Goal: Contribute content: Contribute content

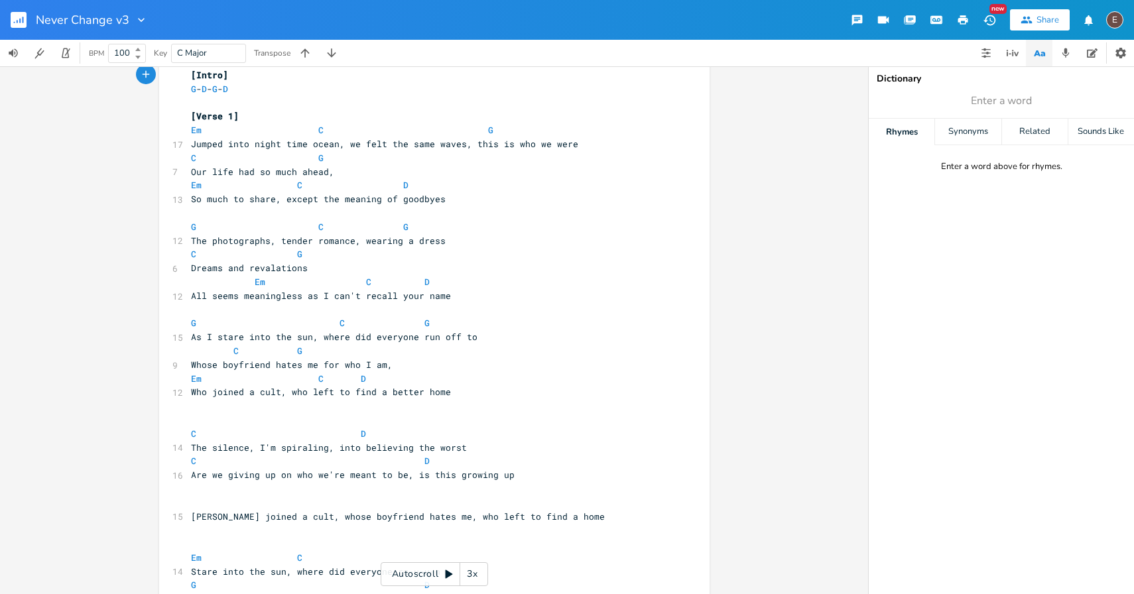
scroll to position [26, 0]
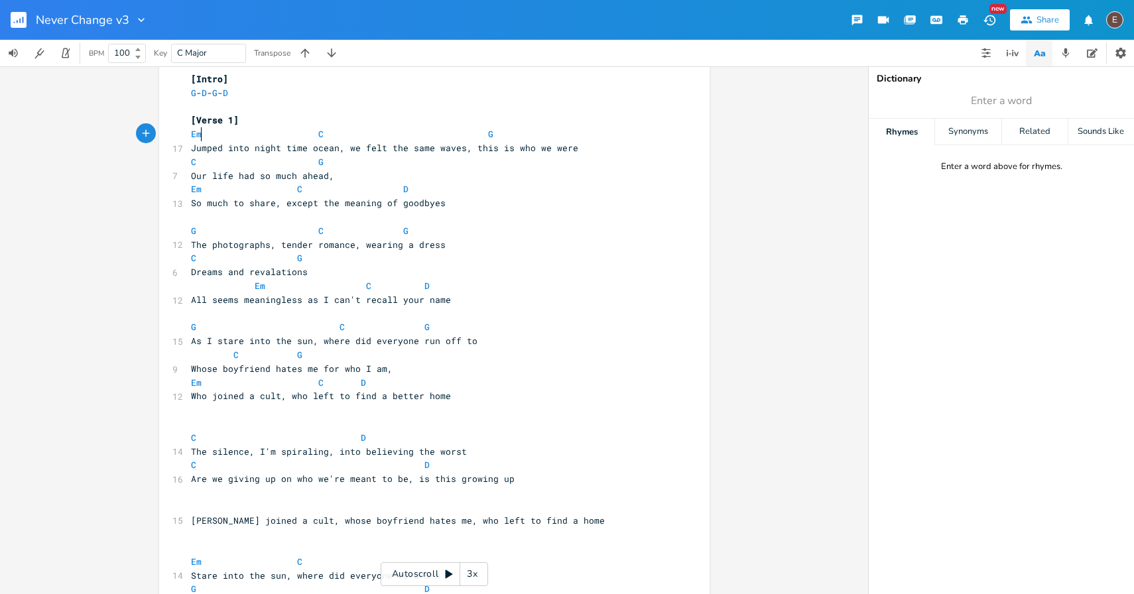
type textarea "Em"
drag, startPoint x: 198, startPoint y: 133, endPoint x: 185, endPoint y: 133, distance: 13.3
click at [188, 133] on pre "Em C G" at bounding box center [427, 134] width 479 height 14
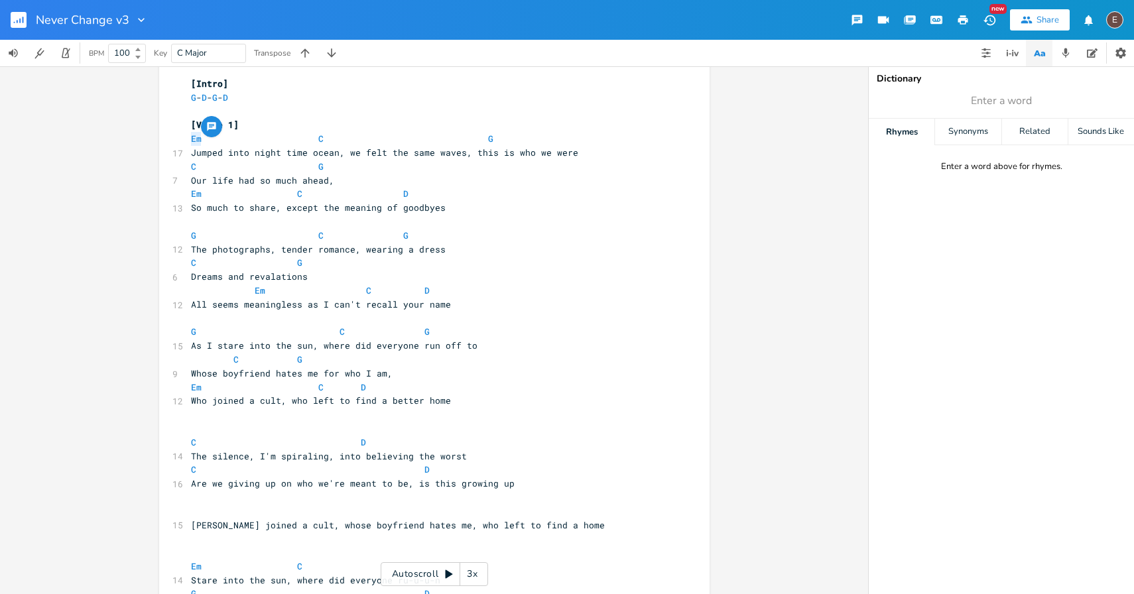
scroll to position [0, 0]
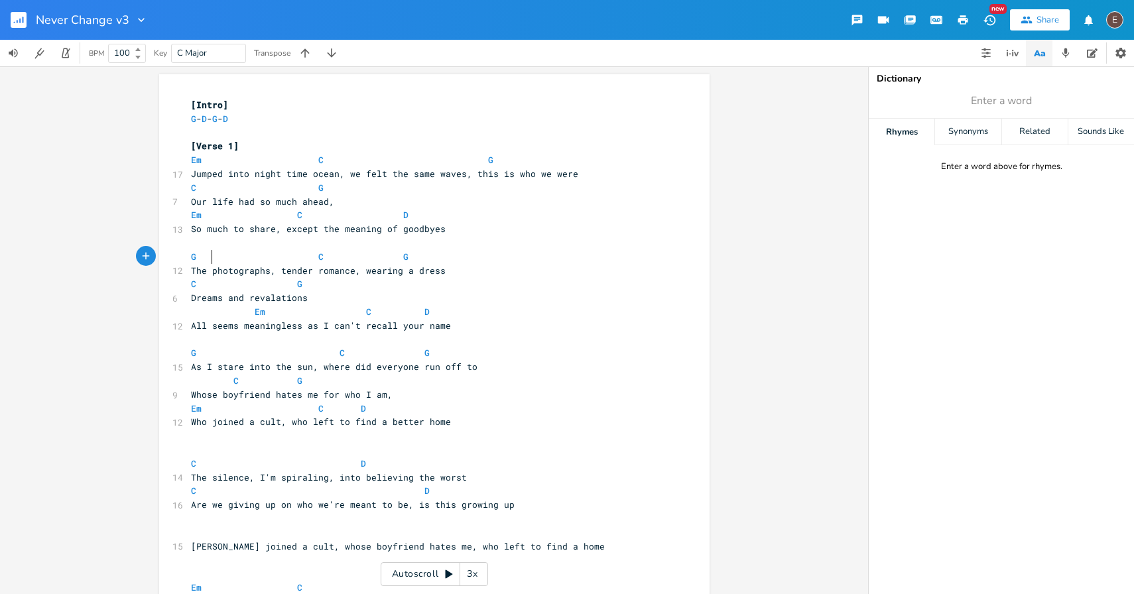
click at [203, 260] on span at bounding box center [204, 257] width 16 height 14
type textarea "Em"
click at [355, 275] on span "The photographs, tender romance, wearing a dress" at bounding box center [318, 271] width 255 height 12
click at [221, 294] on span "Dreams and revalations" at bounding box center [249, 298] width 117 height 12
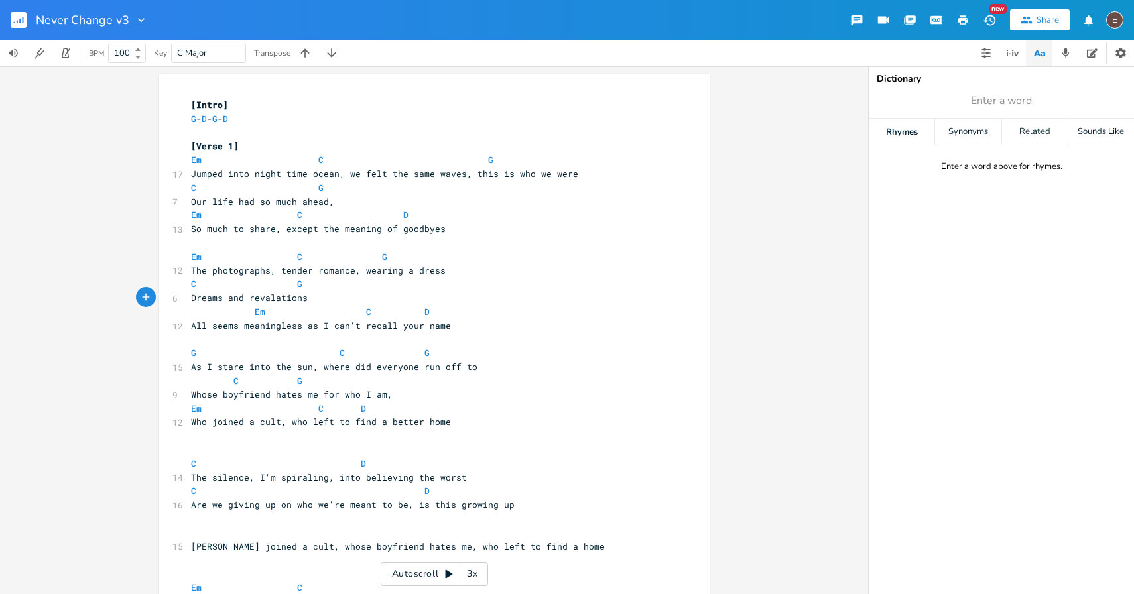
click at [297, 164] on span at bounding box center [307, 160] width 21 height 14
click at [306, 164] on span at bounding box center [307, 160] width 21 height 14
click at [188, 161] on pre "Em C G" at bounding box center [427, 160] width 479 height 14
click at [384, 167] on pre "Jumped into night time ocean, we felt the same waves, this is who we were" at bounding box center [427, 174] width 479 height 14
click at [384, 162] on span at bounding box center [392, 160] width 21 height 14
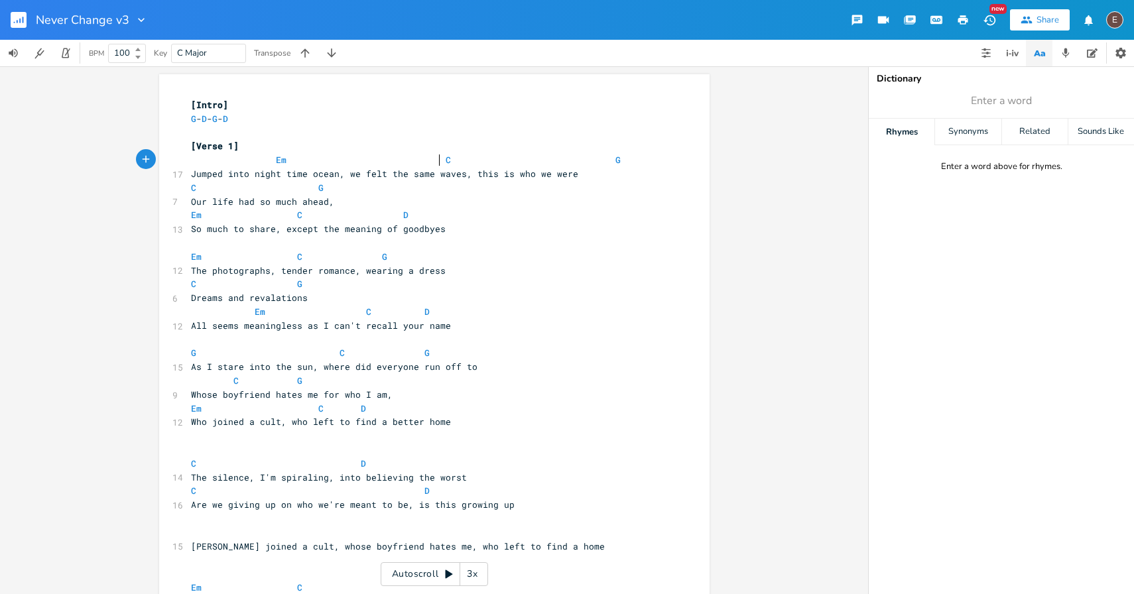
click at [535, 160] on span at bounding box center [541, 160] width 21 height 14
click at [615, 158] on span "G" at bounding box center [617, 160] width 5 height 13
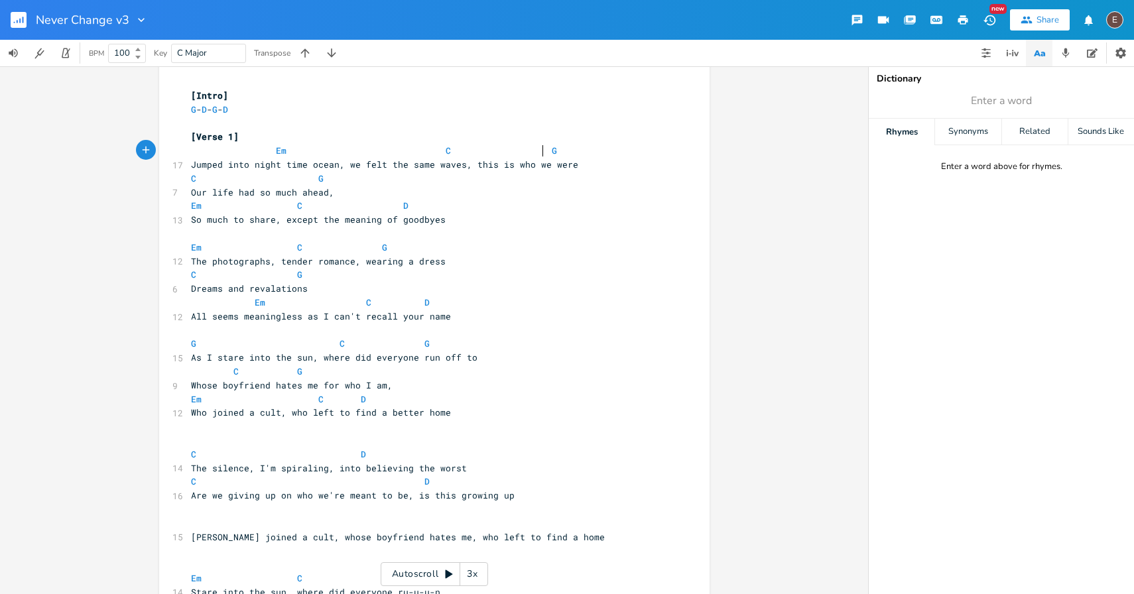
scroll to position [10, 0]
click at [275, 261] on span "The photographs, tender romance, wearing a dress" at bounding box center [318, 261] width 255 height 12
drag, startPoint x: 301, startPoint y: 291, endPoint x: 184, endPoint y: 287, distance: 116.8
click at [188, 287] on pre "Dreams and revalations" at bounding box center [427, 288] width 479 height 14
type textarea "Your hopes and drf"
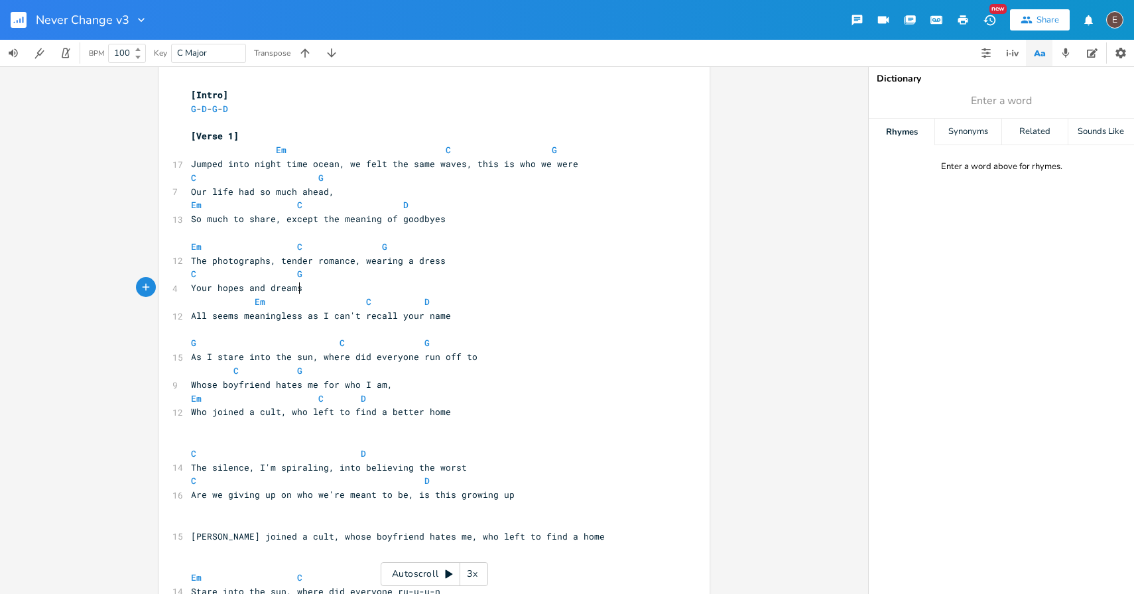
type textarea "eams"
click at [298, 263] on span "The photographs, tender romance, wearing a dress" at bounding box center [318, 261] width 255 height 12
type textarea "misunderstood"
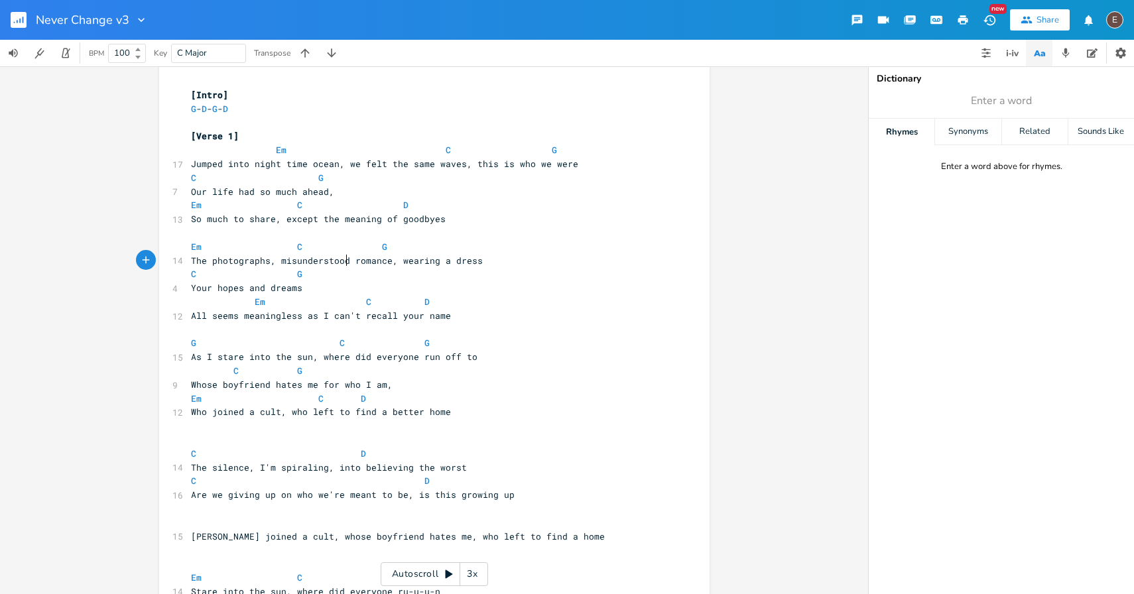
scroll to position [0, 58]
click at [446, 257] on span "The photographs, misunderstood romance, wearing a dress" at bounding box center [337, 261] width 292 height 12
click at [320, 263] on span "The photographs, misunderstood romance, wearing a dress" at bounding box center [337, 261] width 292 height 12
type textarea "misunderstood"
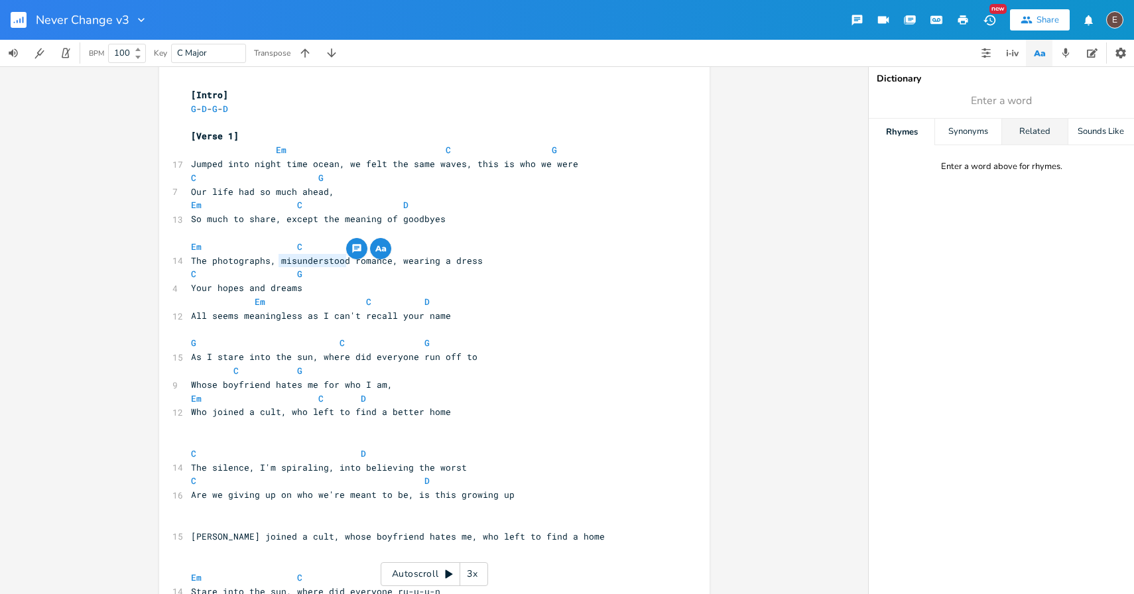
click at [1023, 130] on div "Related" at bounding box center [1035, 132] width 66 height 27
type input "misunderstood"
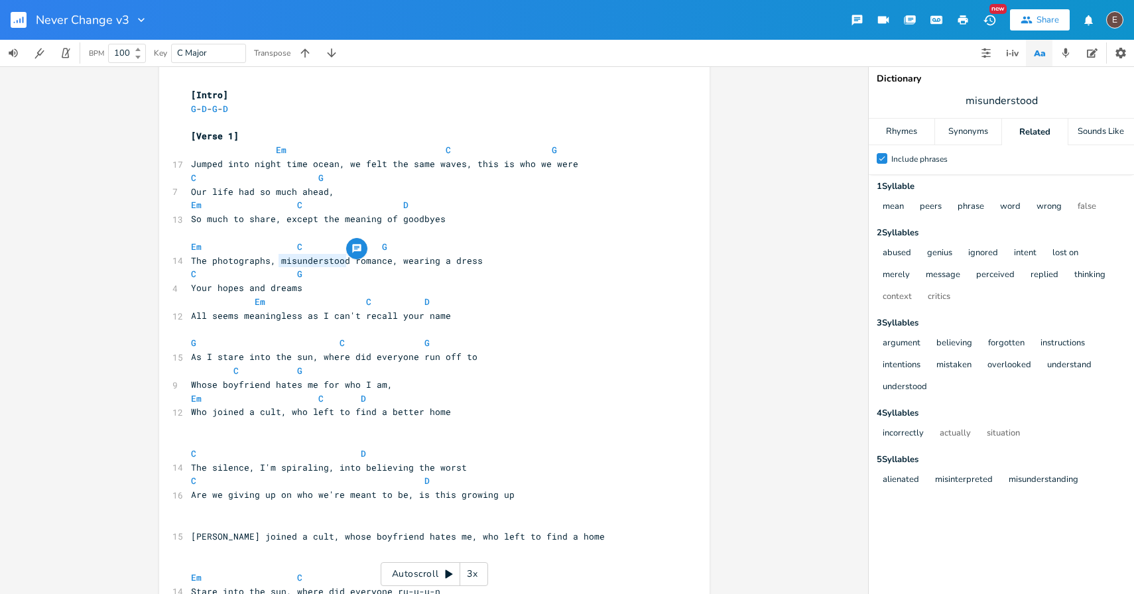
click at [326, 262] on span "The photographs, misunderstood romance, wearing a dress" at bounding box center [337, 261] width 292 height 12
type textarea "misunderstood"
click at [326, 262] on span "The photographs, misunderstood romance, wearing a dress" at bounding box center [337, 261] width 292 height 12
click at [355, 281] on pre "Your hopes and dreams" at bounding box center [427, 288] width 479 height 14
click at [366, 252] on span at bounding box center [371, 247] width 21 height 14
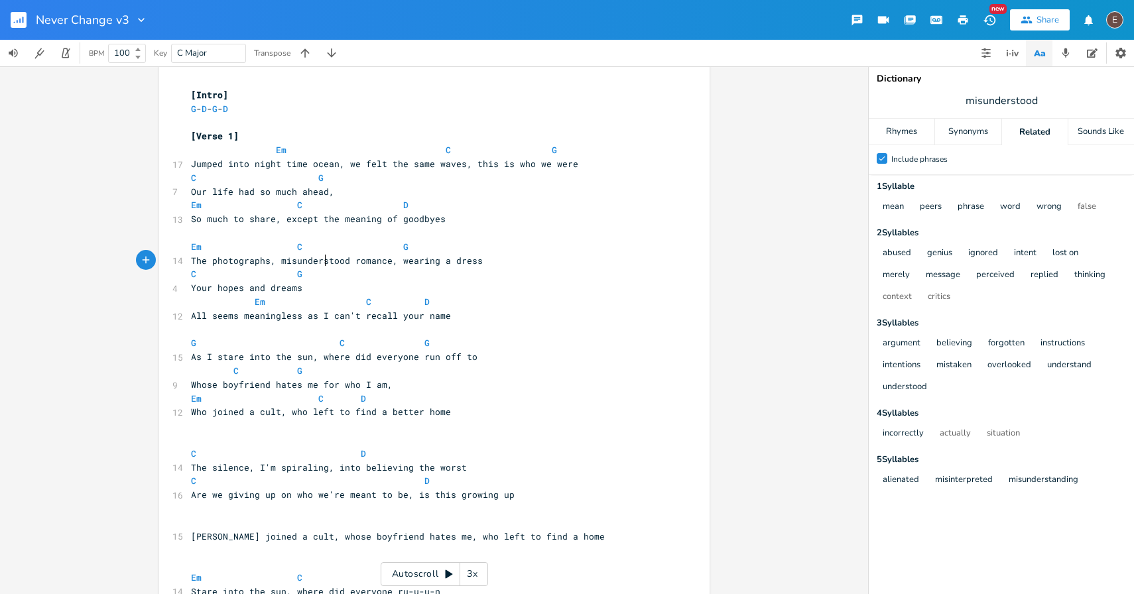
click at [321, 258] on span "The photographs, misunderstood romance, wearing a dress" at bounding box center [337, 261] width 292 height 12
type textarea "trying to understand"
click at [452, 263] on span "The photographs, trying to understand romance, wearing a dress" at bounding box center [355, 261] width 329 height 12
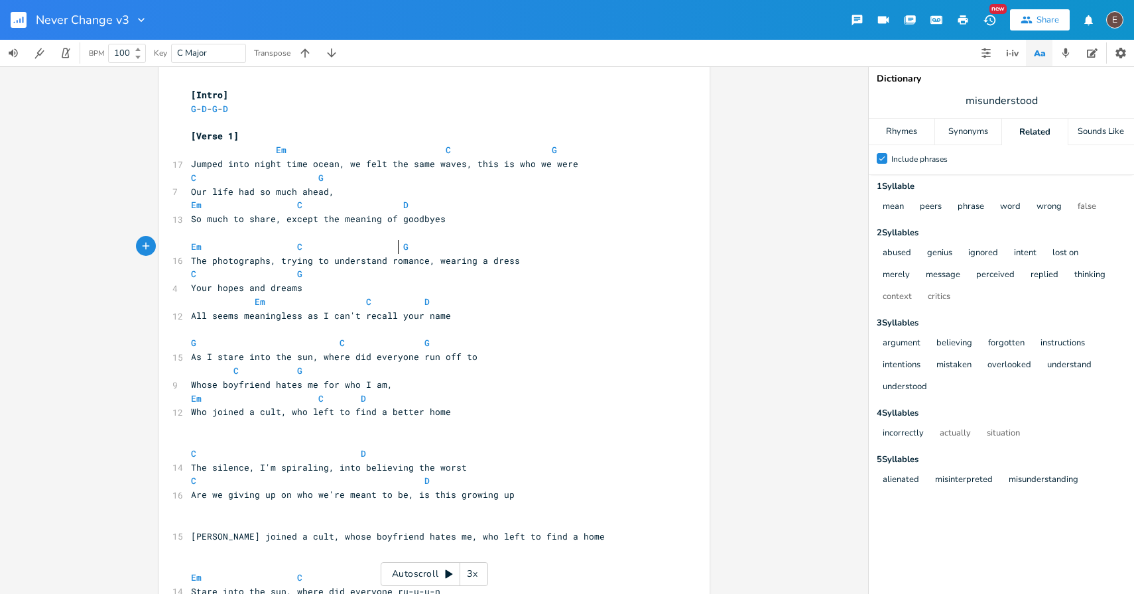
click at [387, 249] on span at bounding box center [392, 247] width 21 height 14
click at [288, 245] on span at bounding box center [286, 247] width 21 height 14
click at [468, 249] on span at bounding box center [477, 247] width 21 height 14
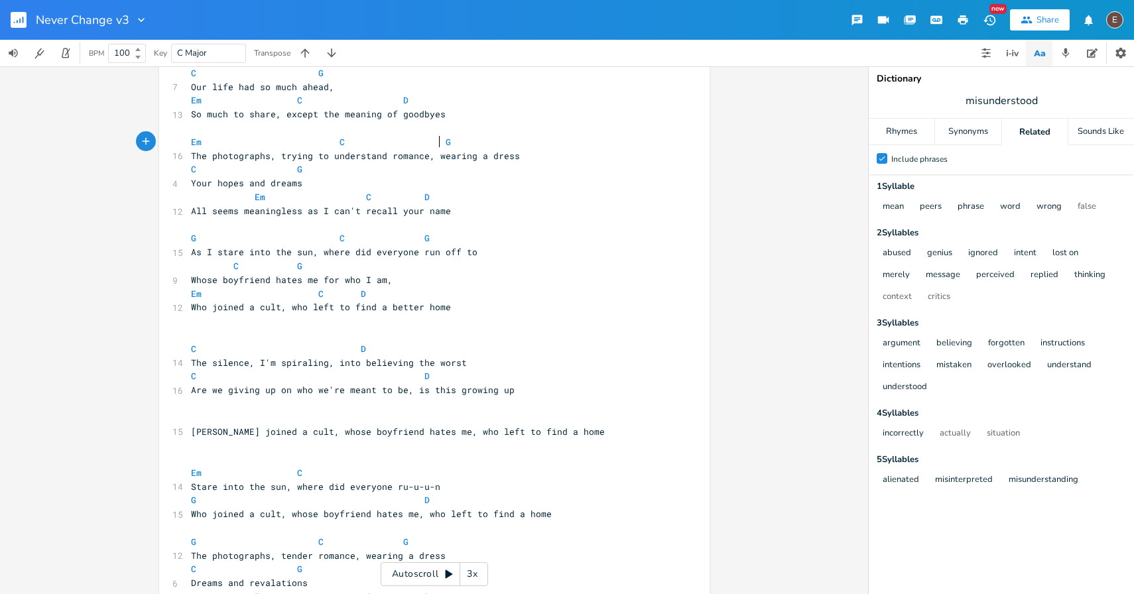
scroll to position [119, 0]
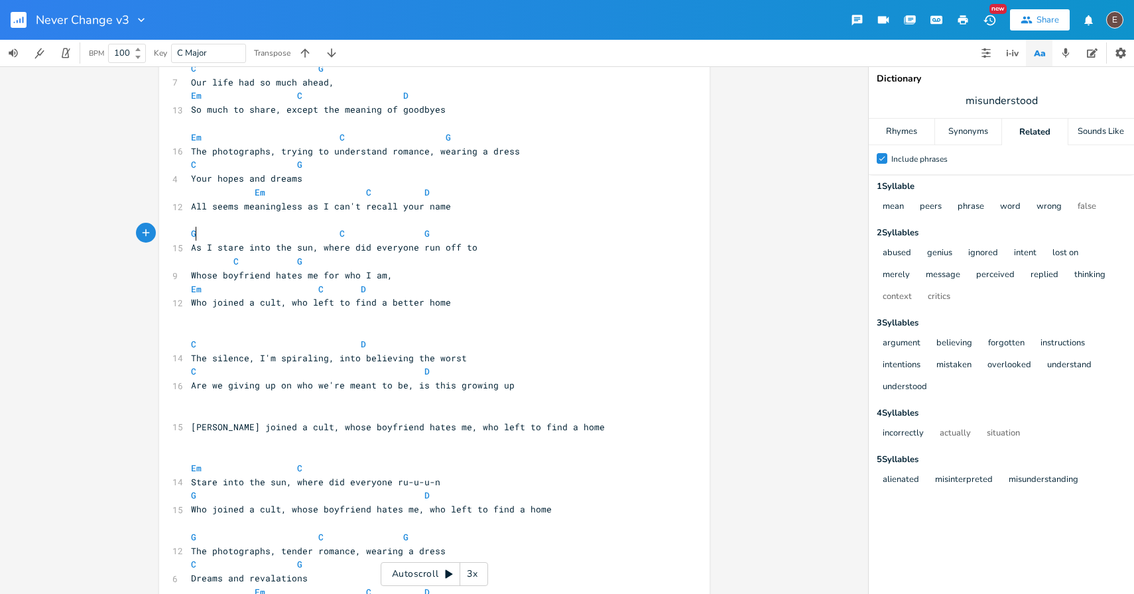
click at [198, 233] on span at bounding box center [204, 234] width 16 height 14
type textarea "En"
type textarea "m"
click at [289, 277] on span "Whose boyfriend hates me for who I am," at bounding box center [292, 275] width 202 height 12
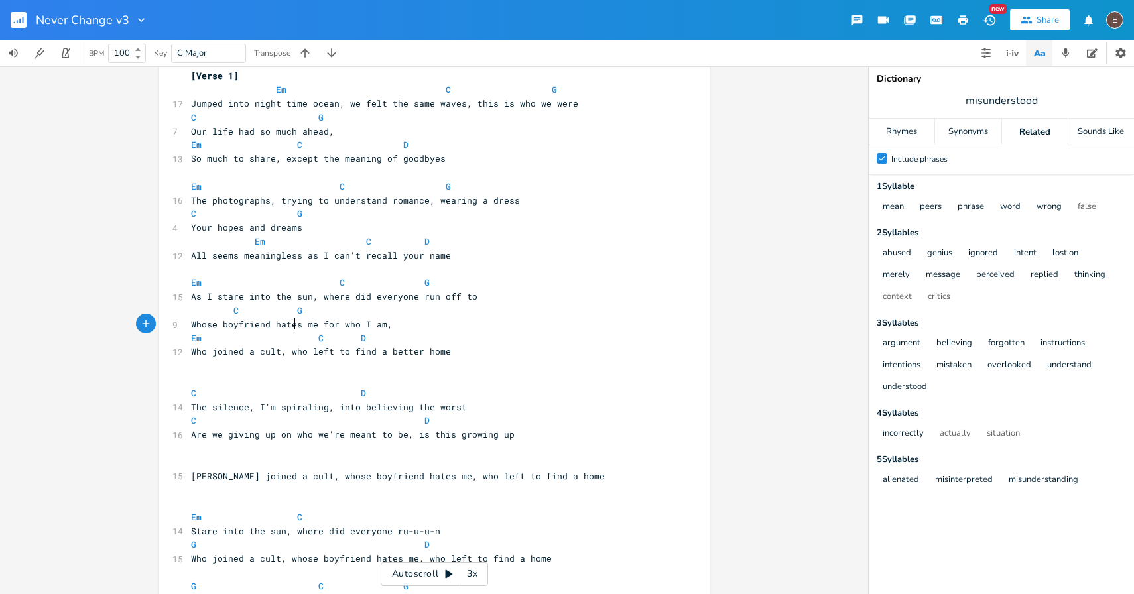
scroll to position [74, 0]
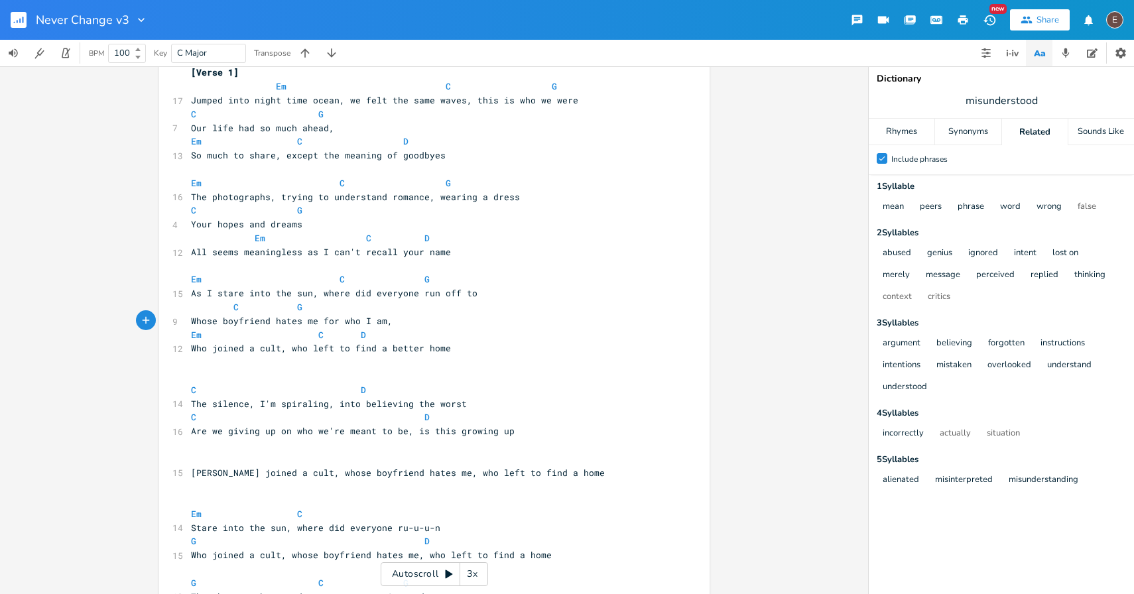
click at [326, 377] on pre "​" at bounding box center [427, 376] width 479 height 14
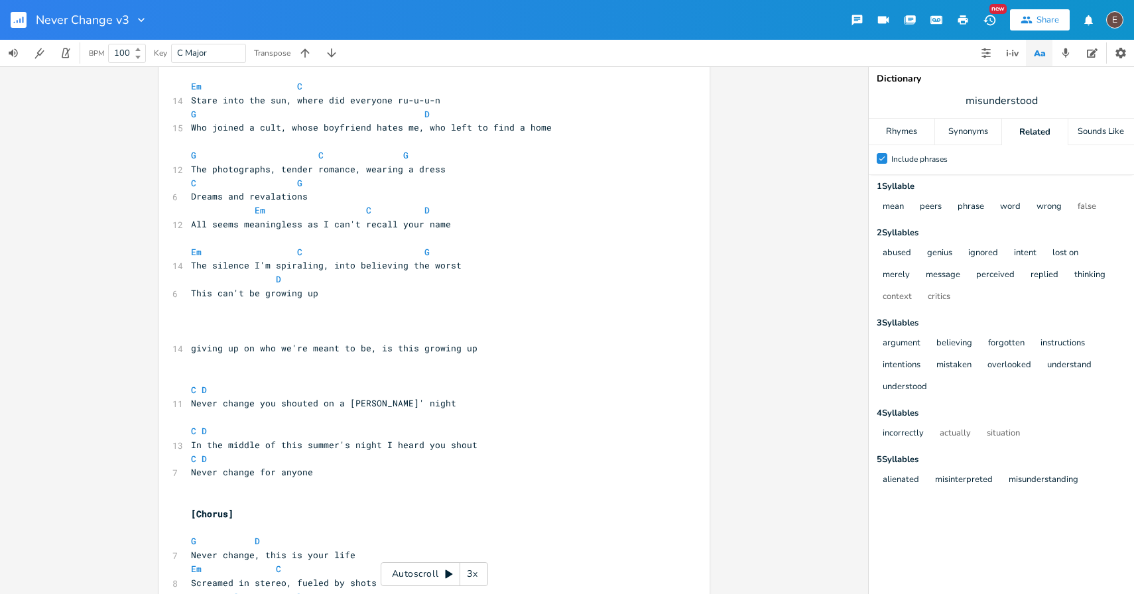
scroll to position [489, 0]
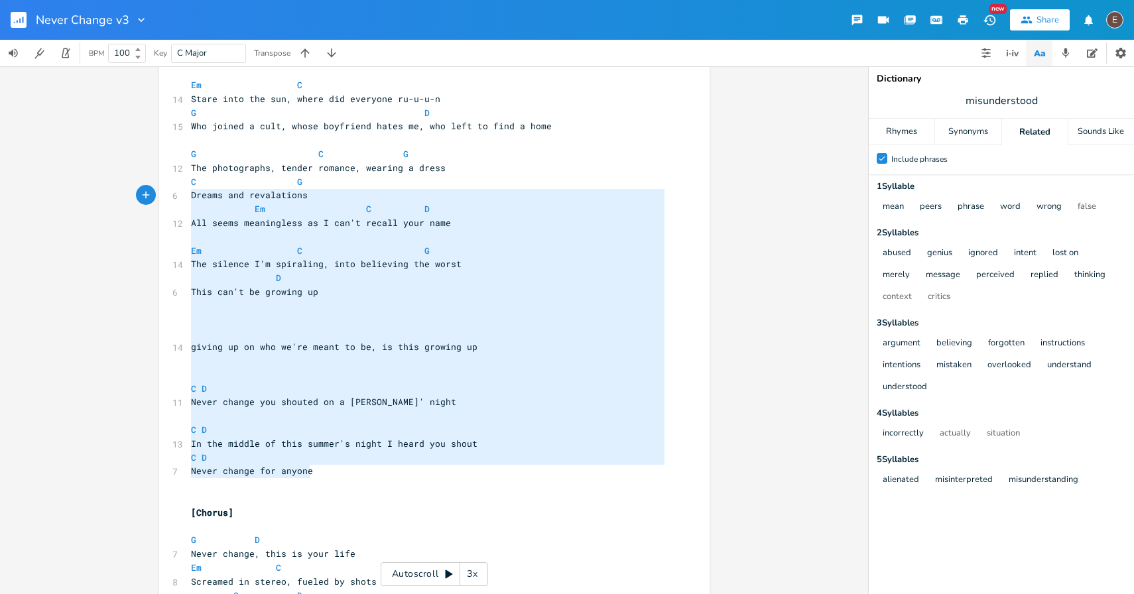
type textarea "C G Dreams and revalations Em C D All seems meaningless as I can't recall your …"
drag, startPoint x: 320, startPoint y: 478, endPoint x: 176, endPoint y: 184, distance: 326.3
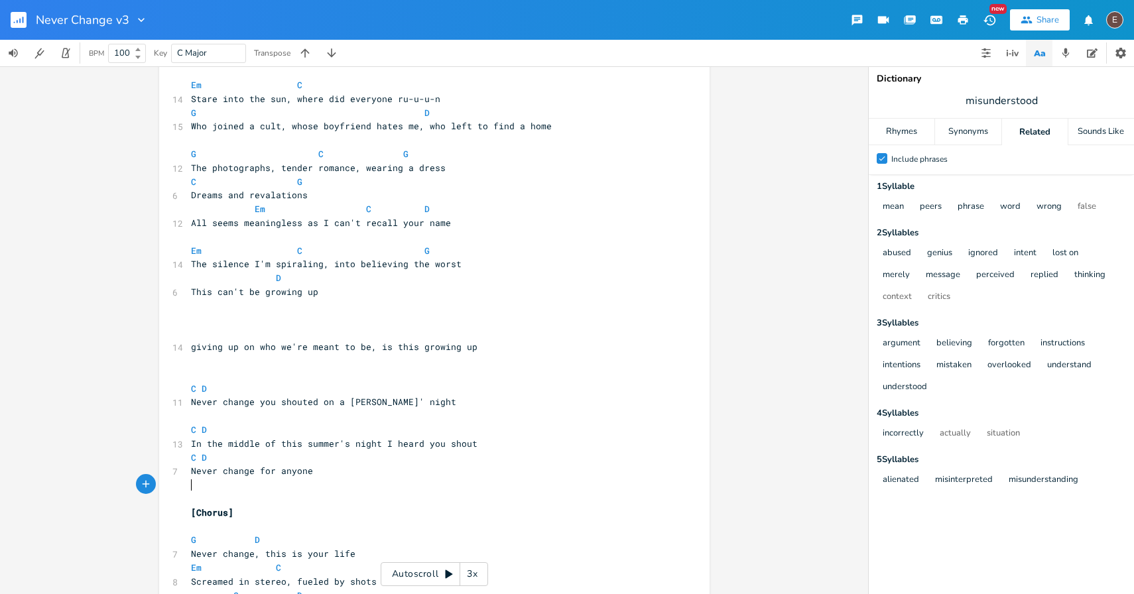
click at [377, 492] on pre "​" at bounding box center [427, 499] width 479 height 14
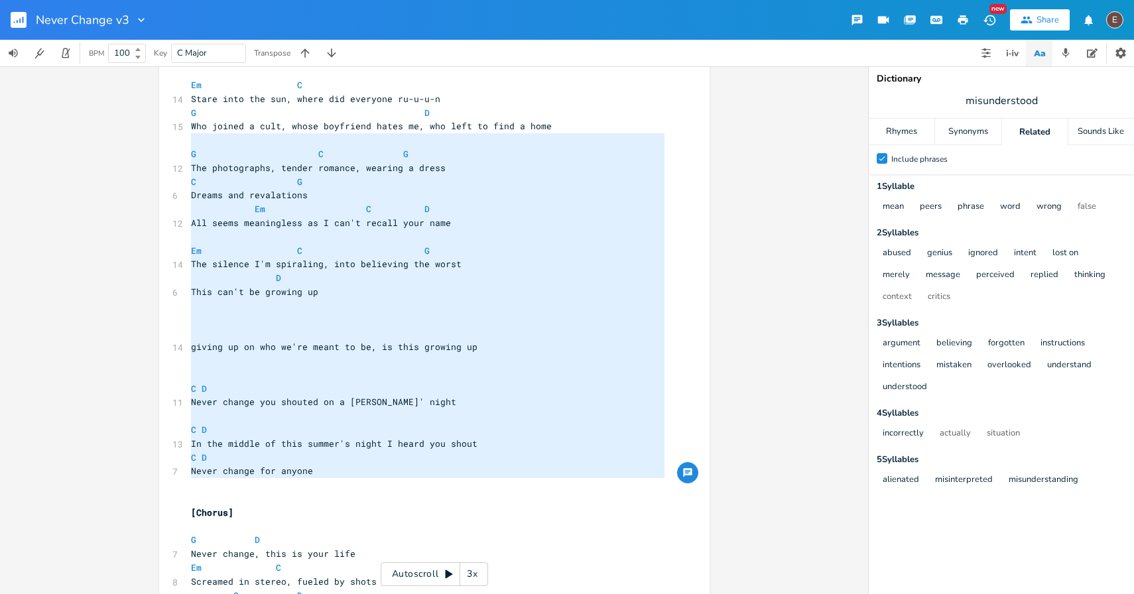
type textarea "D Who joined a cult, whose boyfriend hates me, who left to find a home G C G Th…"
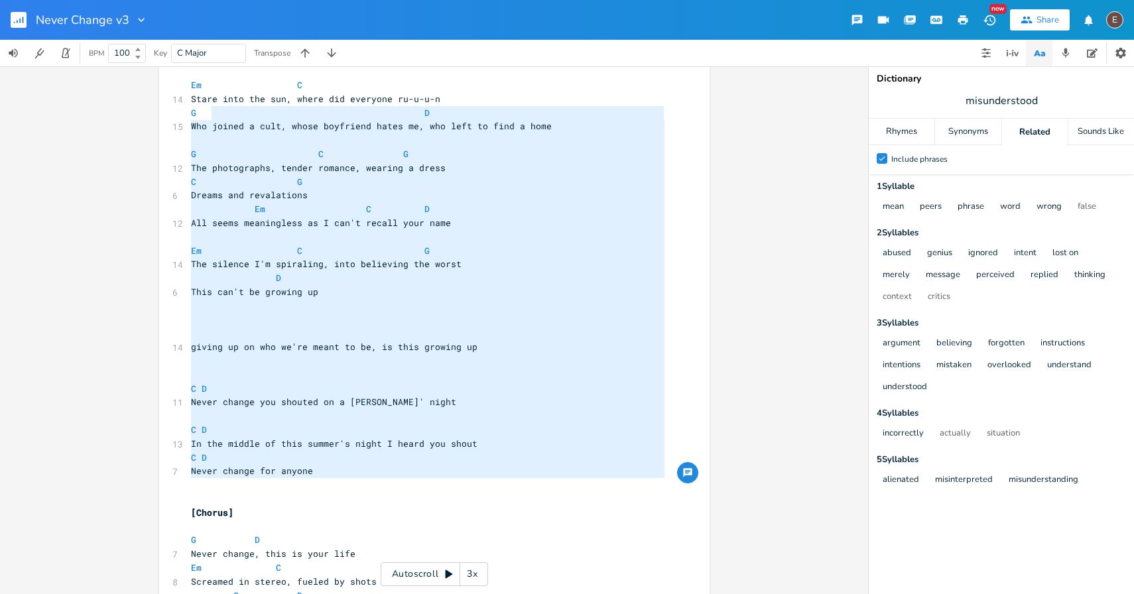
drag, startPoint x: 361, startPoint y: 481, endPoint x: 214, endPoint y: 110, distance: 398.9
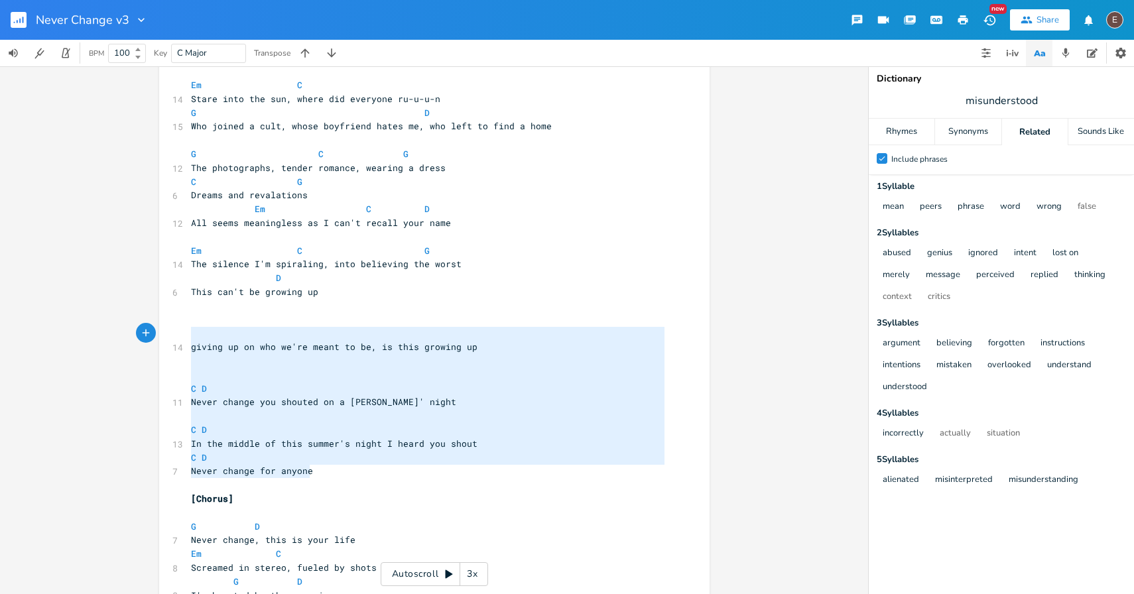
type textarea "giving up on who we're meant to be, is this growing up C D Never change you sho…"
drag, startPoint x: 326, startPoint y: 478, endPoint x: 190, endPoint y: 322, distance: 207.3
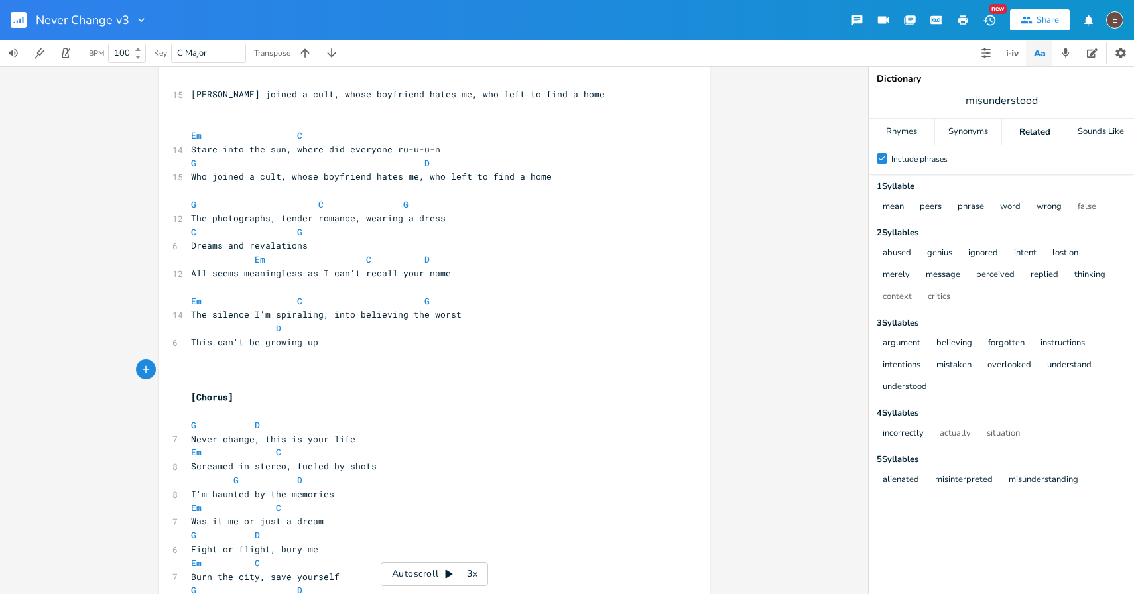
scroll to position [438, 0]
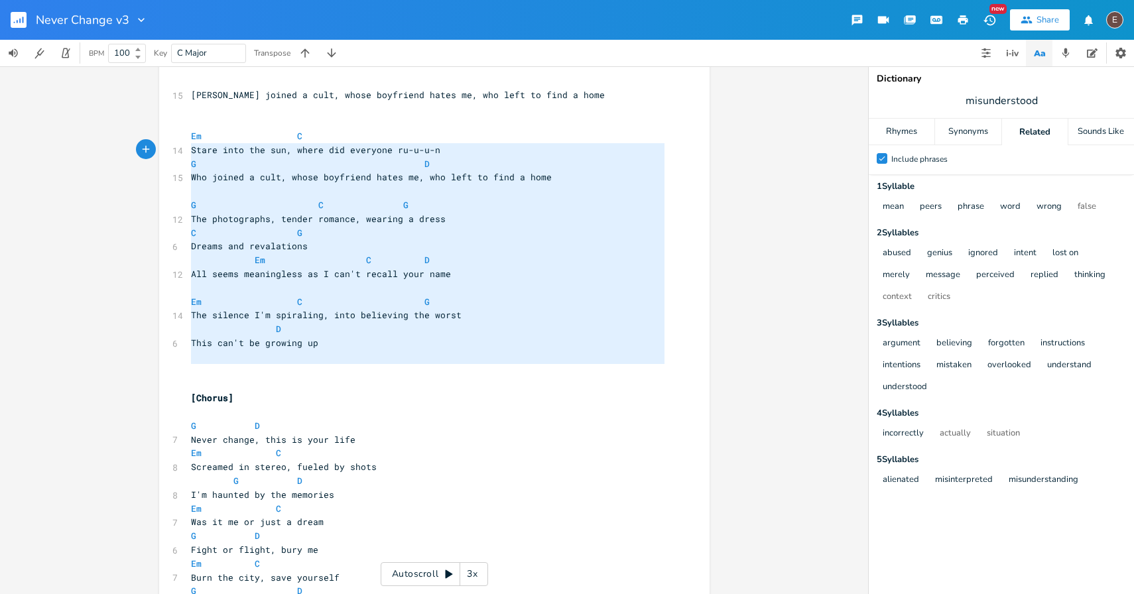
type textarea "Em C Stare into the sun, where did everyone ru-u-u-n G D Who joined a cult, who…"
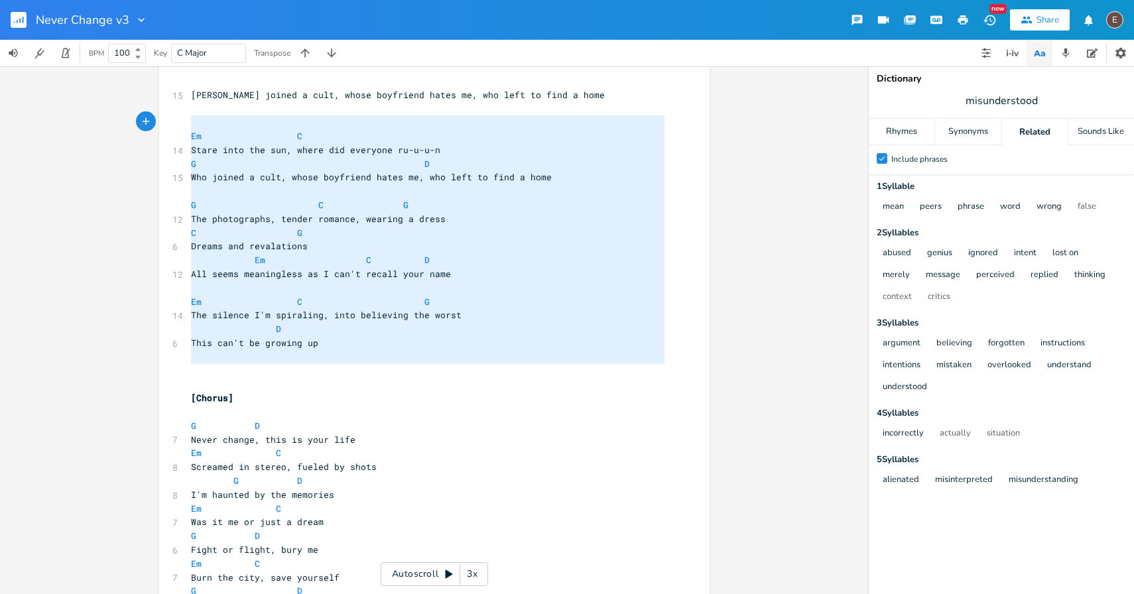
drag, startPoint x: 190, startPoint y: 370, endPoint x: 180, endPoint y: 125, distance: 244.9
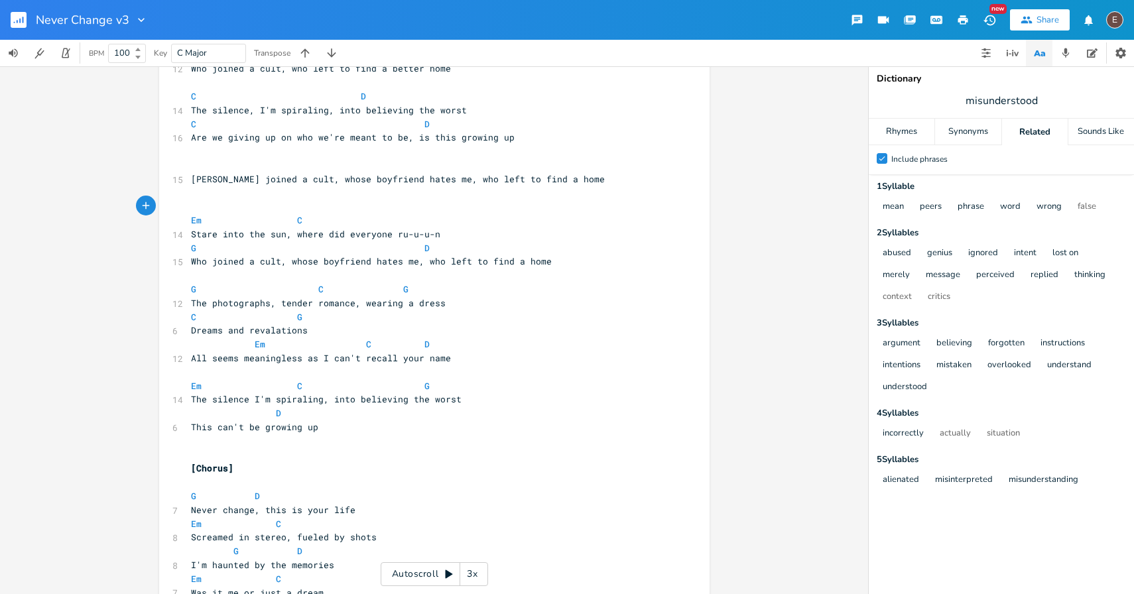
scroll to position [353, 0]
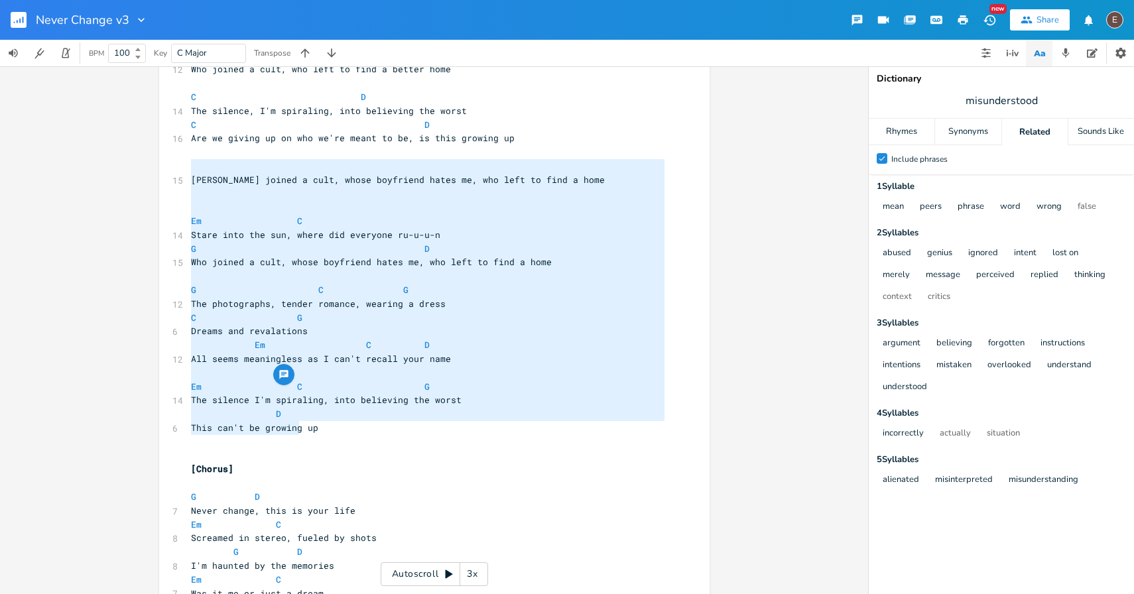
type textarea "[PERSON_NAME] joined a cult, whose boyfriend hates me, who left to find a home …"
drag, startPoint x: 194, startPoint y: 162, endPoint x: 313, endPoint y: 430, distance: 293.7
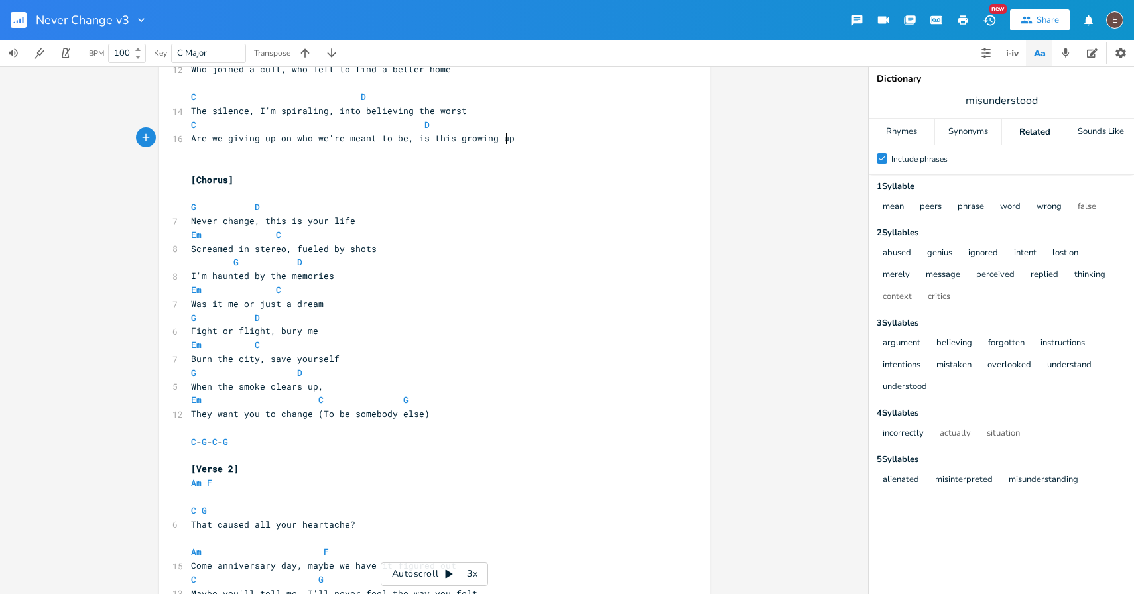
click at [247, 164] on pre "​" at bounding box center [427, 166] width 479 height 14
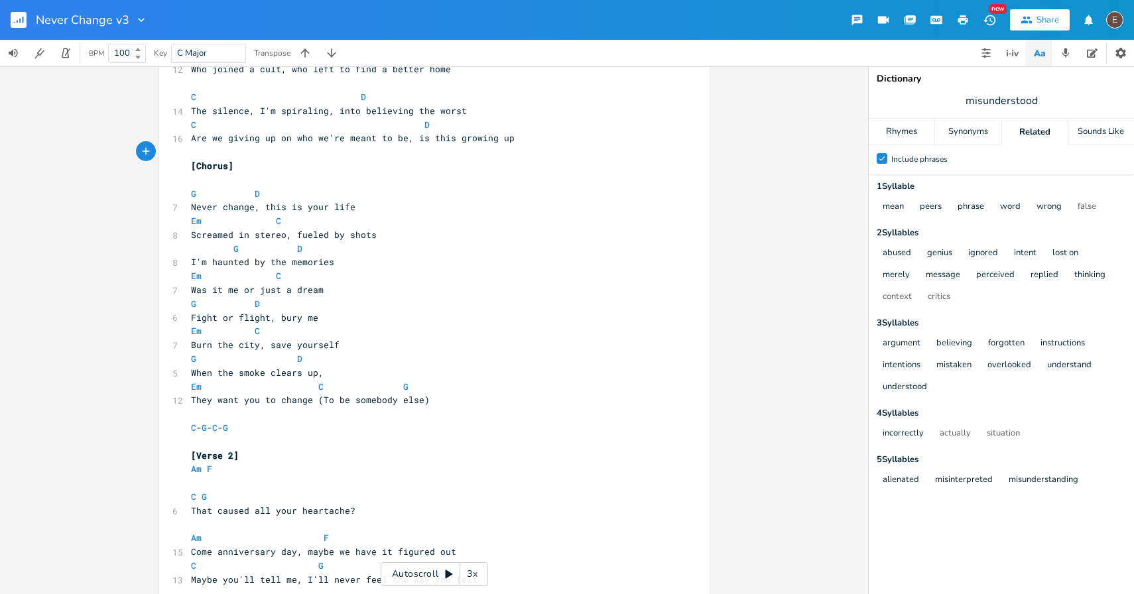
click at [235, 180] on pre "​" at bounding box center [427, 180] width 479 height 14
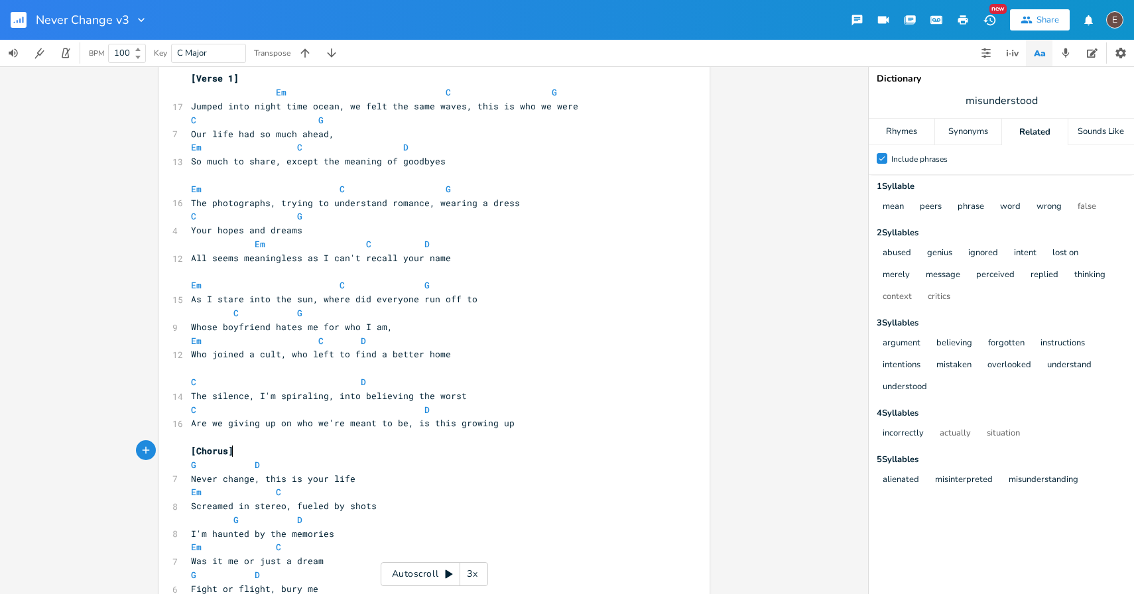
scroll to position [68, 0]
drag, startPoint x: 564, startPoint y: 107, endPoint x: 467, endPoint y: 107, distance: 97.5
click at [467, 107] on span "Jumped into night time ocean, we felt the same waves, this is who we were" at bounding box center [384, 105] width 387 height 12
type textarea "for a moment"
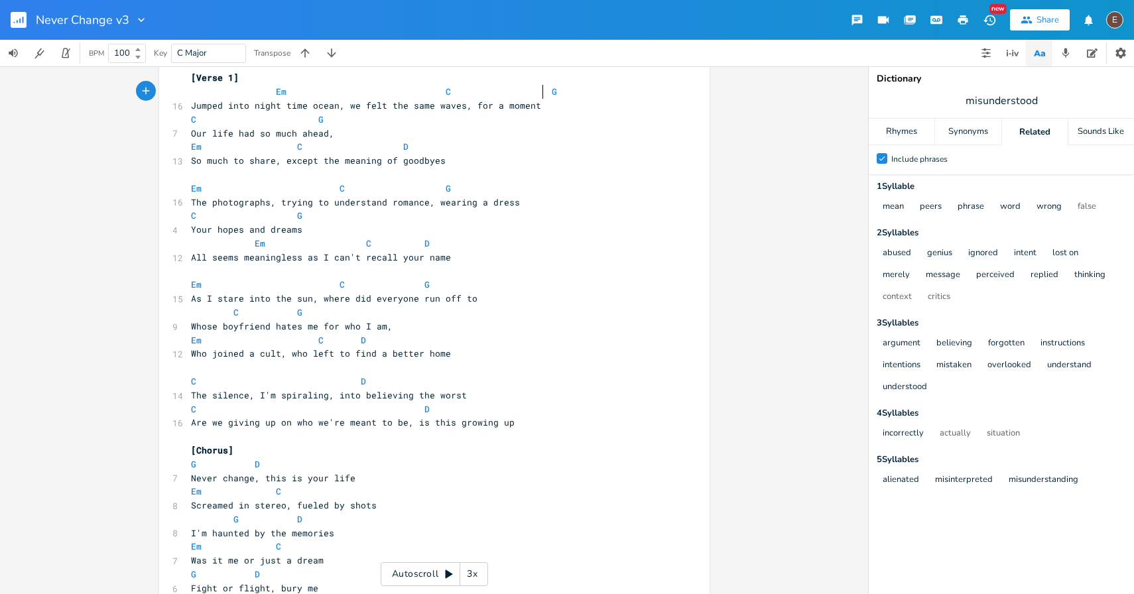
click at [533, 97] on span at bounding box center [541, 92] width 21 height 14
drag, startPoint x: 400, startPoint y: 424, endPoint x: 268, endPoint y: 428, distance: 132.0
click at [268, 428] on pre "Are we giving up on who we're meant to be, is this growing up" at bounding box center [427, 423] width 479 height 14
type textarea ", tg"
type textarea "his can't be growing up"
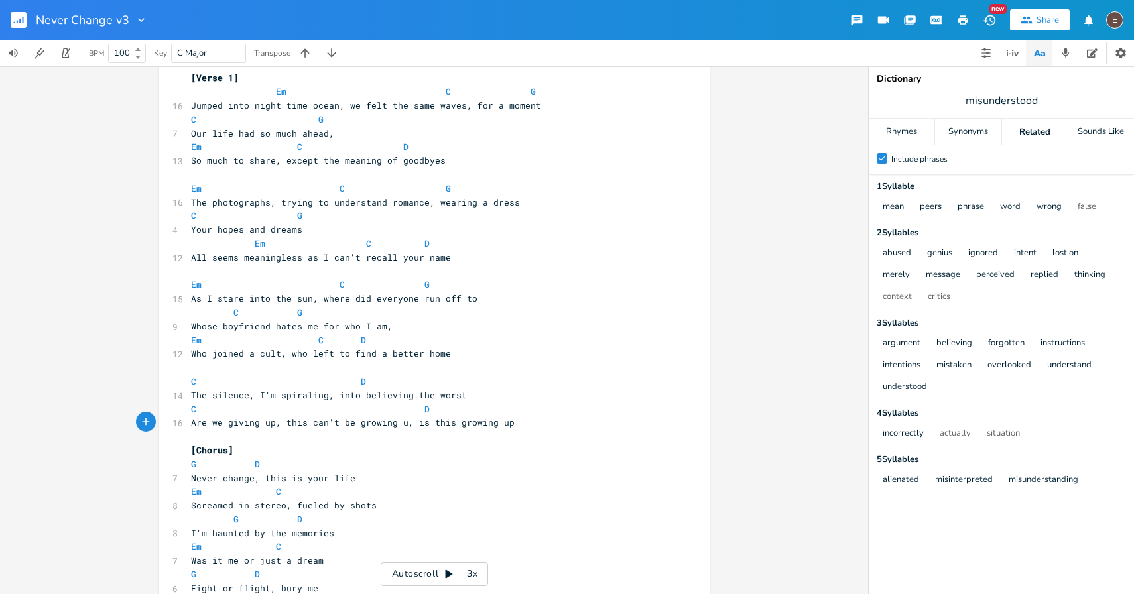
scroll to position [0, 93]
type textarea ", is this growing up"
drag, startPoint x: 529, startPoint y: 430, endPoint x: 409, endPoint y: 428, distance: 120.1
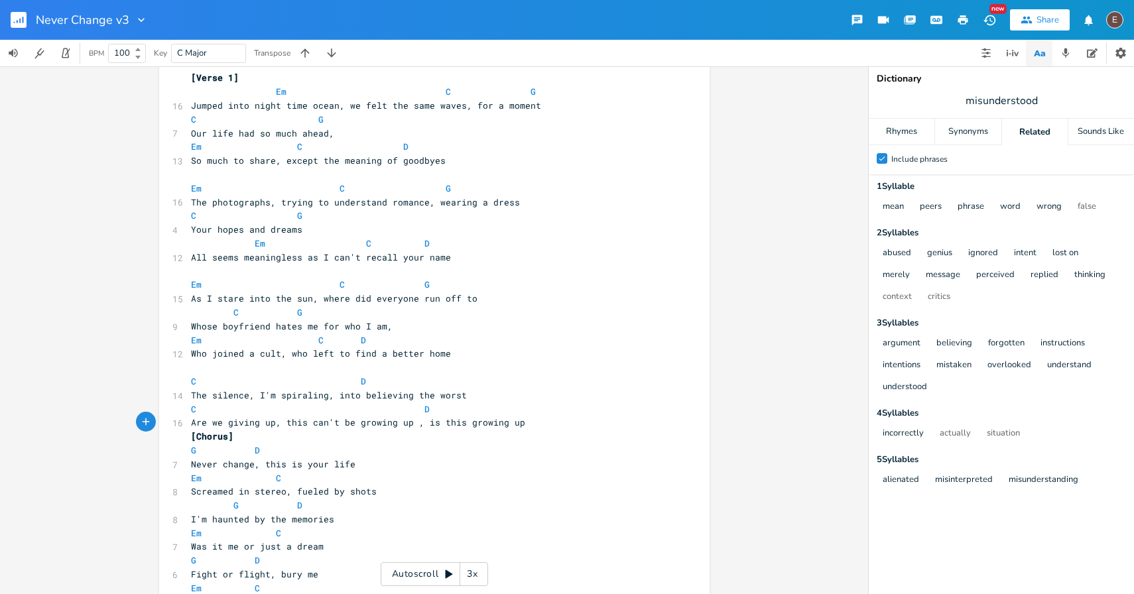
scroll to position [4461, 0]
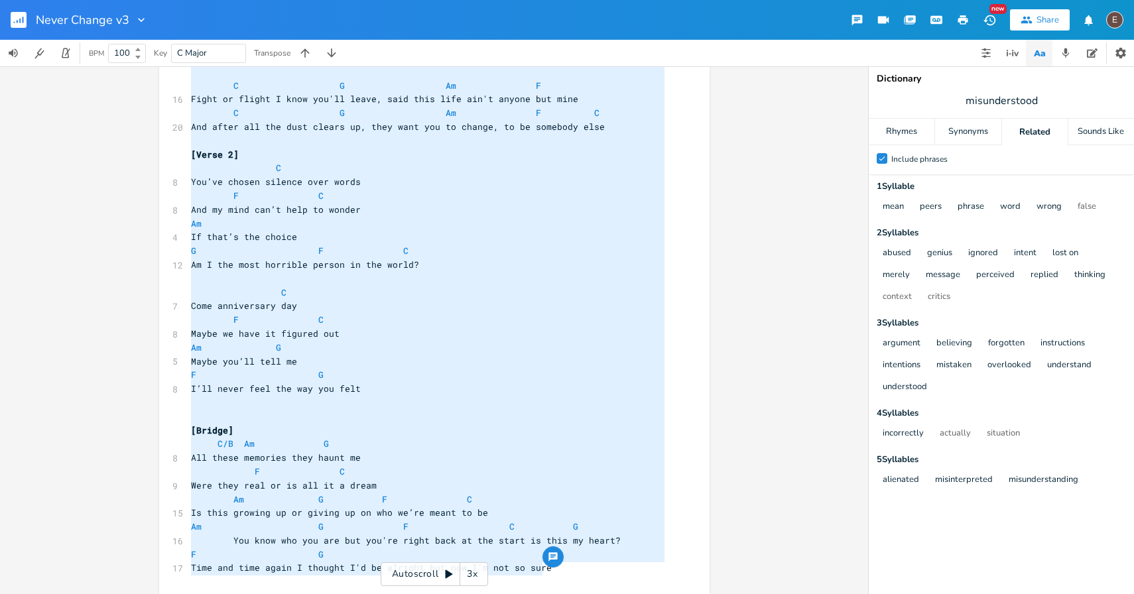
type textarea "[Intro] G - D - G - D [Verse 1] Em C G Jumped into night time ocean, we felt th…"
click at [454, 430] on pre "[Bridge]" at bounding box center [427, 431] width 479 height 14
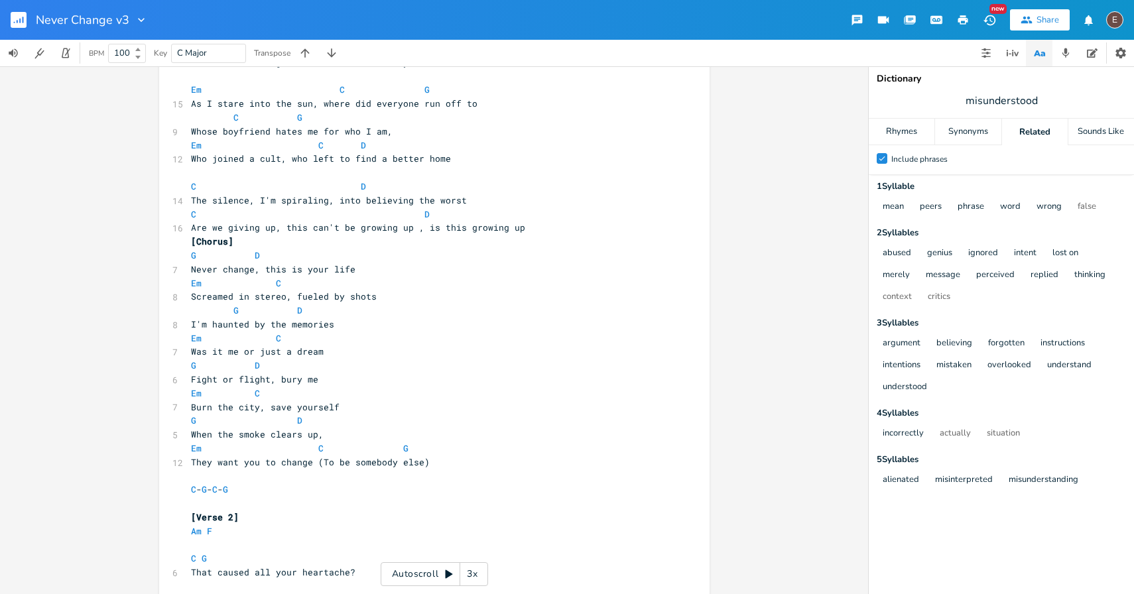
scroll to position [294, 0]
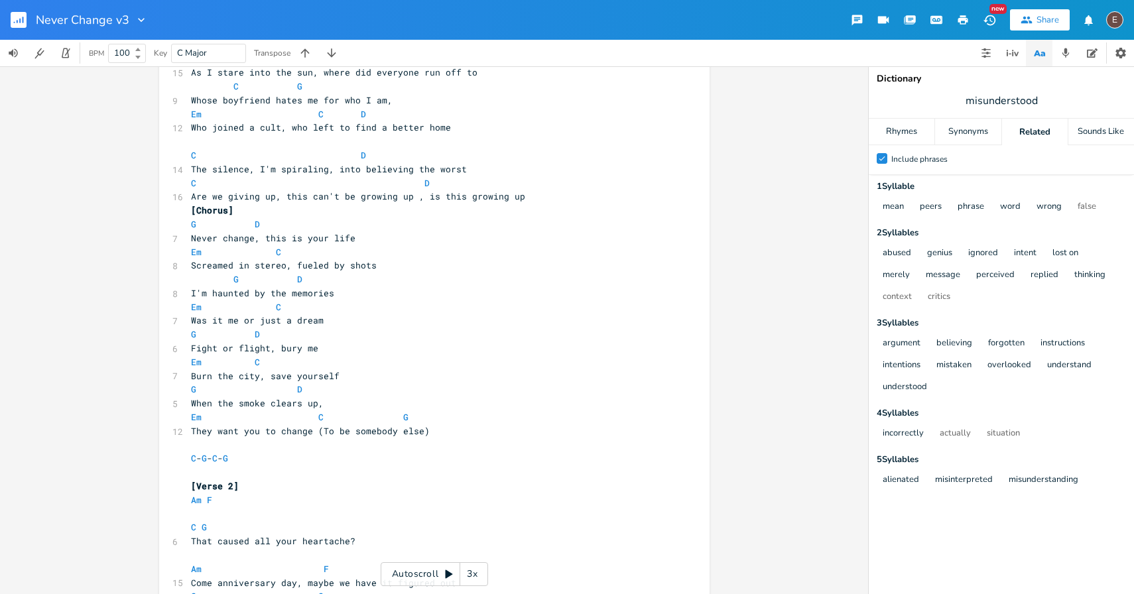
click at [452, 196] on span "Are we giving up, this can't be growing up , is this growing up" at bounding box center [358, 196] width 334 height 12
click at [516, 198] on pre "Are we giving up, this can't be growing up , is this growing up" at bounding box center [427, 197] width 479 height 14
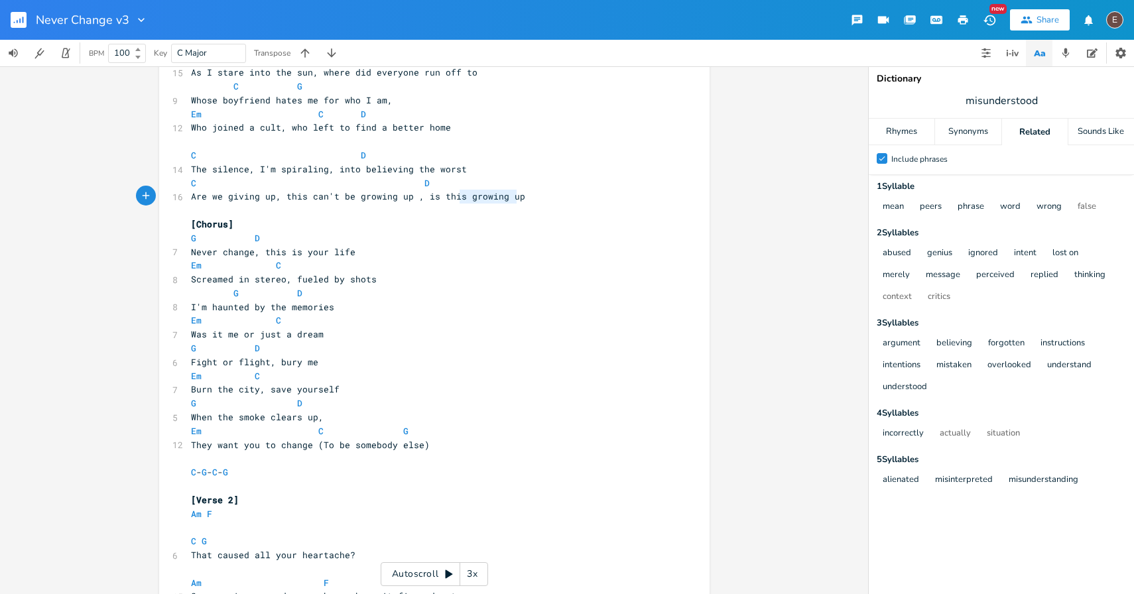
type textarea "is this growing up"
drag, startPoint x: 509, startPoint y: 197, endPoint x: 415, endPoint y: 198, distance: 93.5
click at [415, 198] on span "Are we giving up, this can't be growing up , is this growing up" at bounding box center [358, 196] width 334 height 12
click at [424, 184] on span "D" at bounding box center [426, 183] width 5 height 13
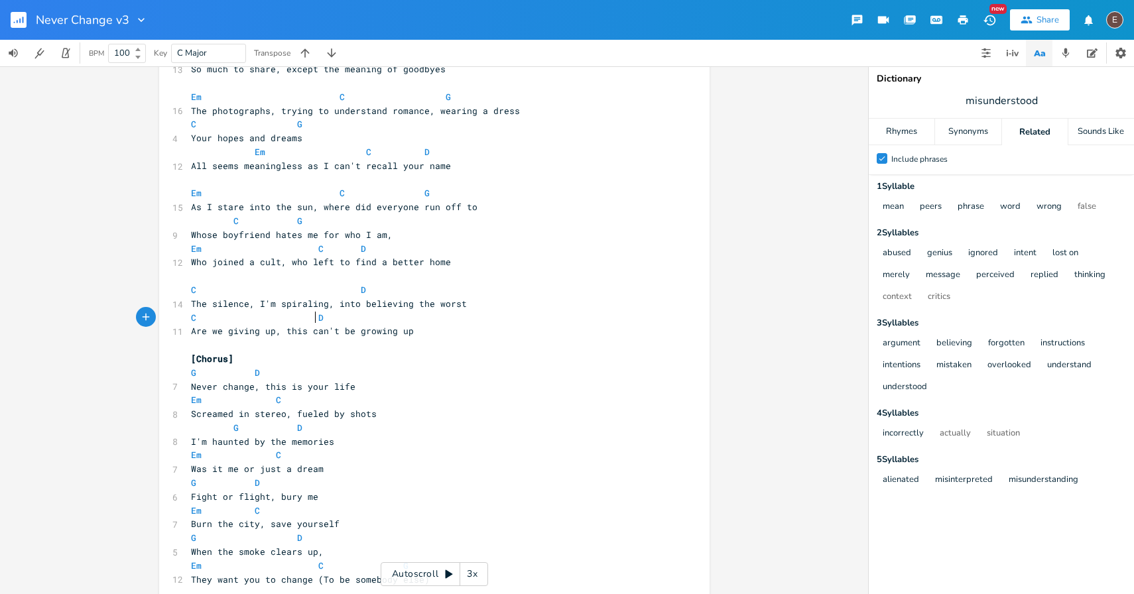
scroll to position [186, 0]
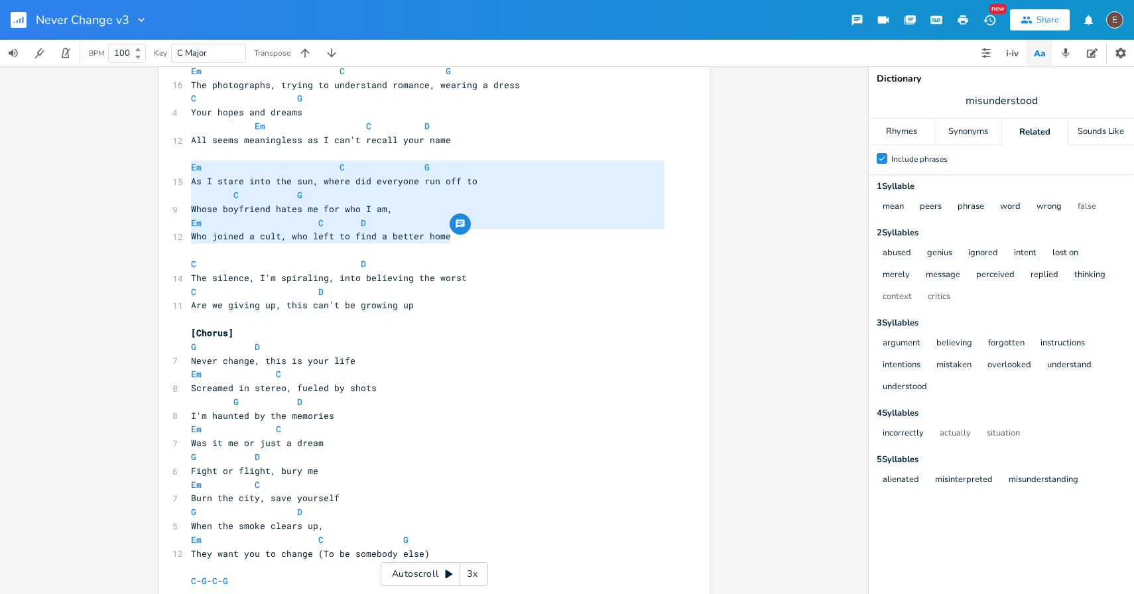
type textarea "As I stare into the sun, where did everyone run off to C G Whose boyfriend hate…"
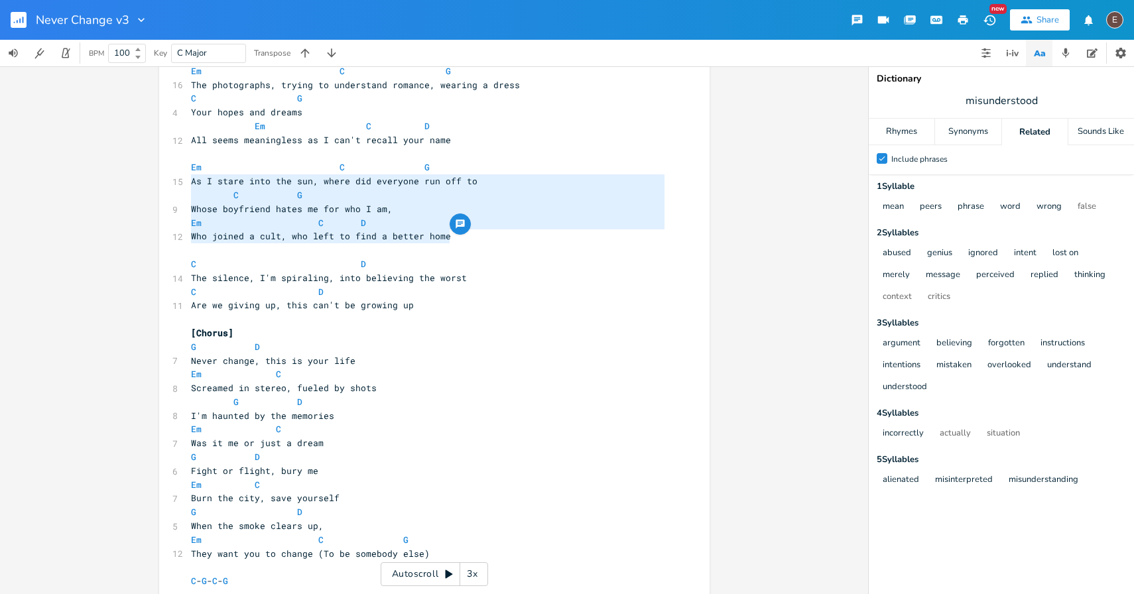
drag, startPoint x: 458, startPoint y: 236, endPoint x: 138, endPoint y: 176, distance: 325.9
click at [138, 176] on div "As I stare into the sun, where did everyone run off to C G Whose boyfriend hate…" at bounding box center [434, 330] width 868 height 528
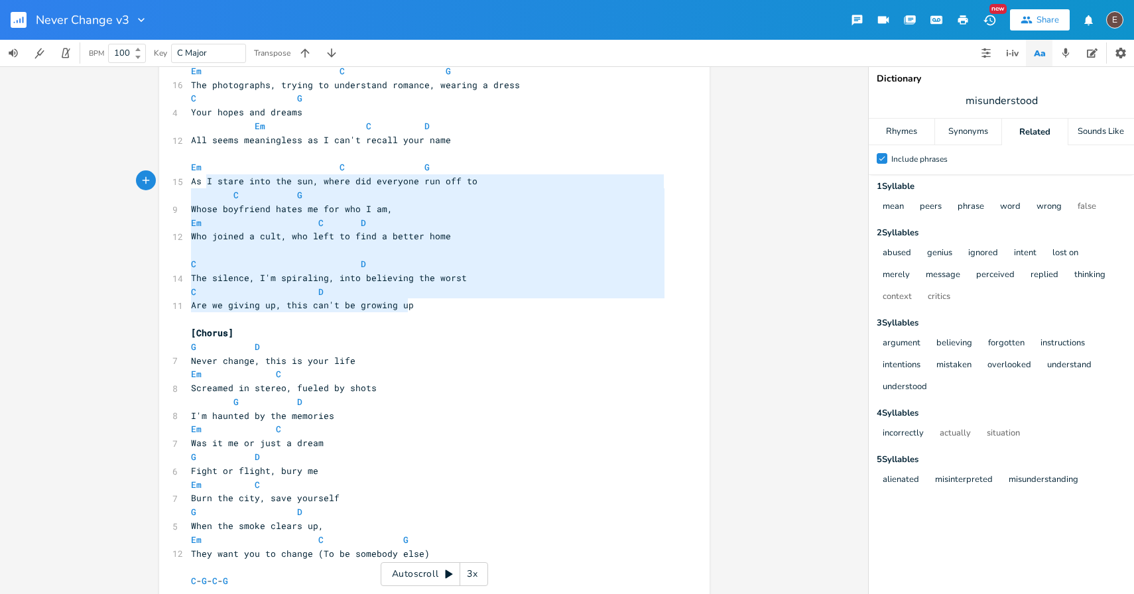
type textarea "Em C G As I stare into the sun, where did everyone run off to C G Whose boyfrie…"
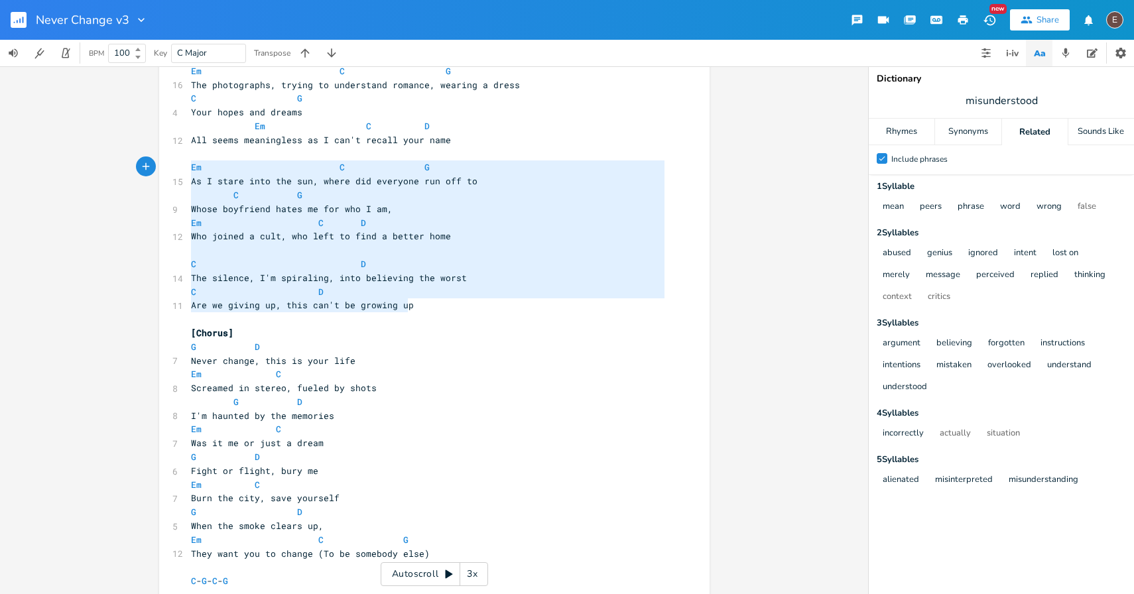
drag, startPoint x: 427, startPoint y: 306, endPoint x: 182, endPoint y: 167, distance: 281.3
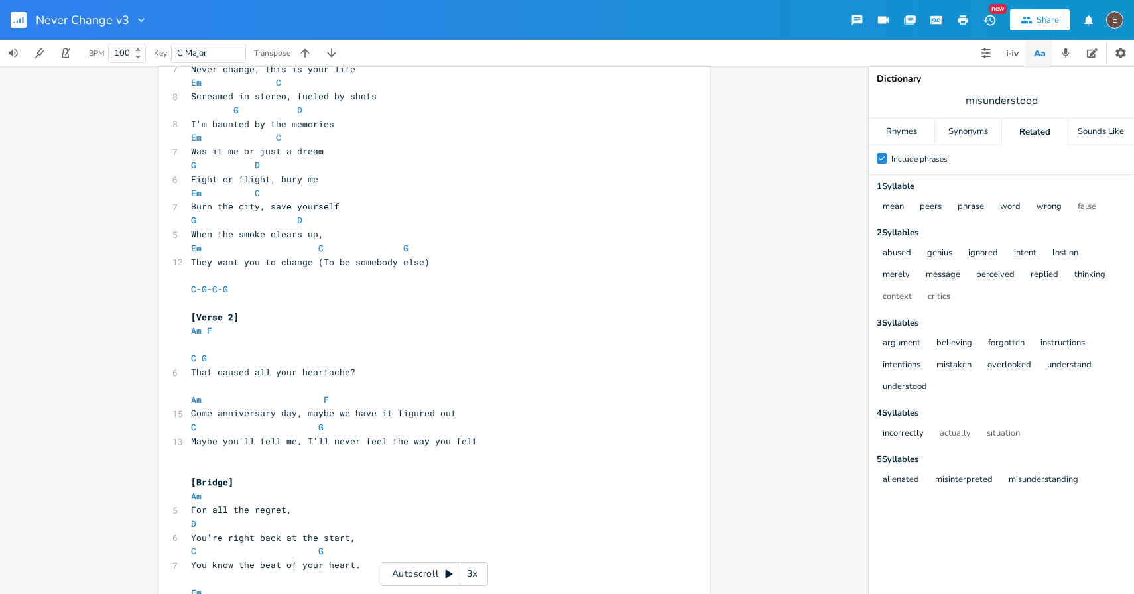
scroll to position [482, 0]
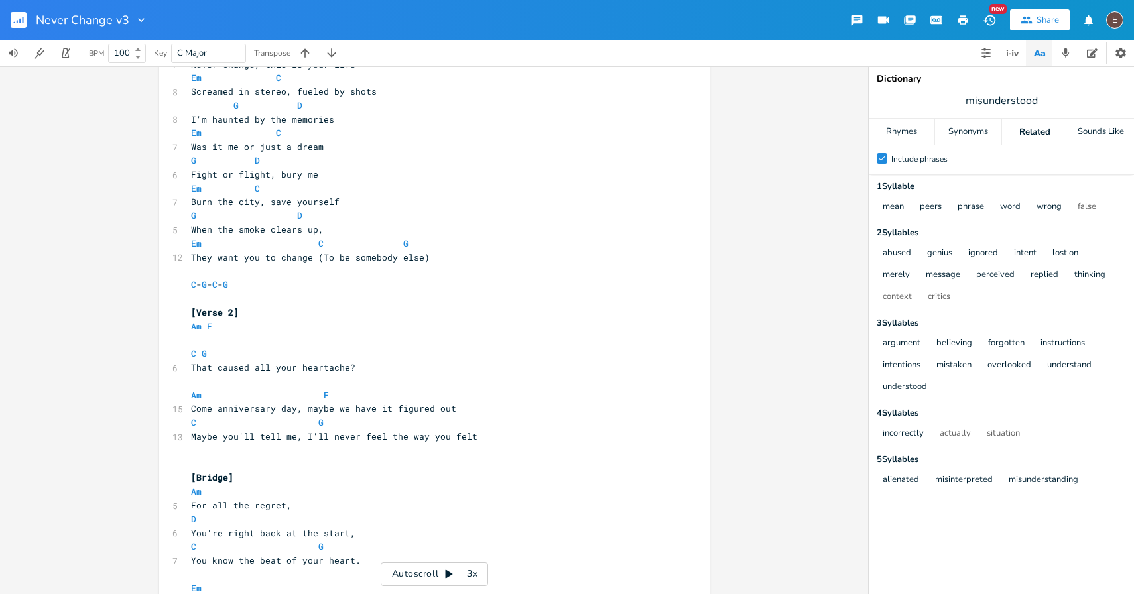
click at [368, 298] on pre "​" at bounding box center [427, 299] width 479 height 14
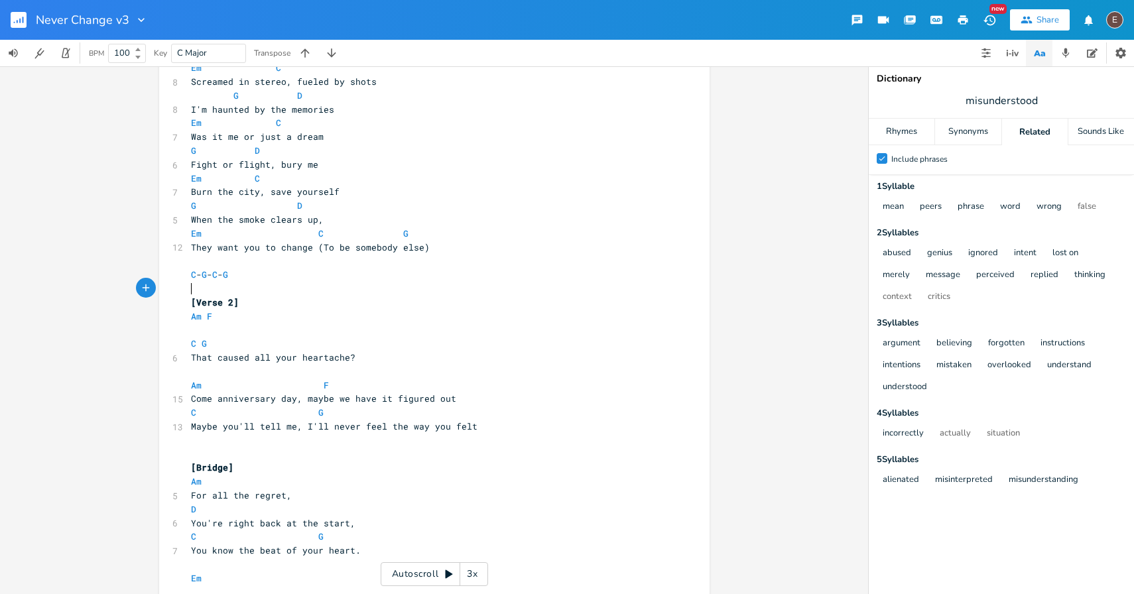
click at [359, 332] on pre "​" at bounding box center [427, 330] width 479 height 14
click at [372, 302] on pre "[Verse 2]" at bounding box center [427, 303] width 479 height 14
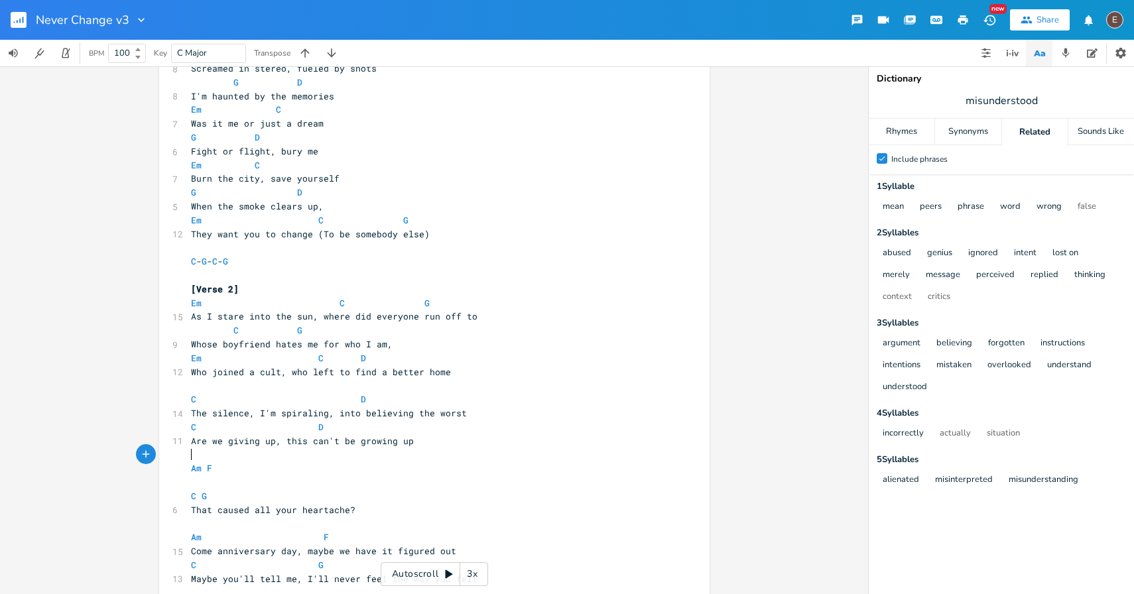
scroll to position [509, 0]
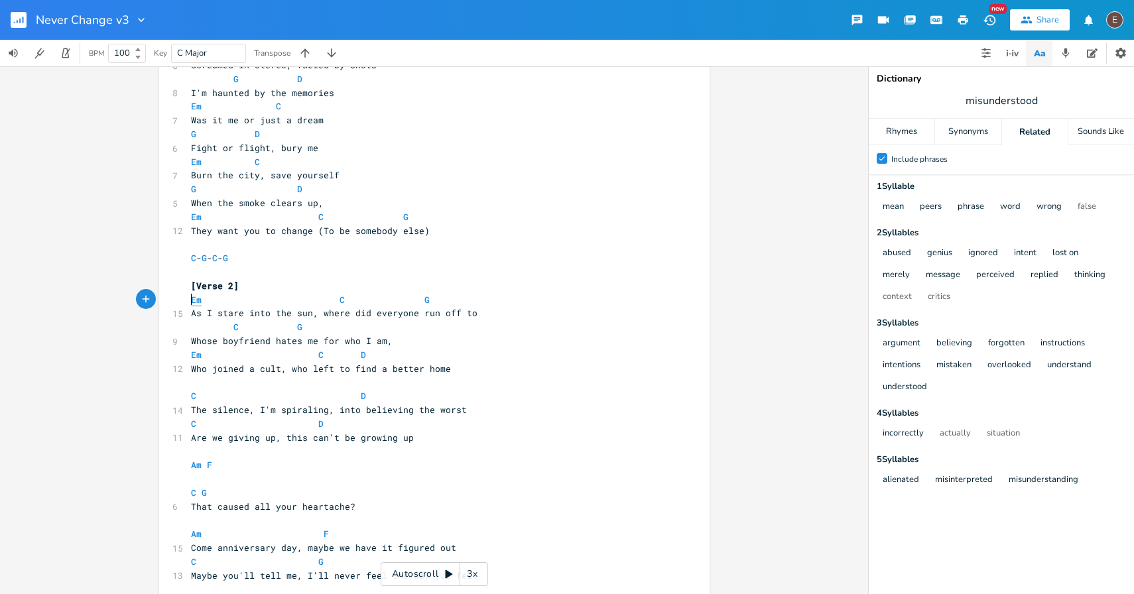
click at [191, 298] on span "Em" at bounding box center [196, 300] width 11 height 13
drag, startPoint x: 188, startPoint y: 313, endPoint x: 302, endPoint y: 315, distance: 113.4
click at [302, 315] on span "As I stare into the sun, where did everyone run off to" at bounding box center [334, 313] width 287 height 12
type textarea "Come anniversary day"
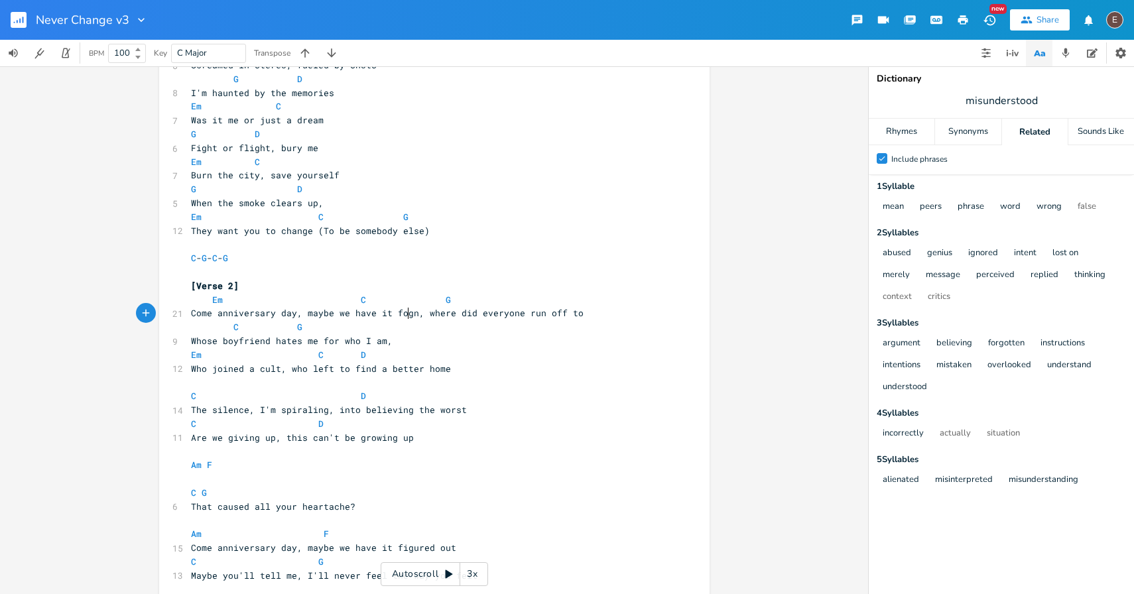
type textarea ", maybe we have it fogur"
type textarea "igured out"
type textarea ", where did everyone run off to"
drag, startPoint x: 644, startPoint y: 317, endPoint x: 454, endPoint y: 315, distance: 189.7
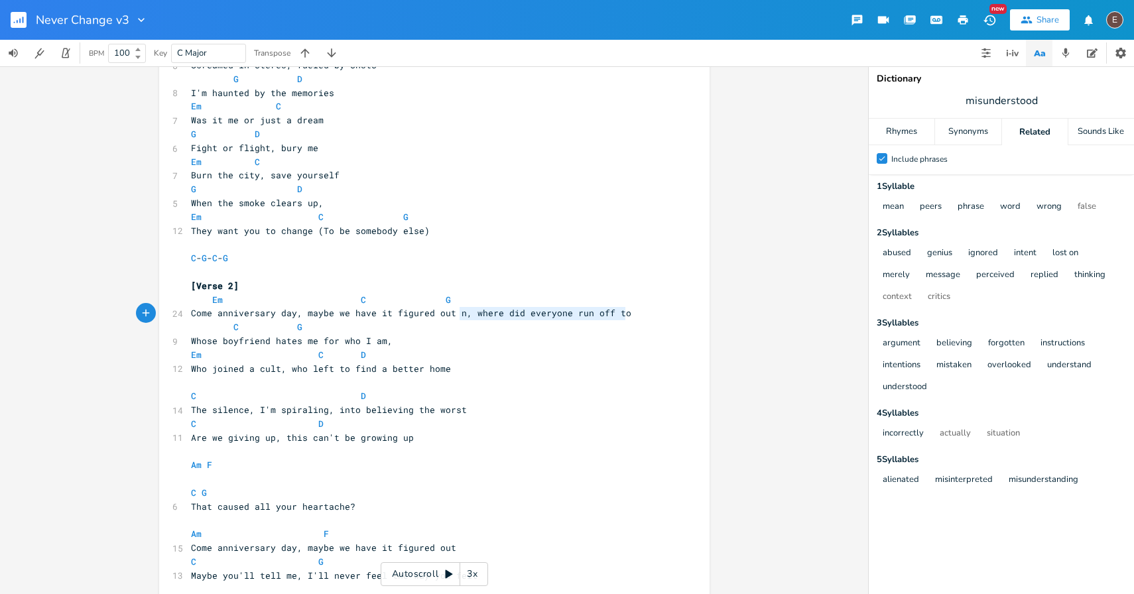
click at [454, 315] on pre "Come anniversary day, maybe we have it figured out n, where did everyone run of…" at bounding box center [427, 313] width 479 height 14
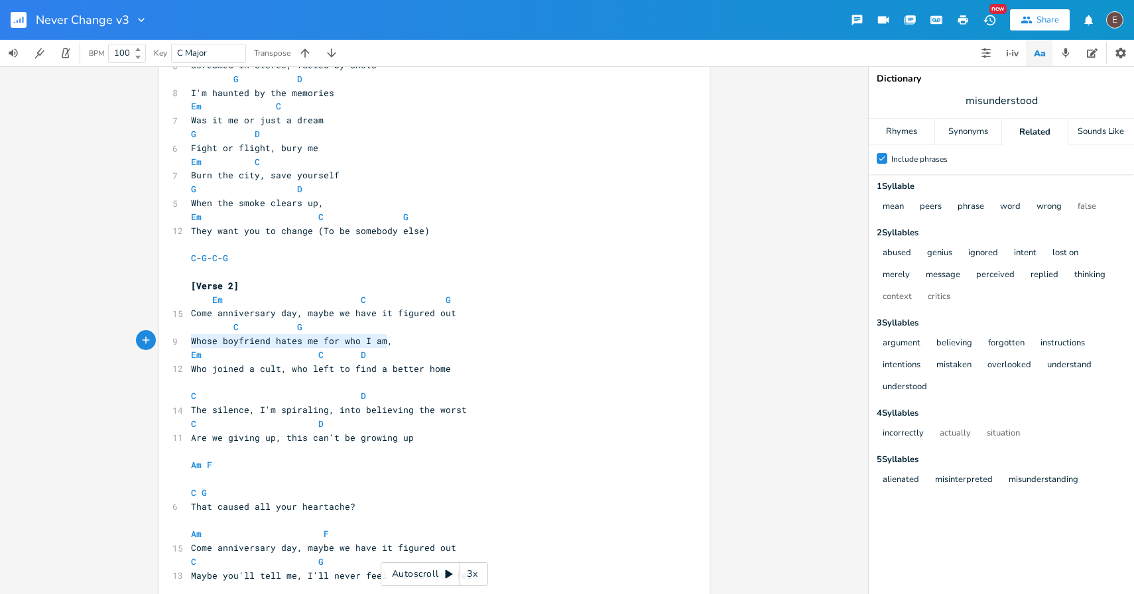
drag, startPoint x: 408, startPoint y: 344, endPoint x: 180, endPoint y: 343, distance: 228.2
type textarea "Maybe you'll tell me"
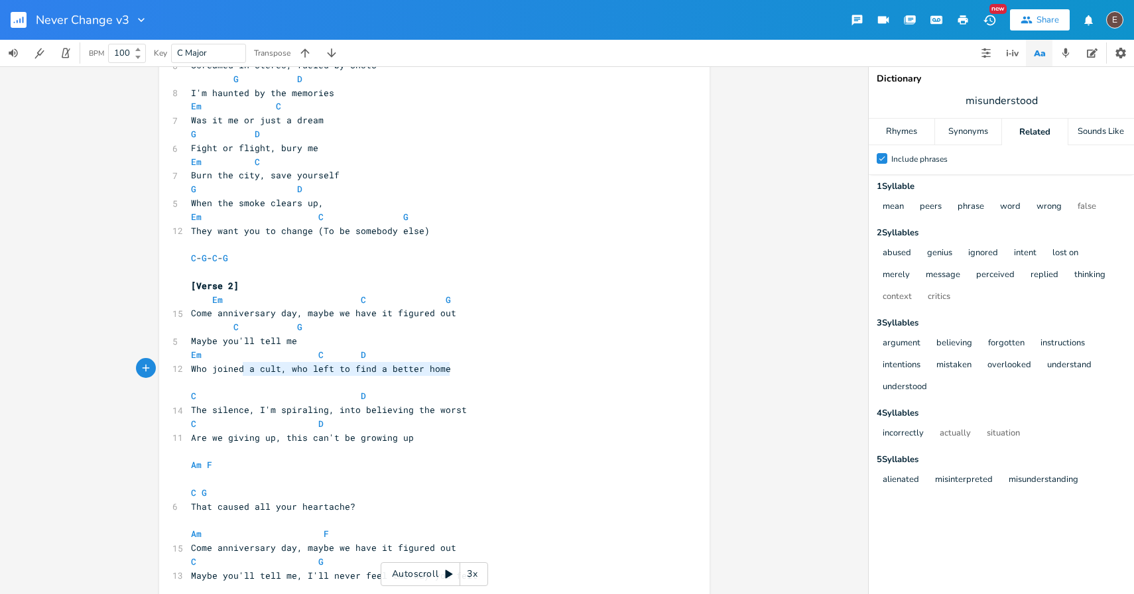
type textarea "ined a cult, who left to find a better home"
drag, startPoint x: 460, startPoint y: 373, endPoint x: 159, endPoint y: 372, distance: 300.4
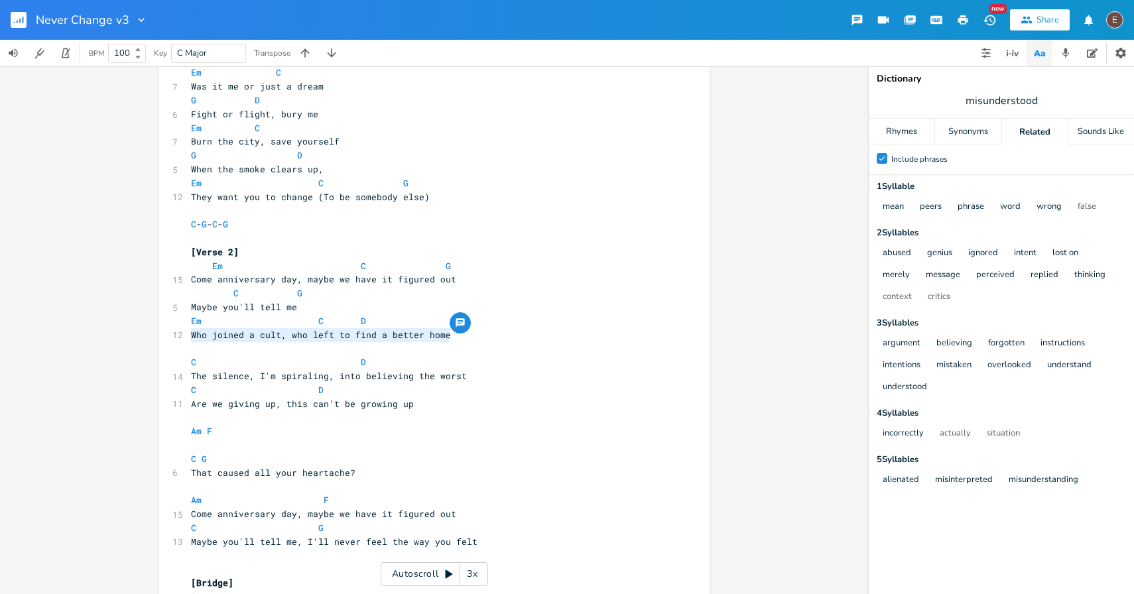
scroll to position [548, 0]
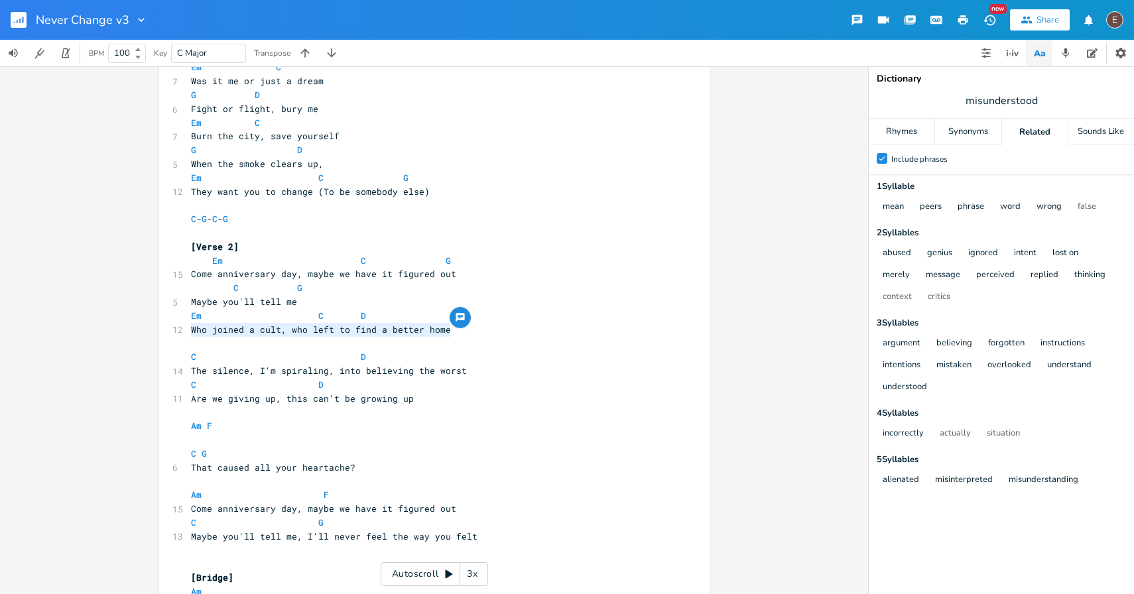
type textarea "Who joined a cult, who left to find a better home"
click at [191, 332] on span "Who joined a cult, who left to find a better home" at bounding box center [321, 330] width 260 height 12
drag, startPoint x: 447, startPoint y: 332, endPoint x: 170, endPoint y: 332, distance: 276.6
click at [188, 332] on div "12 Who joined a cult, who left to find a better home" at bounding box center [427, 330] width 479 height 14
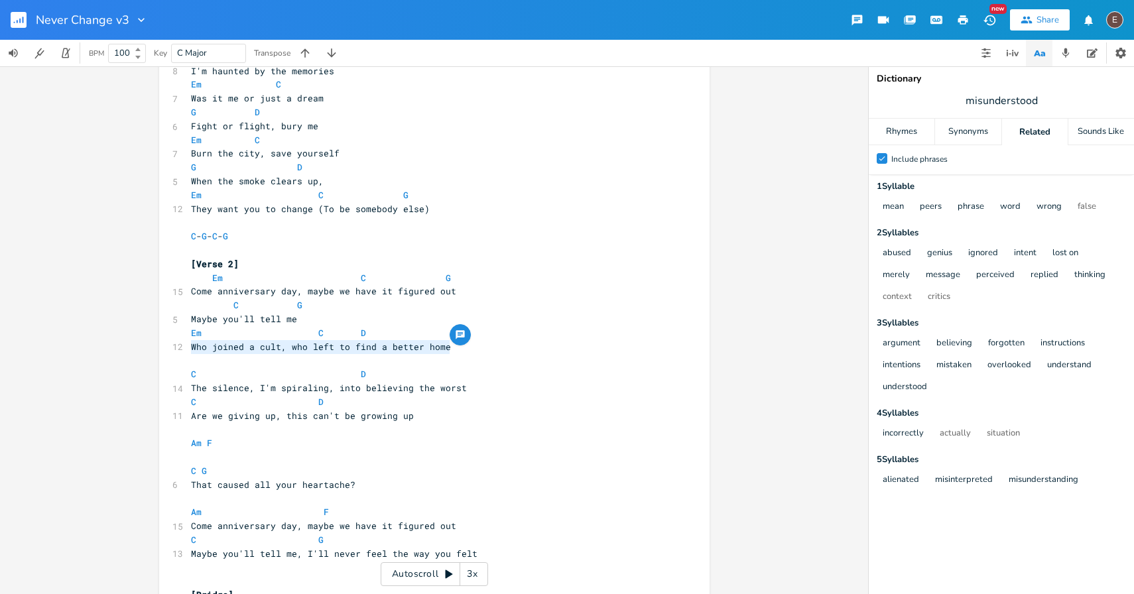
scroll to position [528, 0]
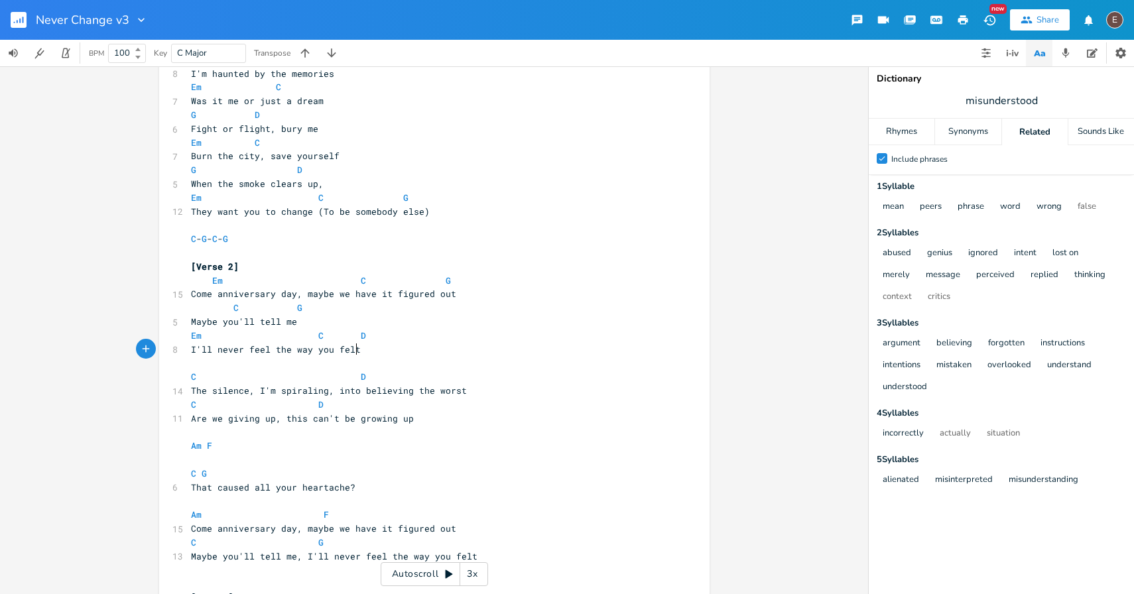
type textarea "I'll never feel the way you felt"
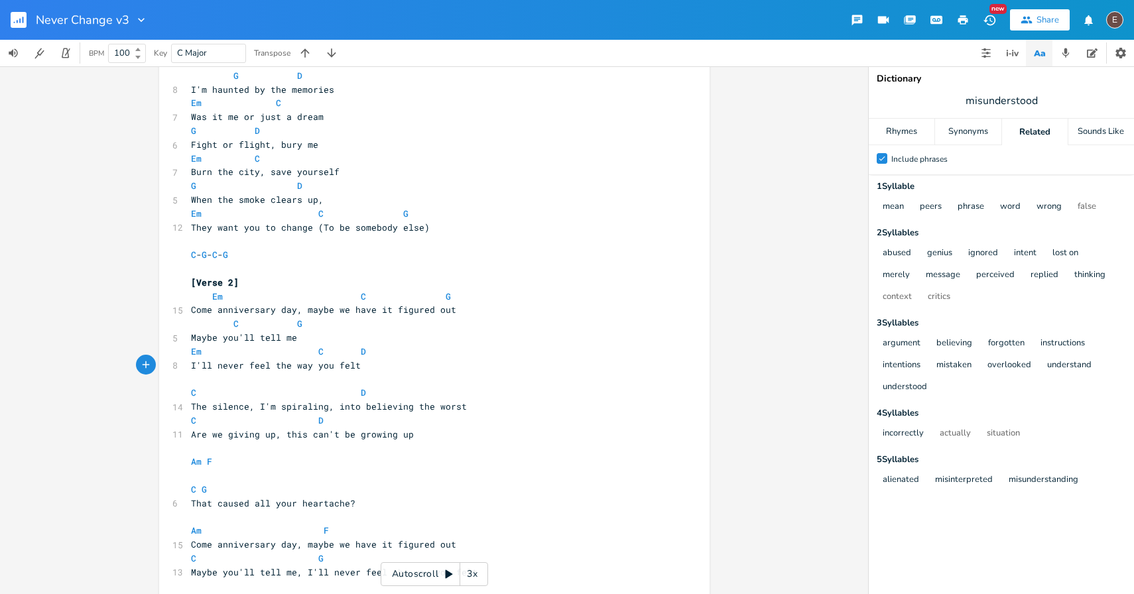
scroll to position [508, 0]
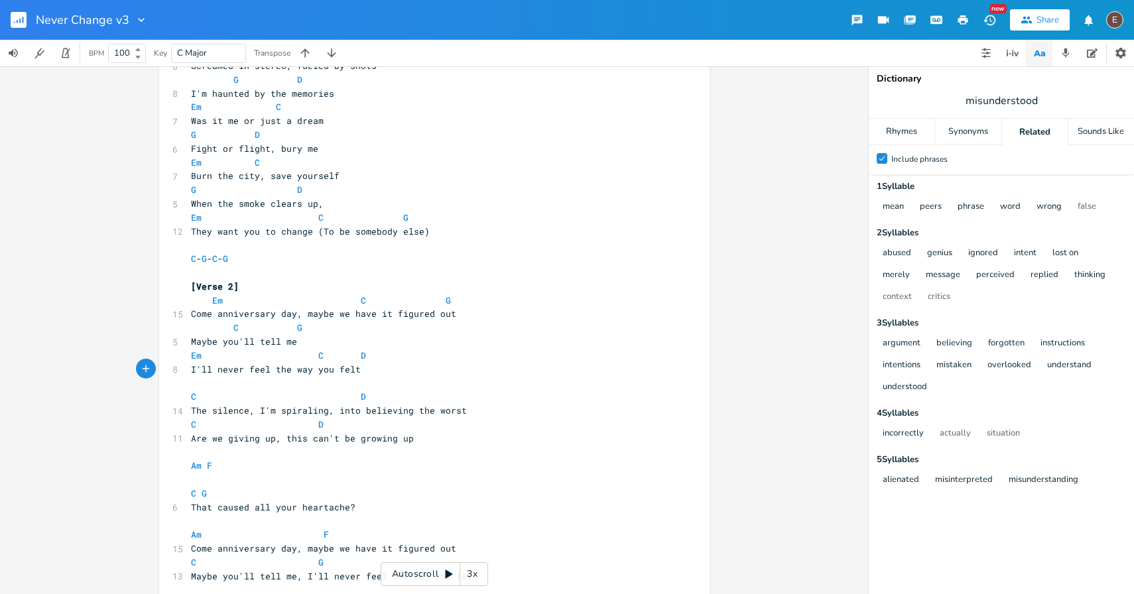
click at [241, 294] on span at bounding box center [243, 301] width 21 height 14
click at [241, 292] on pre "[Verse 2]" at bounding box center [427, 287] width 479 height 14
click at [191, 313] on span "Come anniversary day, maybe we have it figured out" at bounding box center [323, 314] width 265 height 12
type textarea "Was I part of something, taht ca"
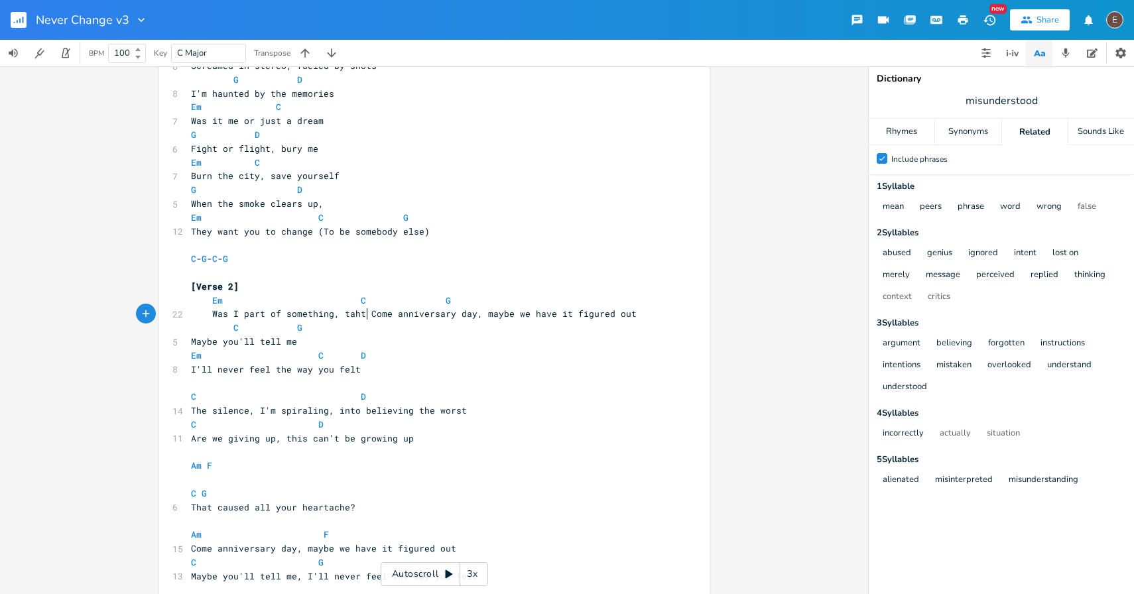
scroll to position [0, 125]
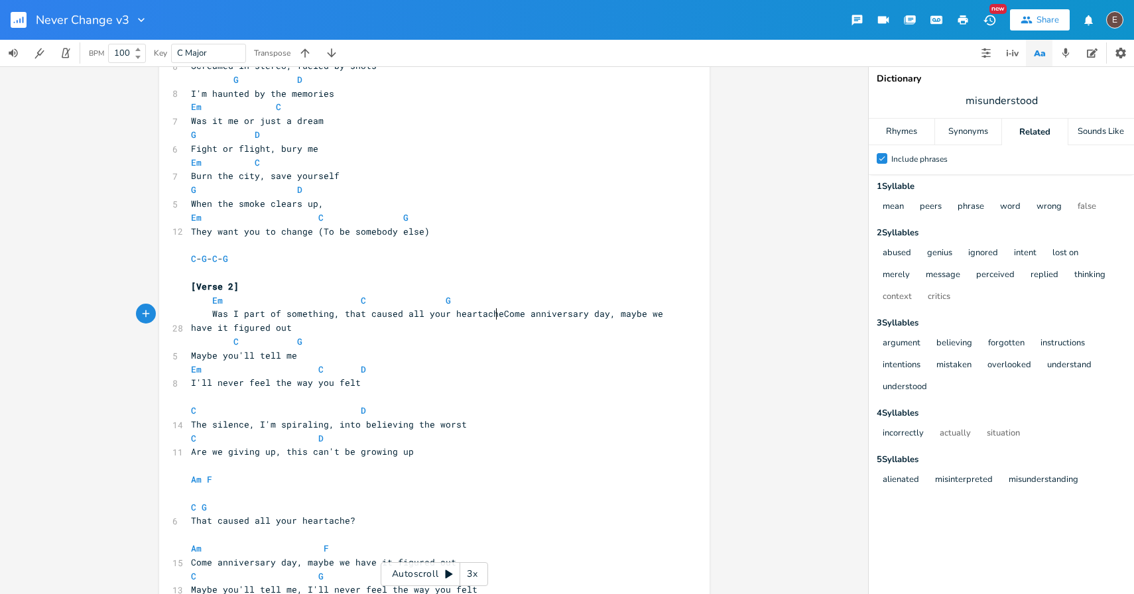
type textarea "hat caused all your heartache?"
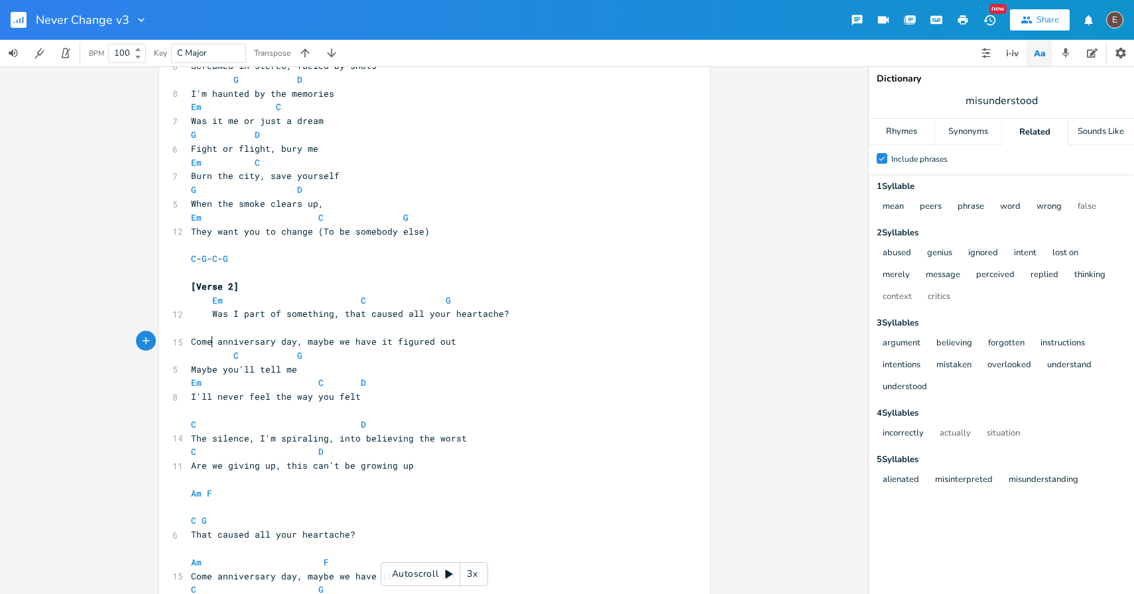
click at [257, 330] on pre at bounding box center [427, 328] width 479 height 14
type textarea "C G"
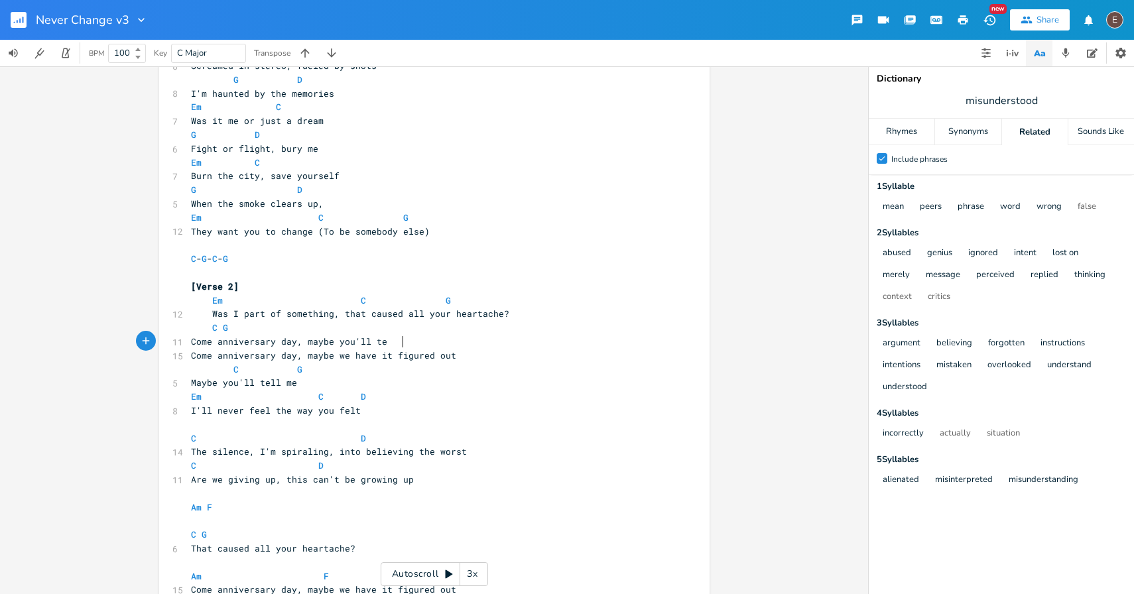
type textarea "Come anniversary day, maybe you'll tem"
type textarea "ll me"
click at [223, 324] on span "G" at bounding box center [225, 328] width 5 height 13
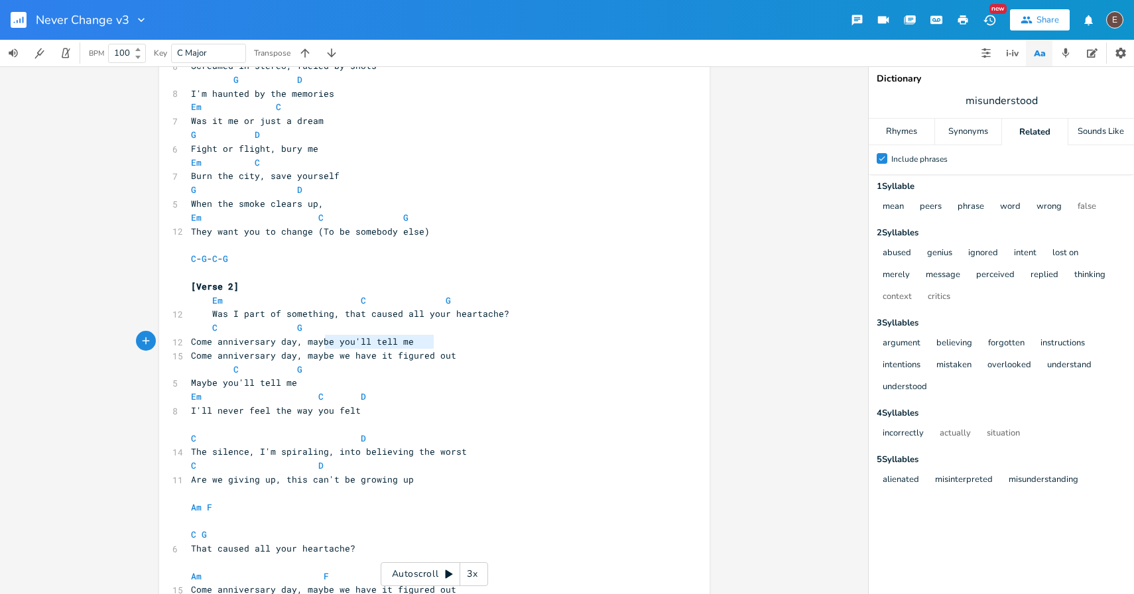
type textarea "maybe you'll tell me"
drag, startPoint x: 442, startPoint y: 344, endPoint x: 320, endPoint y: 346, distance: 122.1
click at [320, 346] on pre "Come anniversary day, maybe you'll tell me" at bounding box center [427, 342] width 479 height 14
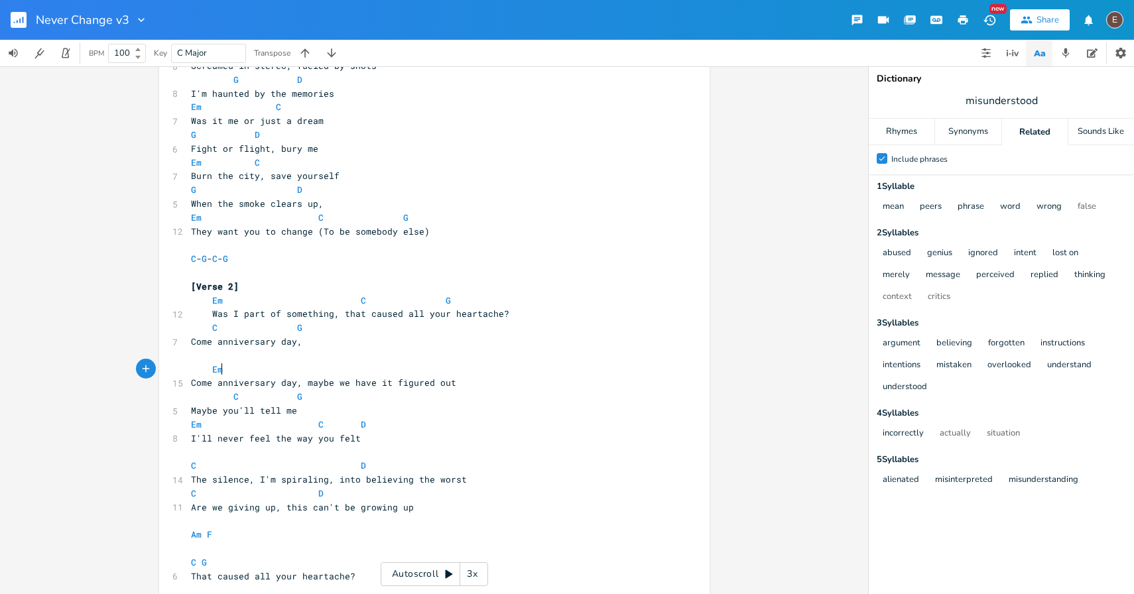
scroll to position [0, 14]
type textarea "Em"
type textarea "C"
type textarea "D"
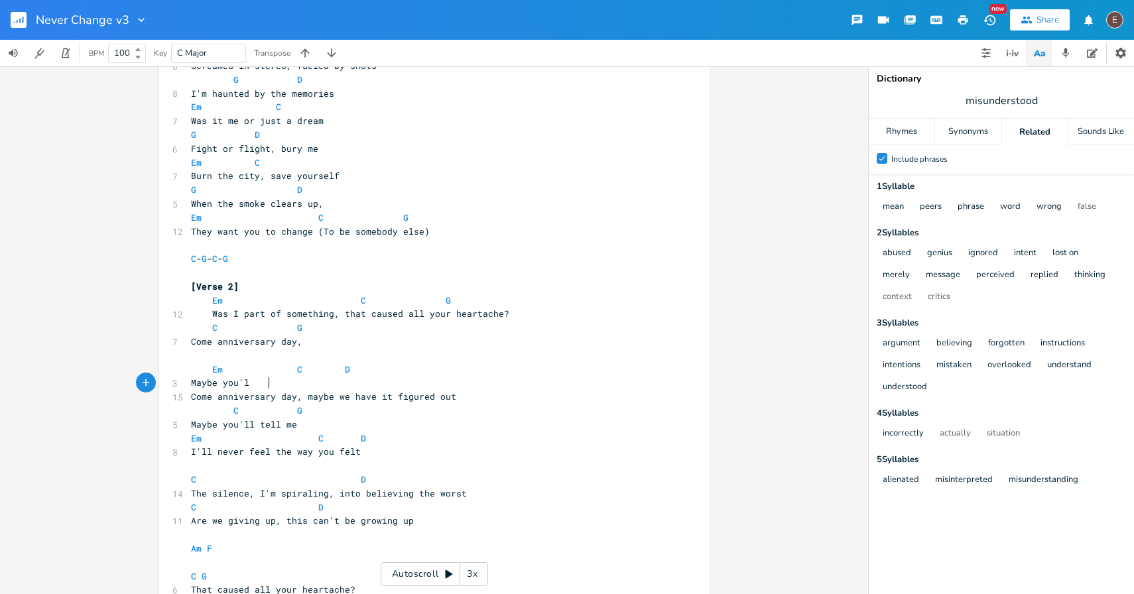
type textarea "Maybe you'l"
type textarea "l tell me, I never"
type textarea "'ll never feel the way you felt"
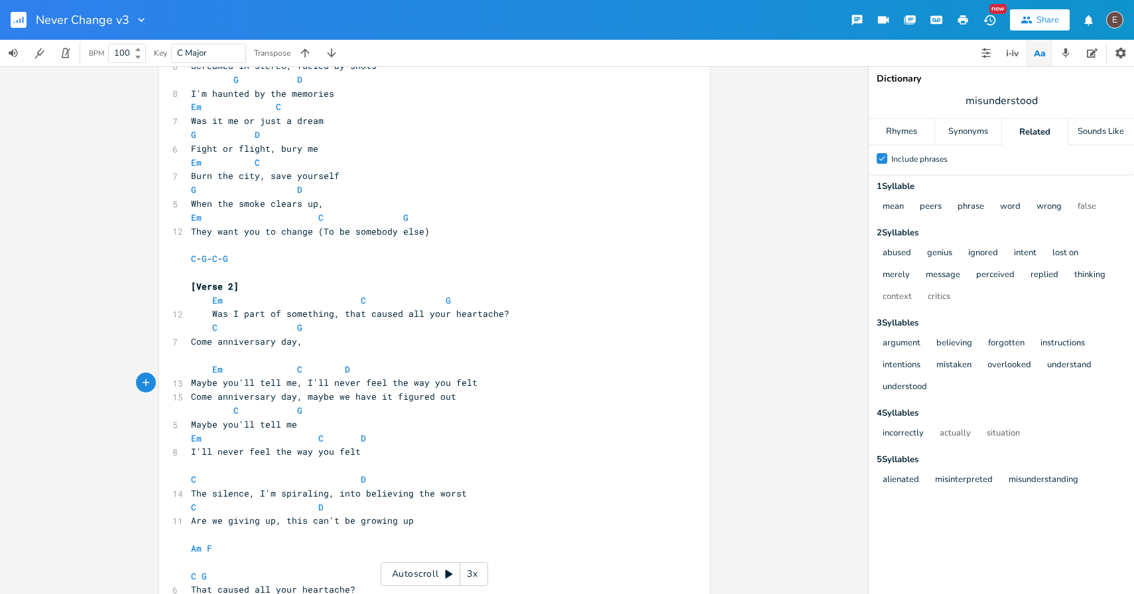
click at [255, 363] on span at bounding box center [265, 370] width 21 height 14
click at [212, 354] on pre at bounding box center [427, 356] width 479 height 14
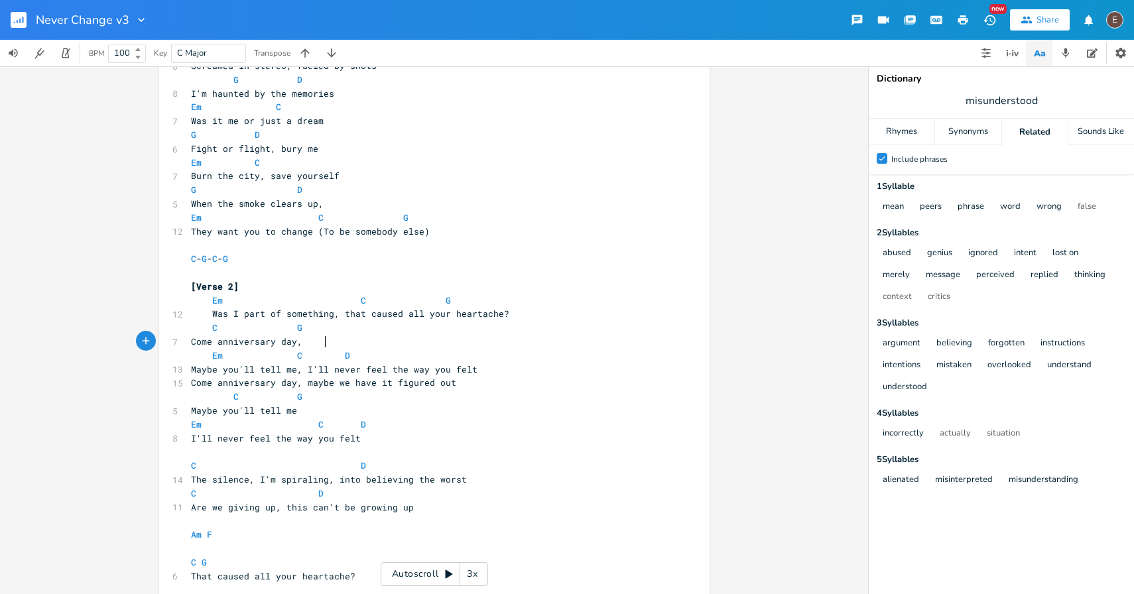
click at [515, 373] on pre "Maybe you'll tell me, I'll never feel the way you felt" at bounding box center [427, 370] width 479 height 14
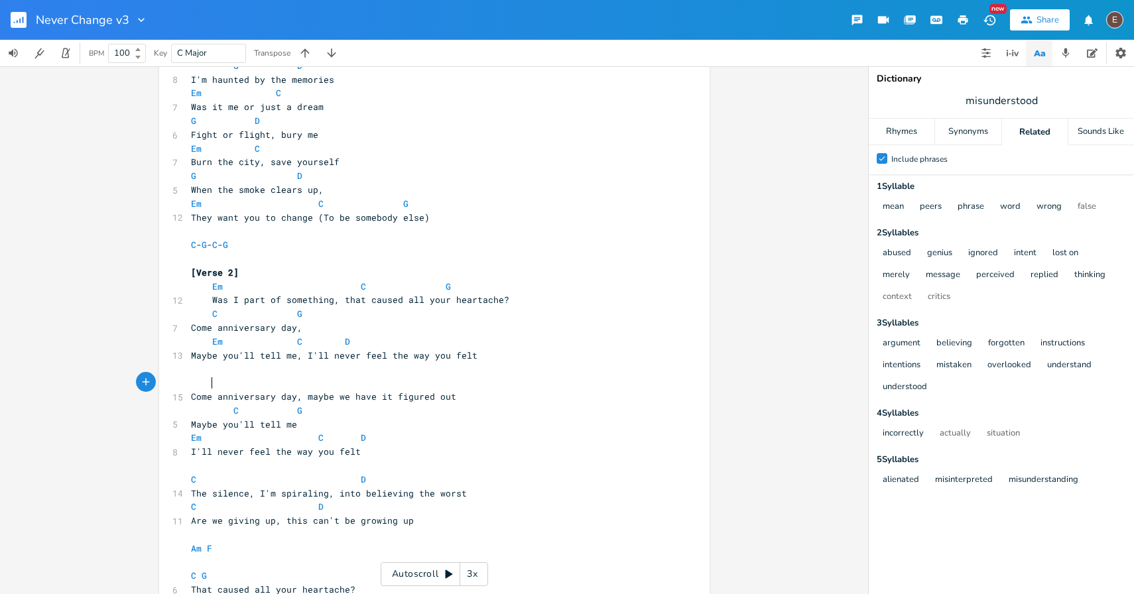
scroll to position [547, 0]
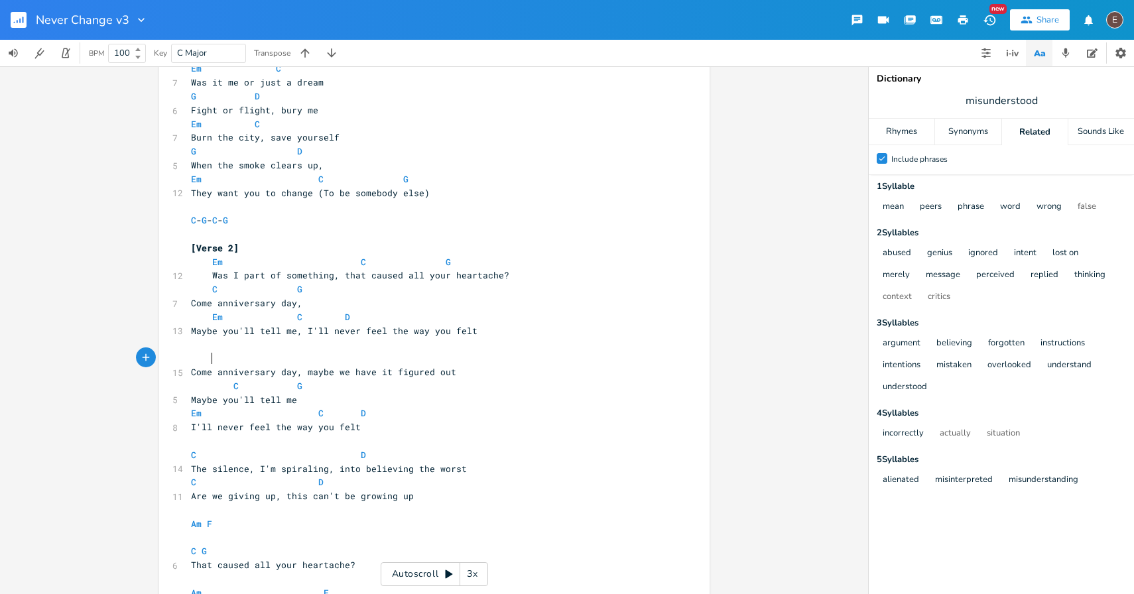
click at [298, 272] on span "Was I part of something, that caused all your heartache?" at bounding box center [350, 275] width 318 height 12
type textarea "life deciio"
type textarea "sions"
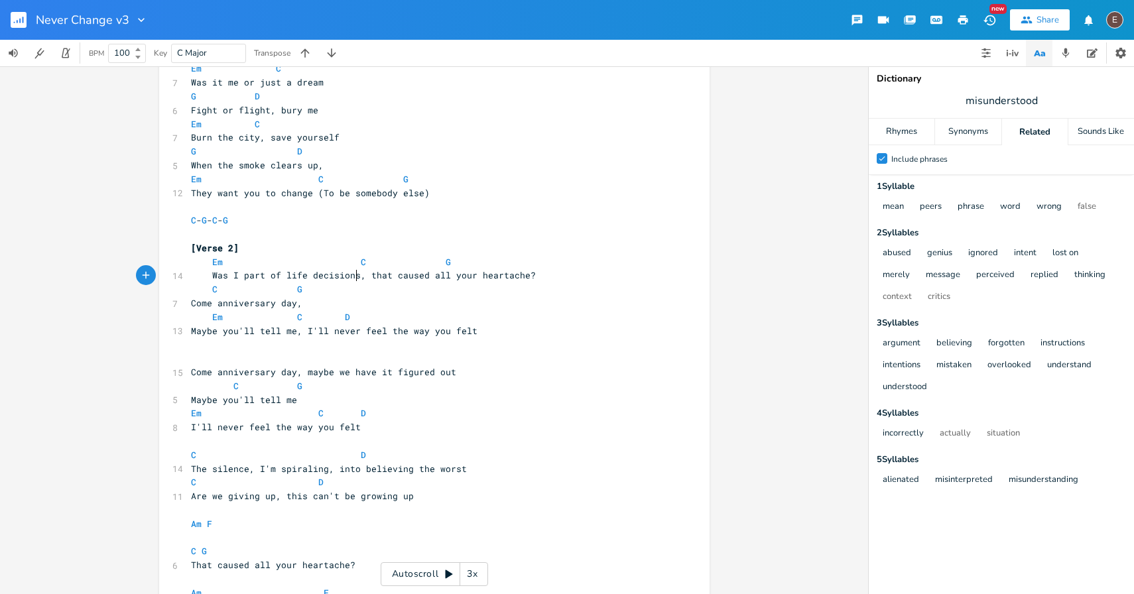
click at [295, 278] on span "Was I part of life decisions, that caused all your heartache?" at bounding box center [363, 275] width 345 height 12
type textarea "life"
click at [295, 278] on span "Was I part of life decisions, that caused all your heartache?" at bounding box center [363, 275] width 345 height 12
click at [346, 290] on pre "C G" at bounding box center [427, 290] width 479 height 14
click at [281, 277] on span "Was I part of life decisions, that caused all your heartache?" at bounding box center [363, 275] width 345 height 12
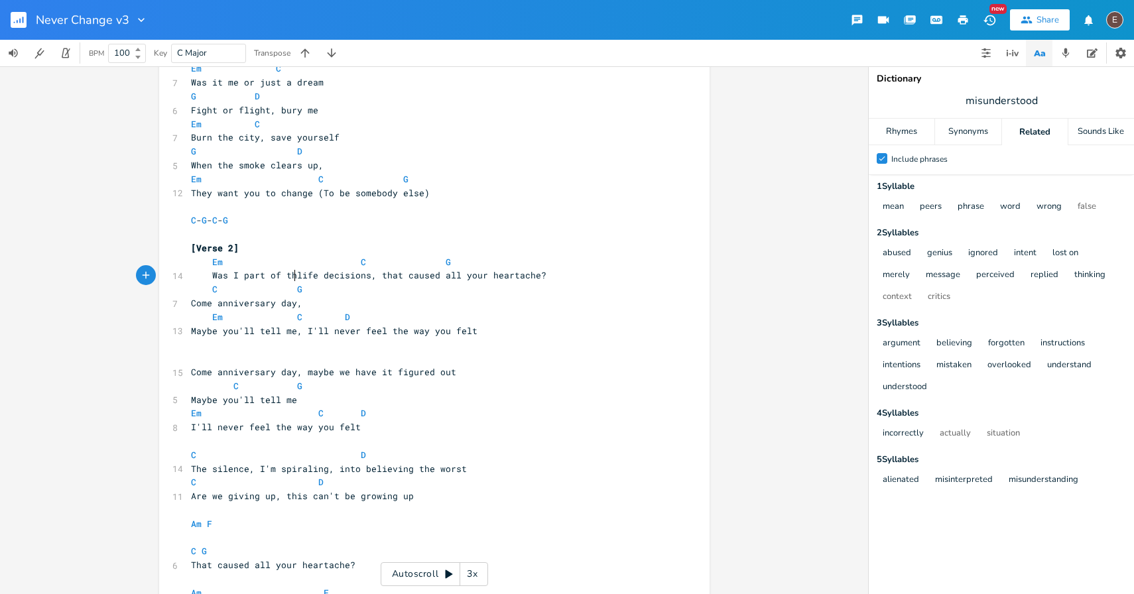
type textarea "the"
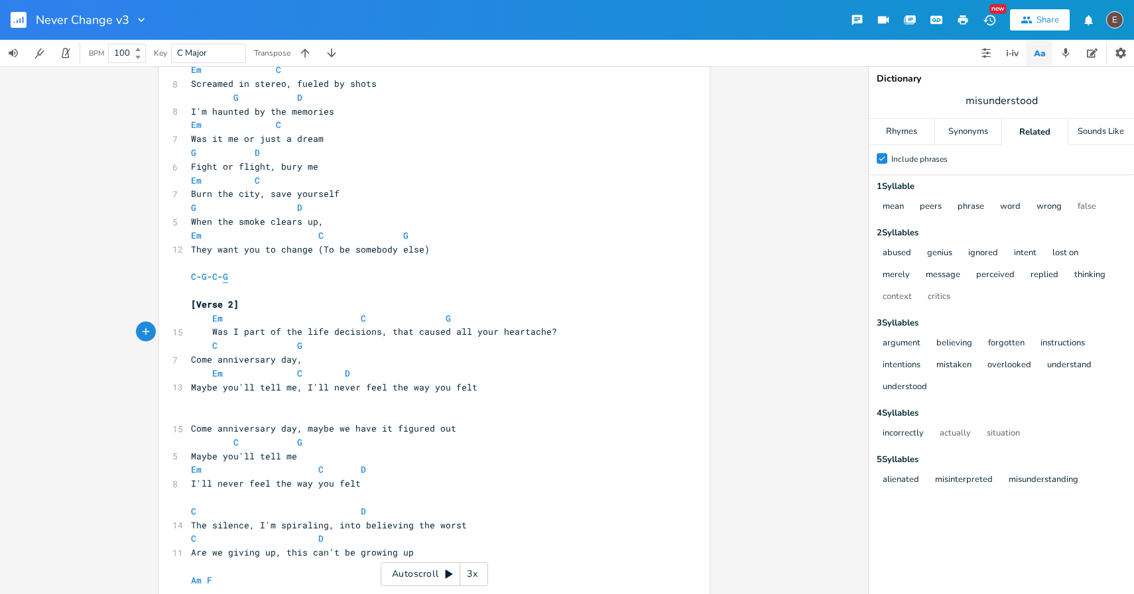
scroll to position [484, 0]
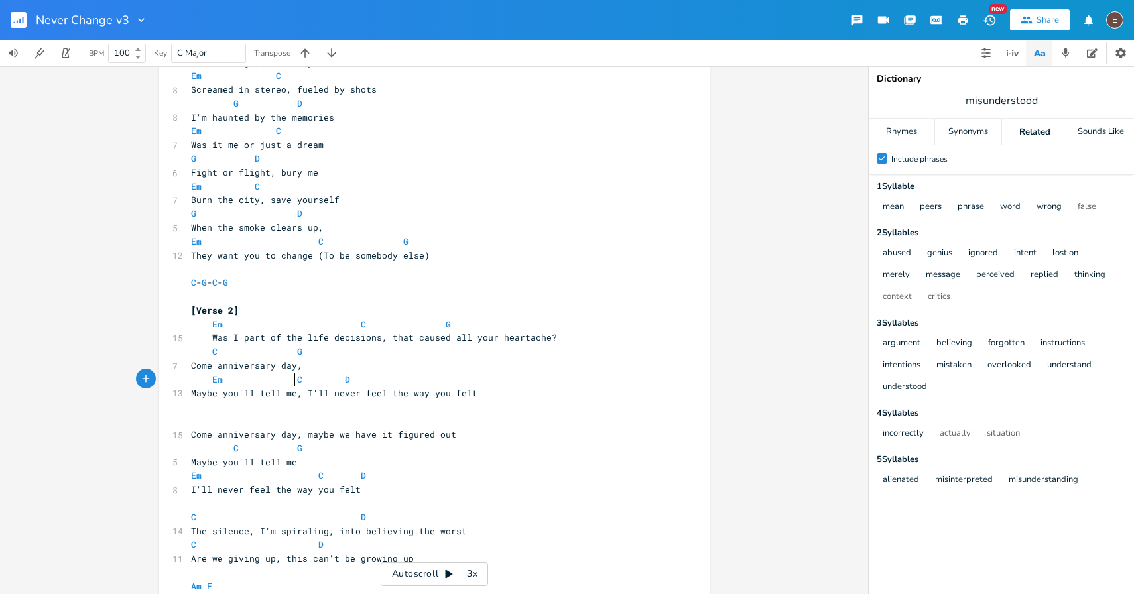
click at [281, 377] on span at bounding box center [286, 380] width 21 height 14
click at [438, 379] on span "Em C D" at bounding box center [326, 379] width 271 height 12
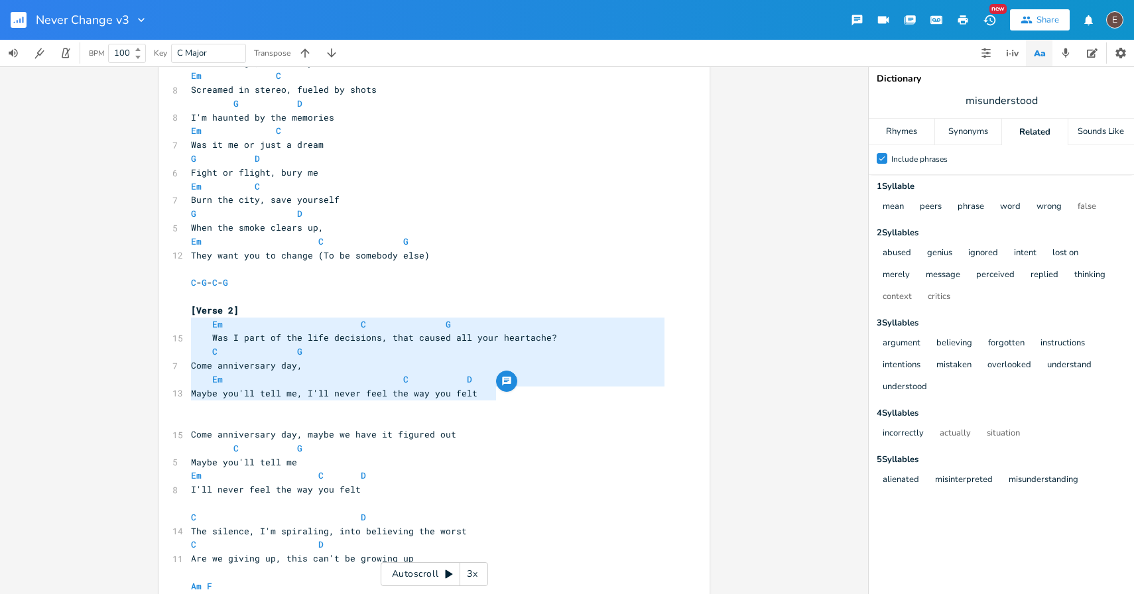
drag, startPoint x: 511, startPoint y: 393, endPoint x: 186, endPoint y: 324, distance: 332.9
type textarea "Em C G Was I part of the life decisions, that caused all your heartache? C G Co…"
click at [397, 366] on pre "Come anniversary day," at bounding box center [427, 366] width 479 height 14
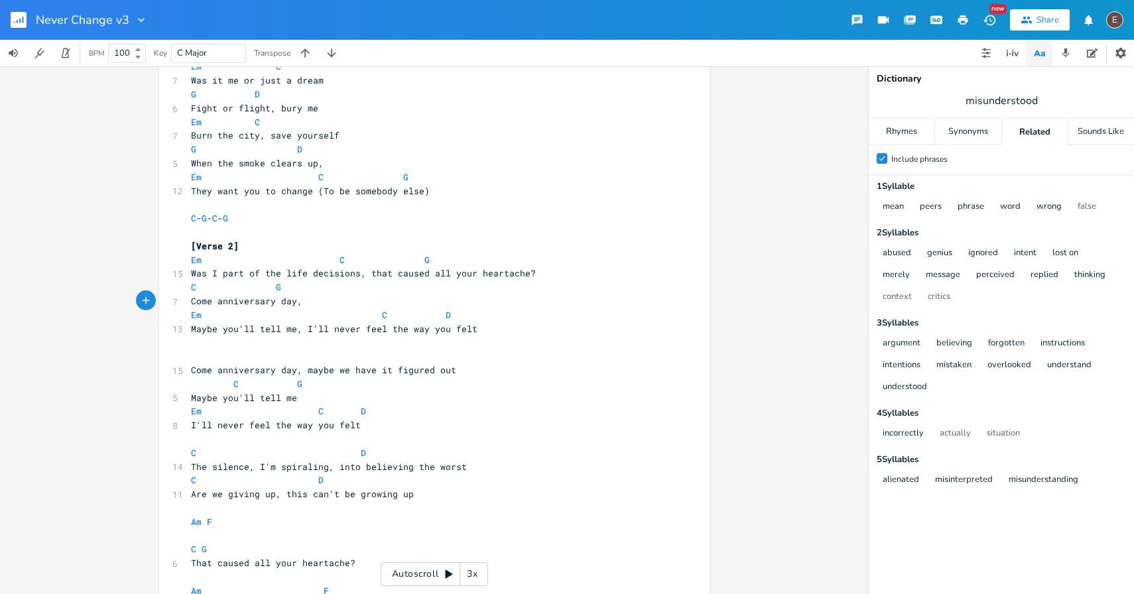
scroll to position [550, 0]
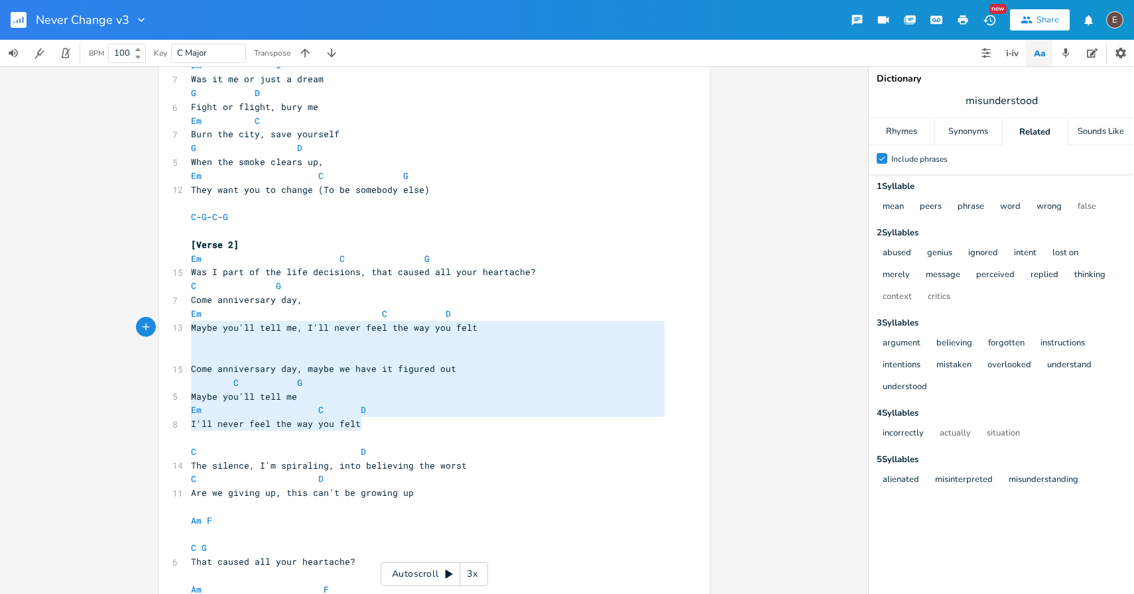
type textarea "Come anniversary day, maybe we have it figured out C G Maybe you'll tell me Em …"
drag, startPoint x: 409, startPoint y: 427, endPoint x: 170, endPoint y: 347, distance: 251.9
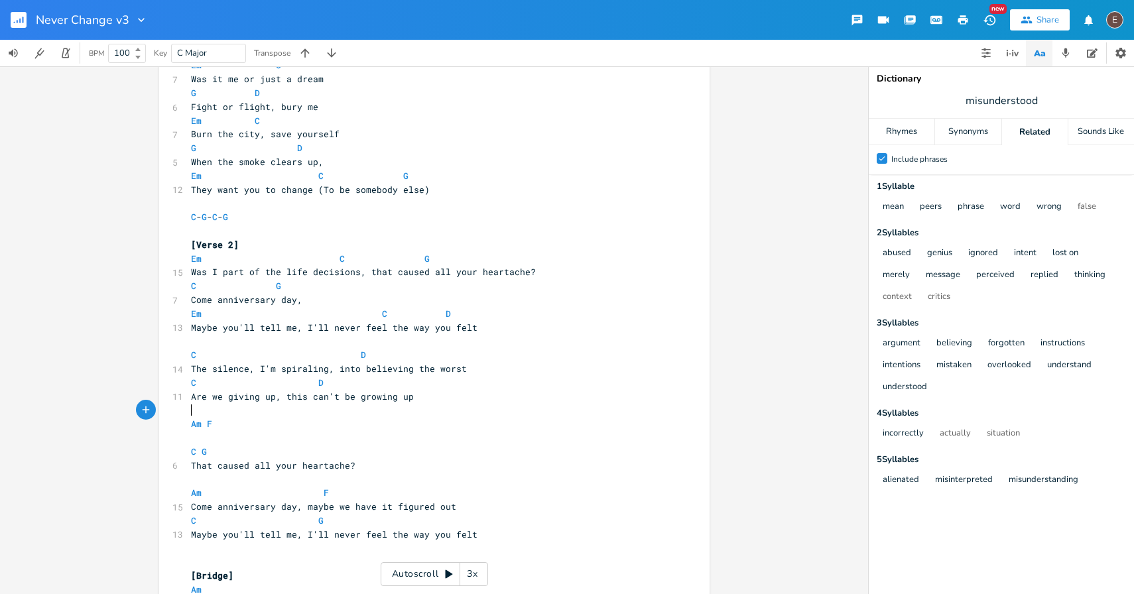
click at [245, 404] on pre "​" at bounding box center [427, 410] width 479 height 14
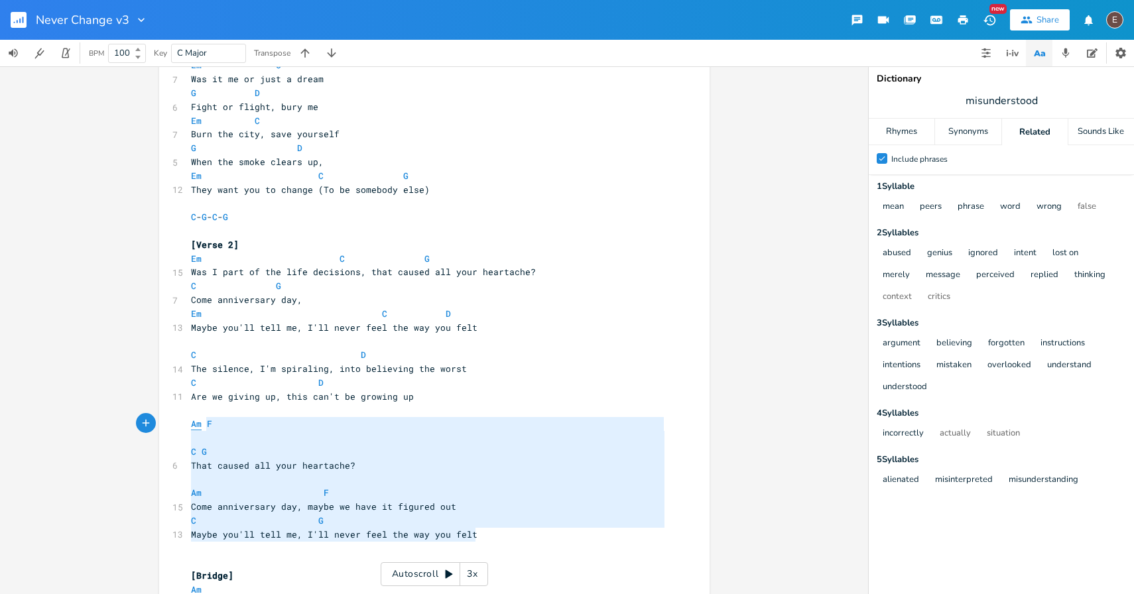
type textarea "Am F C G That caused all your heartache? Am F Come anniversary day, maybe we ha…"
drag, startPoint x: 472, startPoint y: 533, endPoint x: 182, endPoint y: 423, distance: 310.7
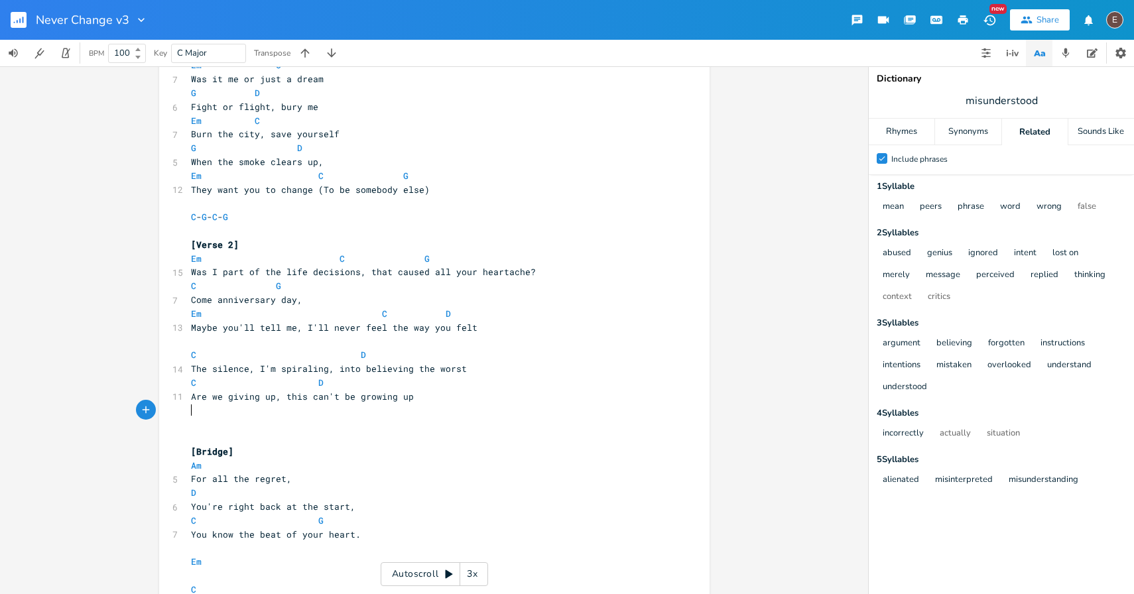
click at [210, 434] on pre "​" at bounding box center [427, 438] width 479 height 14
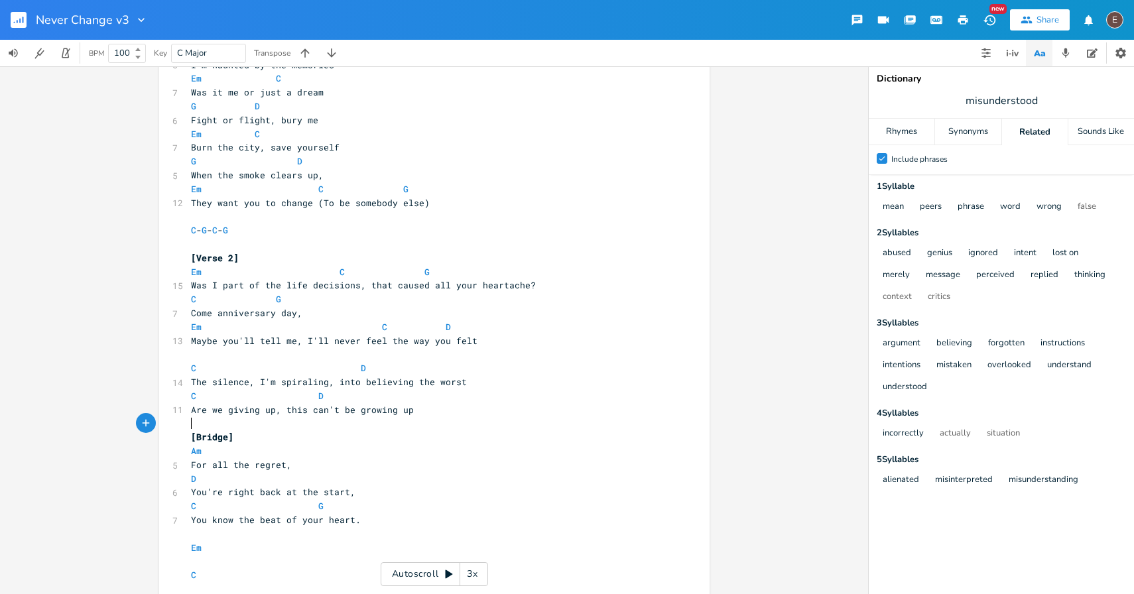
scroll to position [522, 0]
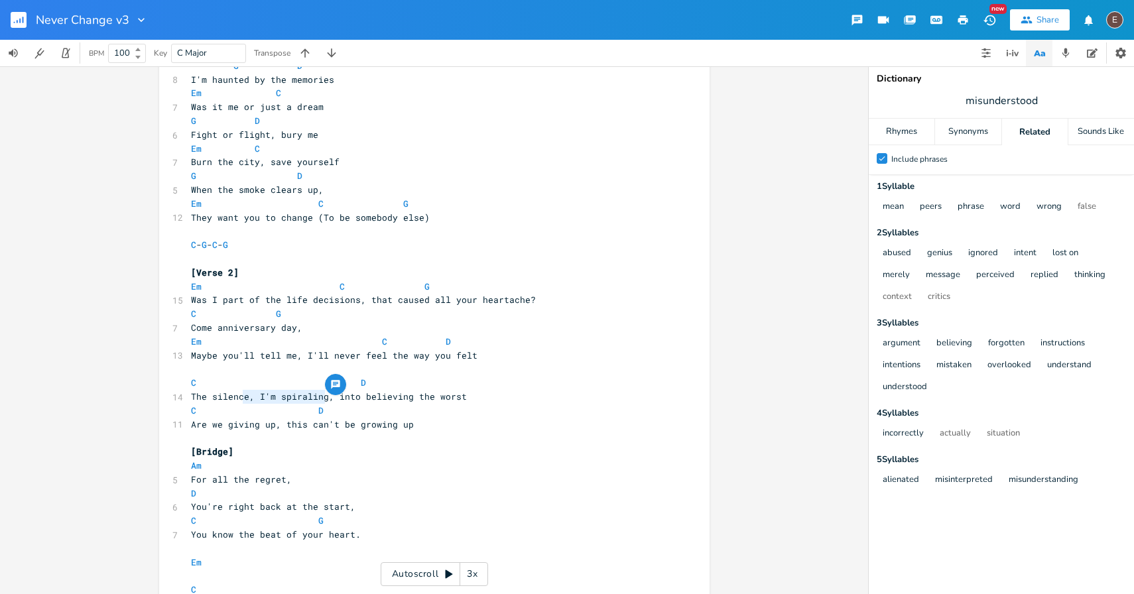
type textarea ", I'm spiraling"
drag, startPoint x: 320, startPoint y: 397, endPoint x: 244, endPoint y: 400, distance: 75.7
click at [244, 399] on span "The silence, I'm spiraling, into believing the worst" at bounding box center [329, 397] width 276 height 12
type textarea "asp"
type textarea "spiura"
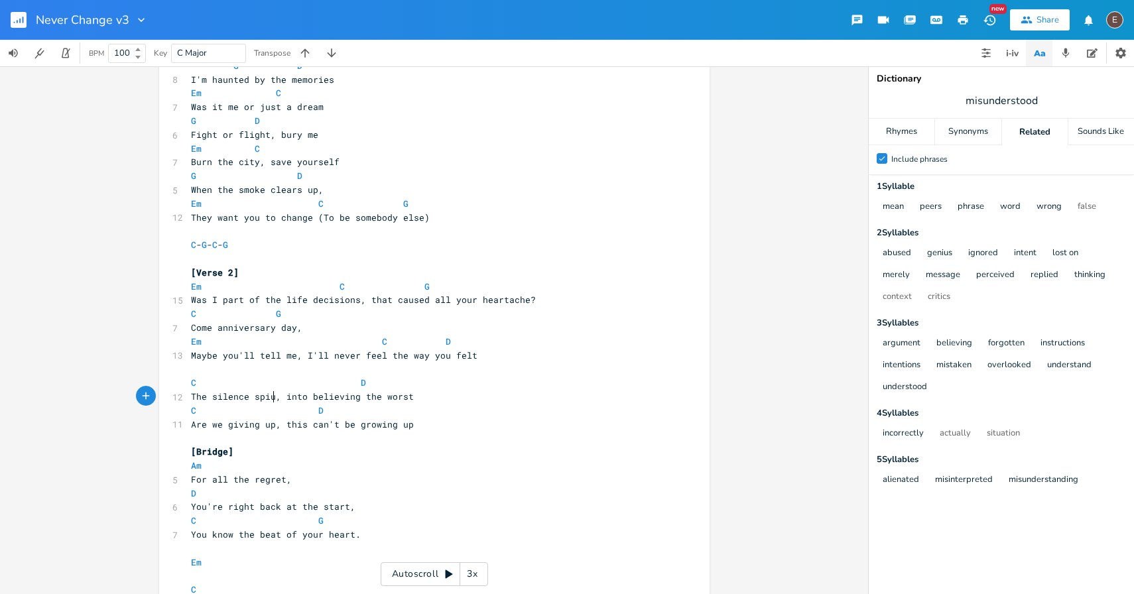
scroll to position [0, 23]
type textarea "ra"
type textarea "irals me"
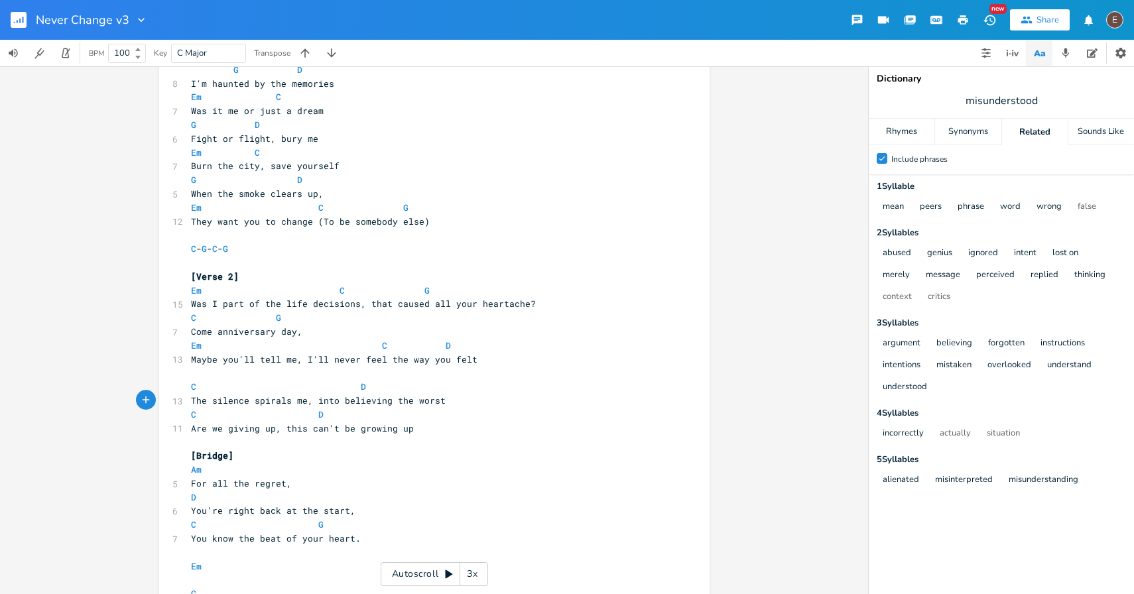
click at [331, 305] on span "Was I part of the life decisions, that caused all your heartache?" at bounding box center [363, 304] width 345 height 12
type textarea "decisions"
type input "decisions"
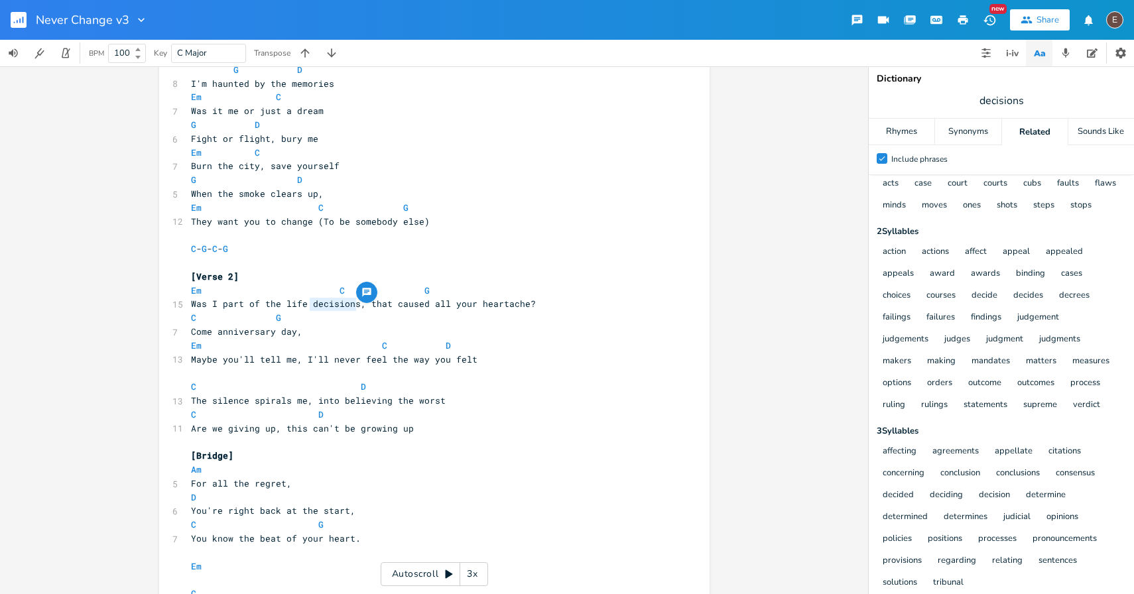
scroll to position [27, 0]
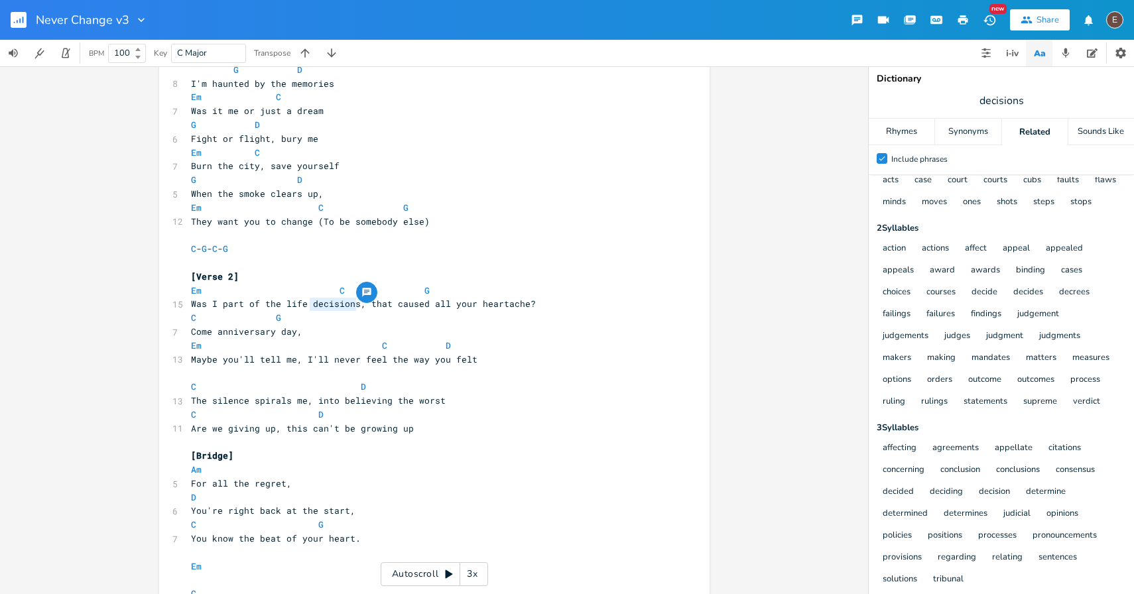
click at [1009, 111] on span "decisions" at bounding box center [1001, 101] width 265 height 24
click at [564, 277] on pre "[Verse 2]" at bounding box center [427, 277] width 479 height 14
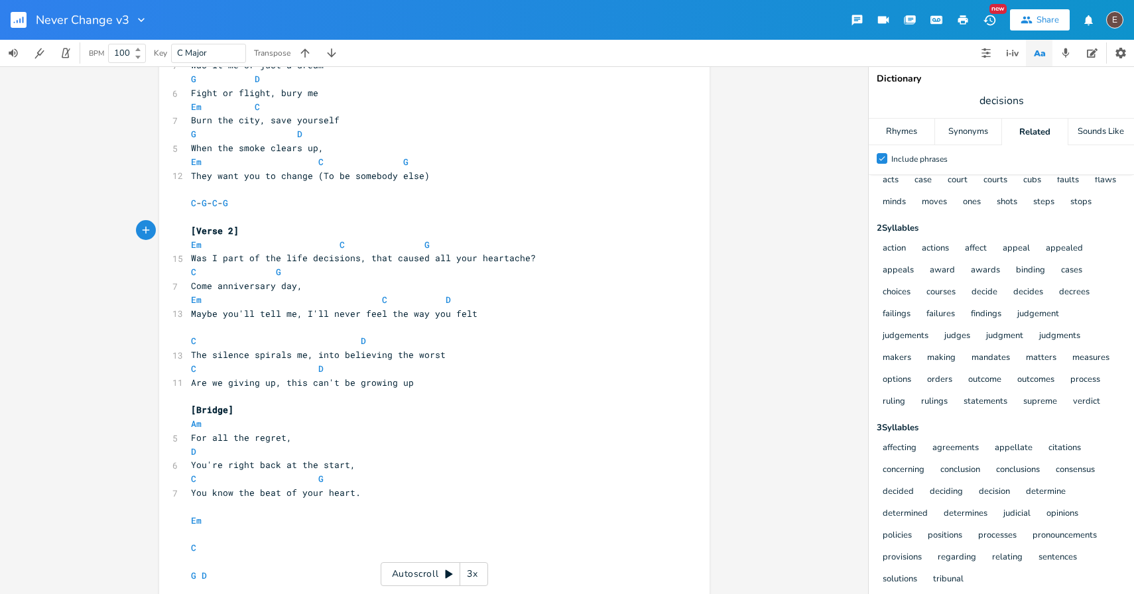
scroll to position [521, 0]
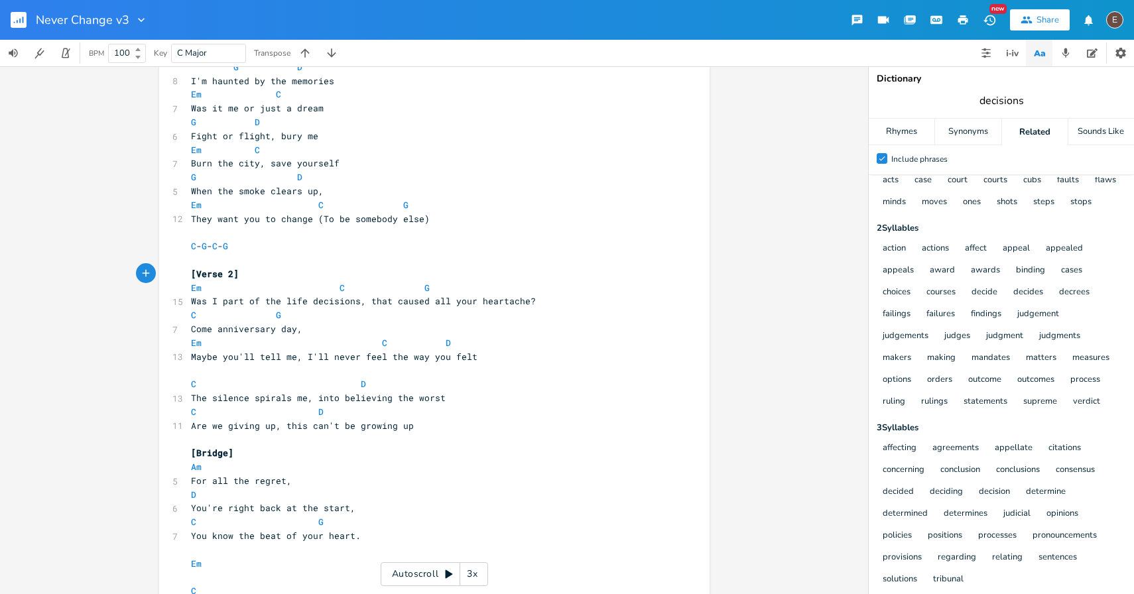
click at [1021, 99] on input "decisions" at bounding box center [1002, 101] width 44 height 15
click at [334, 300] on span "Was I part of the life decisions, that caused all your heartache?" at bounding box center [363, 301] width 345 height 12
type textarea "choices"
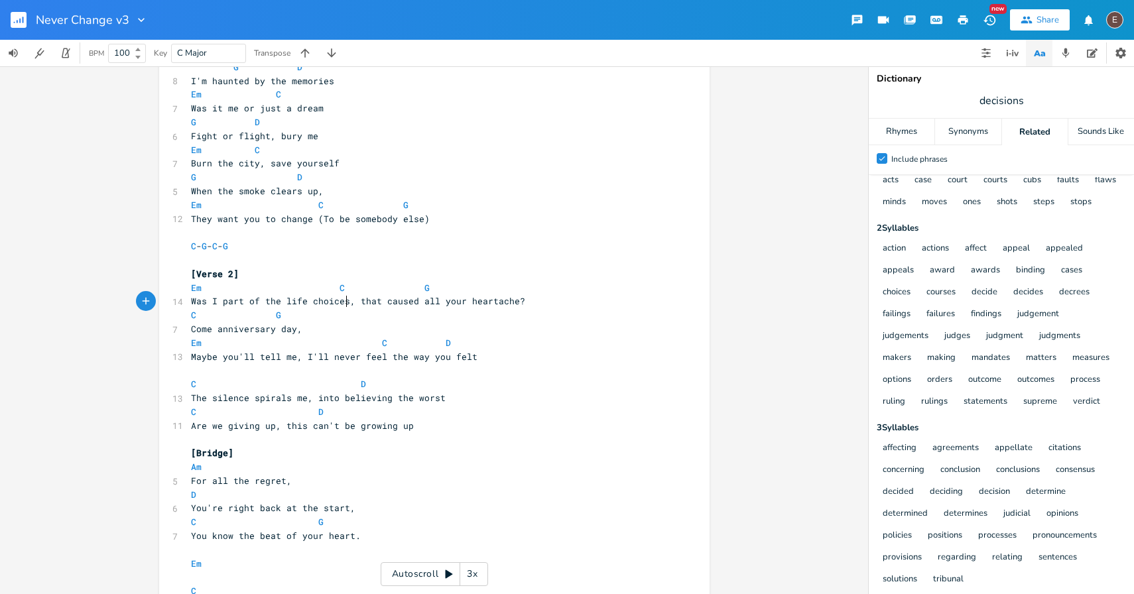
scroll to position [0, 29]
drag, startPoint x: 436, startPoint y: 394, endPoint x: 174, endPoint y: 401, distance: 262.7
click at [188, 401] on div "13 The silence spirals me, into believing the worst" at bounding box center [427, 398] width 479 height 14
type textarea "This stranger"
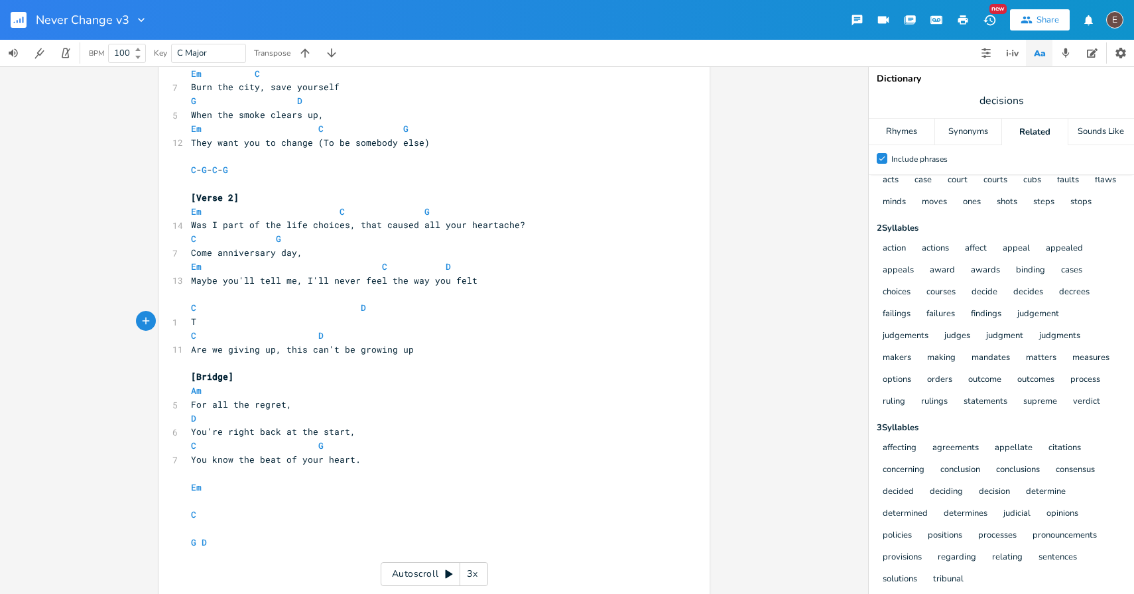
click at [276, 329] on span at bounding box center [286, 336] width 21 height 14
type textarea "T"
click at [276, 329] on span at bounding box center [286, 336] width 21 height 14
paste textarea
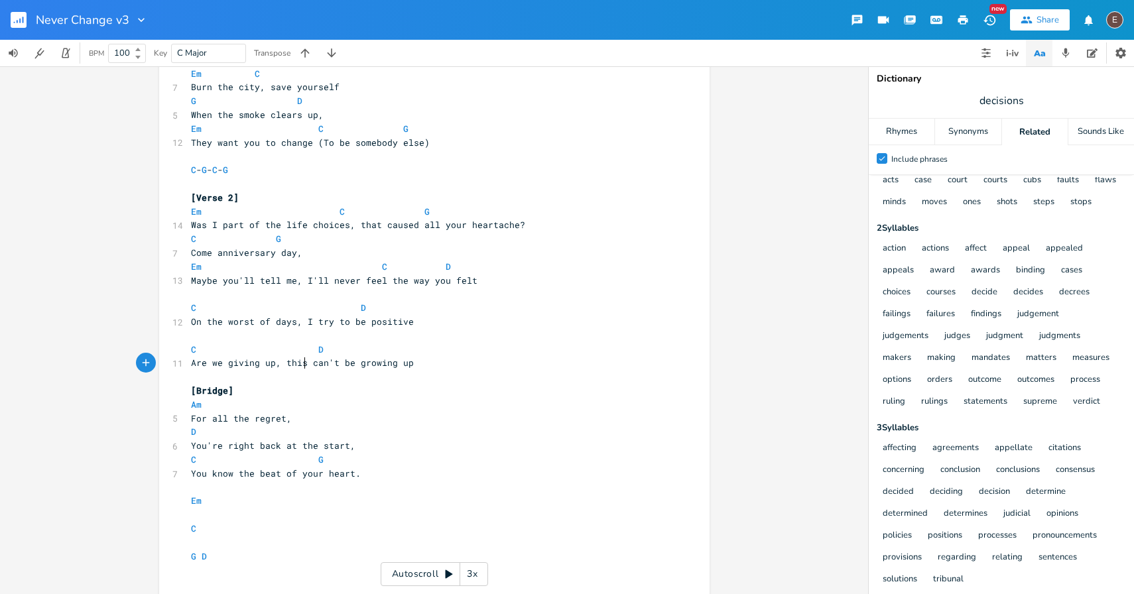
click at [298, 359] on span "Are we giving up, this can't be growing up" at bounding box center [302, 363] width 223 height 12
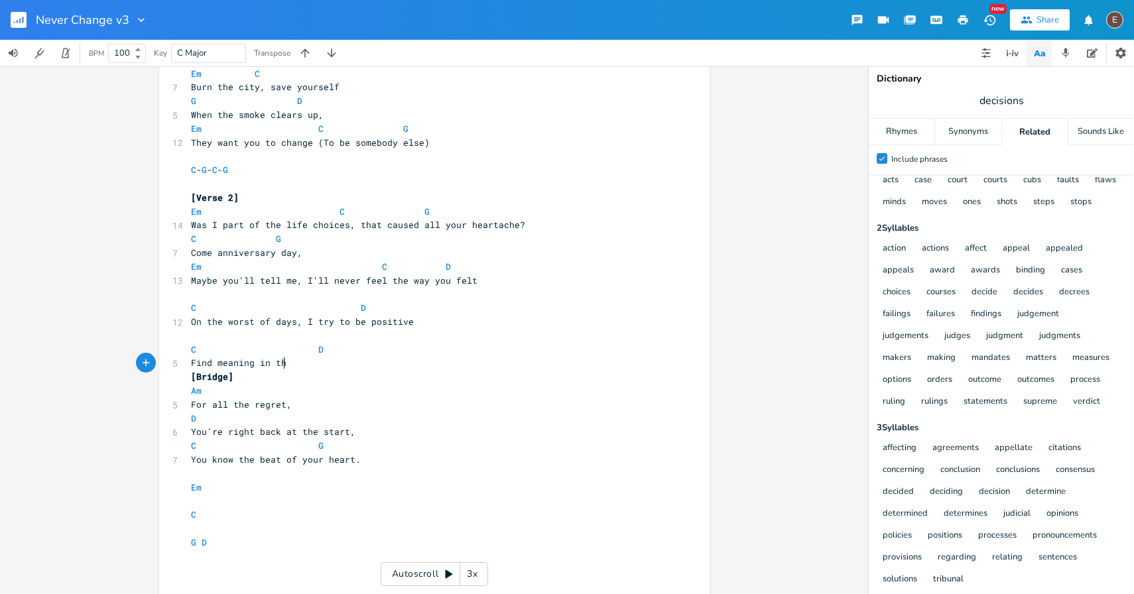
scroll to position [0, 80]
type textarea "Find meaning in the"
type textarea "is bottomless pit"
drag, startPoint x: 390, startPoint y: 365, endPoint x: 297, endPoint y: 365, distance: 92.9
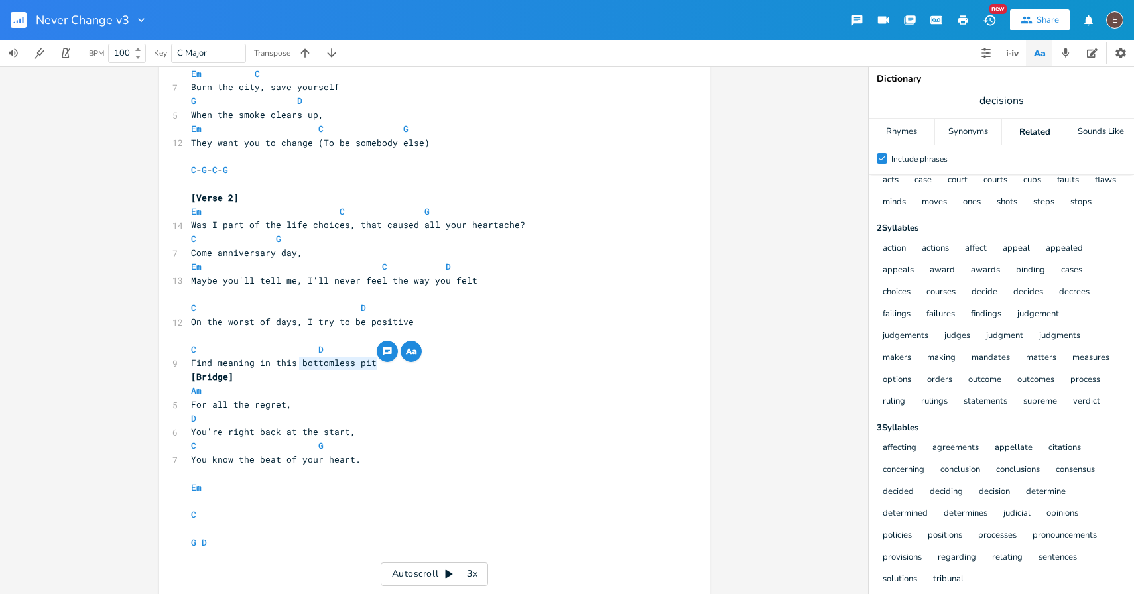
click at [297, 365] on pre "Find meaning in this bottomless pit" at bounding box center [427, 363] width 479 height 14
type textarea "bottomless pit"
click at [974, 106] on span "decisions" at bounding box center [1001, 101] width 265 height 24
type input "bottomless pit"
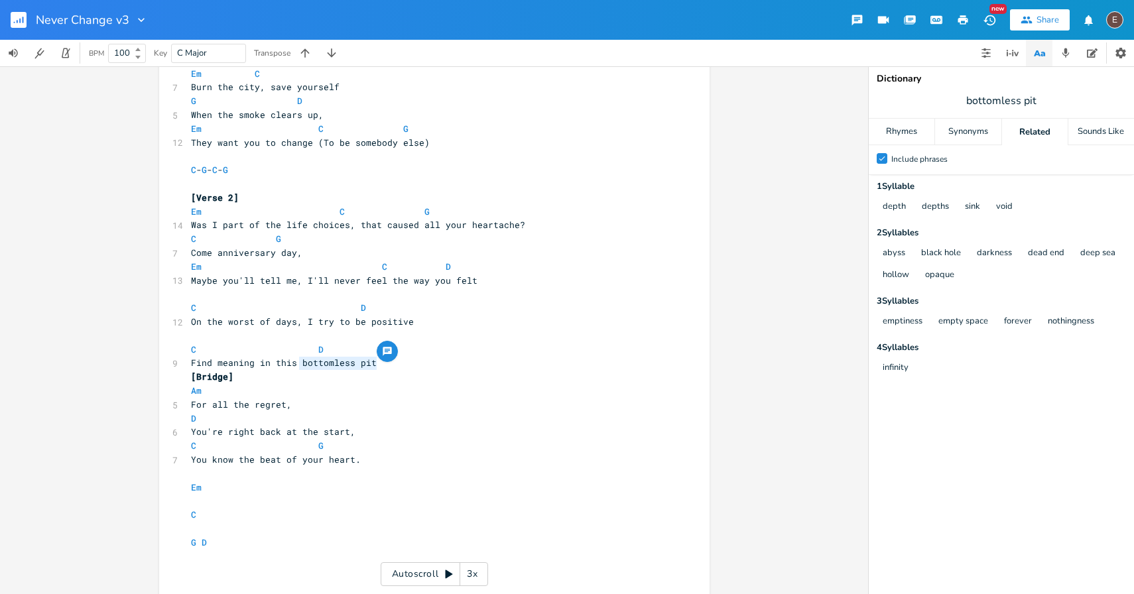
scroll to position [0, 0]
click at [375, 362] on pre "Find meaning in this bottomless pit" at bounding box center [427, 363] width 479 height 14
drag, startPoint x: 375, startPoint y: 362, endPoint x: 283, endPoint y: 365, distance: 92.9
click at [283, 365] on pre "Find meaning in this bottomless pit" at bounding box center [427, 363] width 479 height 14
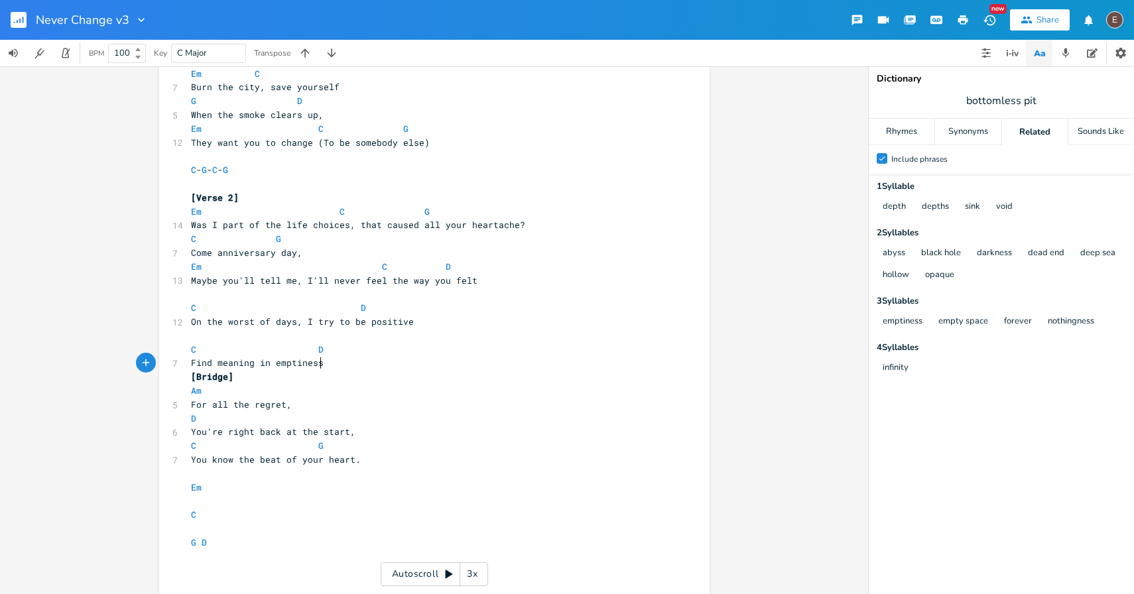
type textarea "emptiness"
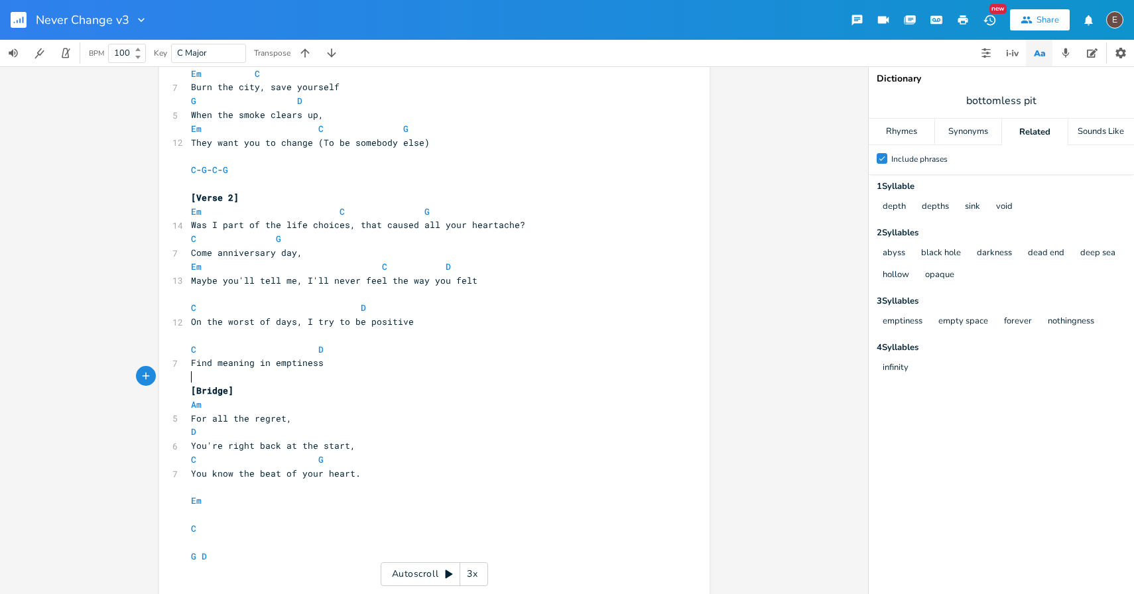
click at [229, 331] on pre "​" at bounding box center [427, 336] width 479 height 14
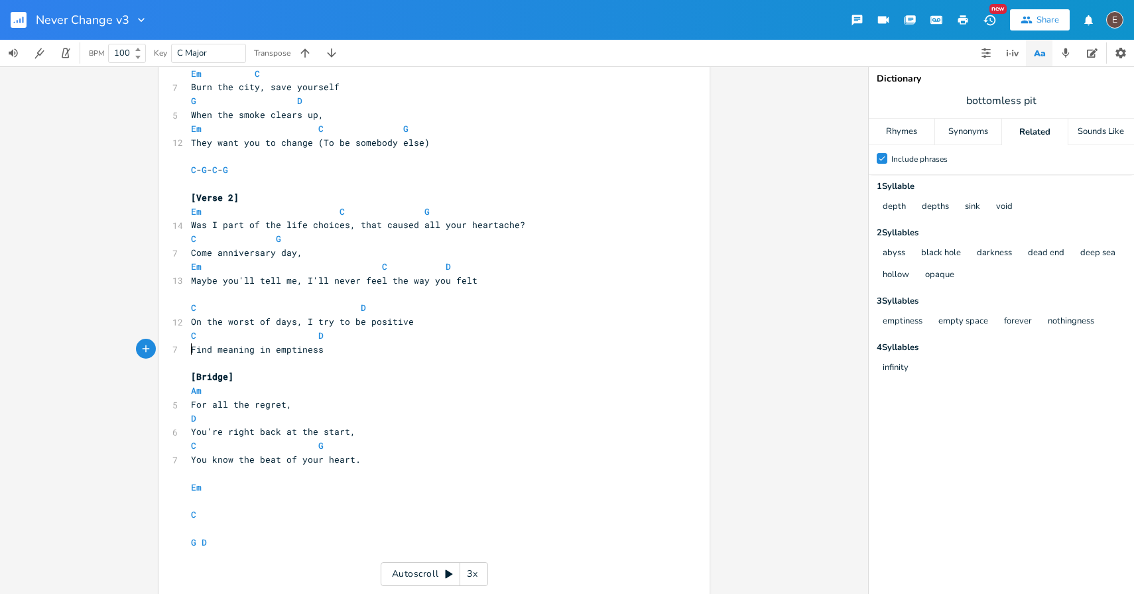
click at [188, 350] on pre "Find meaning in emptiness" at bounding box center [427, 350] width 479 height 14
click at [195, 347] on span "Find meaning in emptiness" at bounding box center [257, 350] width 133 height 12
type textarea "There's no"
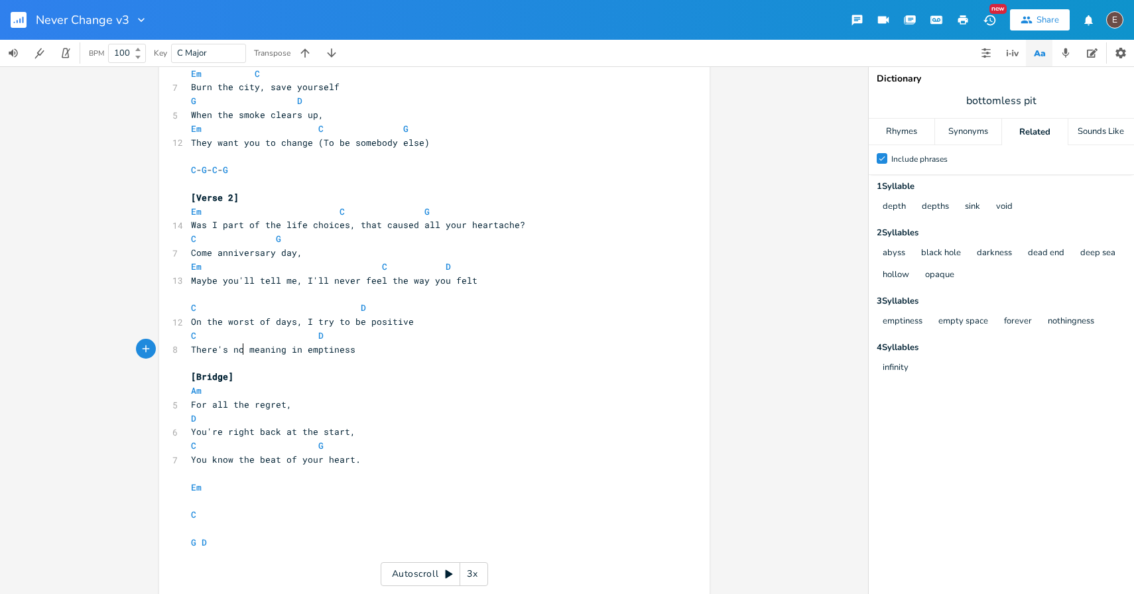
click at [296, 350] on span "There's no meaning in emptiness" at bounding box center [273, 350] width 164 height 12
click at [314, 349] on span "There's no meaning in emptiness" at bounding box center [273, 350] width 164 height 12
type textarea "emptiness"
click at [314, 349] on span "There's no meaning in emptiness" at bounding box center [273, 350] width 164 height 12
type textarea "an empty space"
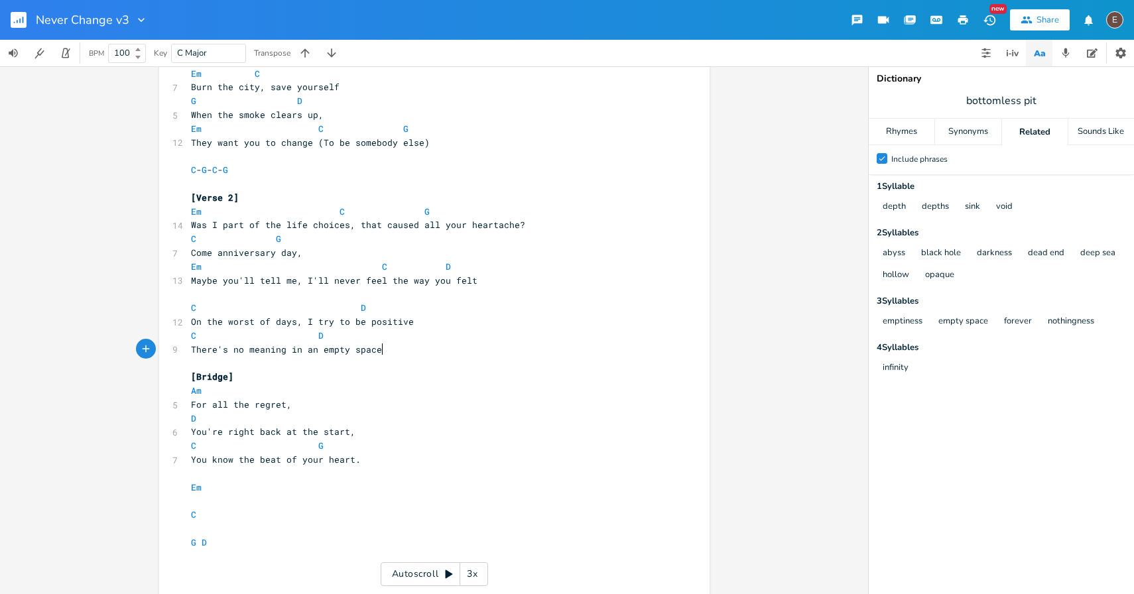
scroll to position [0, 64]
click at [287, 347] on span "There's no meaning in an empty space" at bounding box center [286, 350] width 191 height 12
type textarea "to be found in"
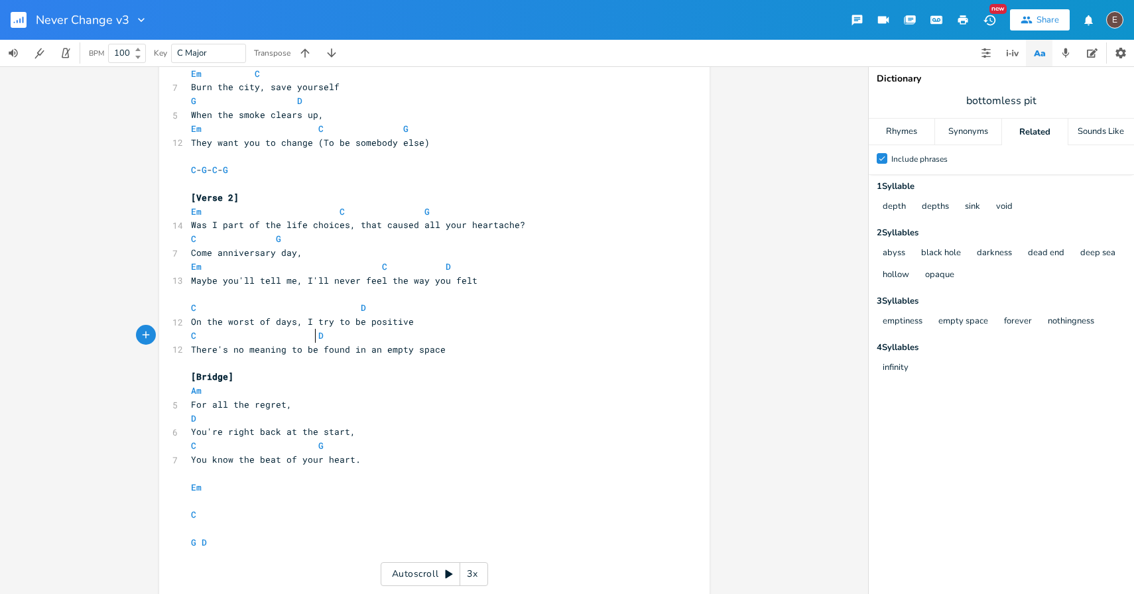
click at [306, 340] on span at bounding box center [307, 336] width 21 height 14
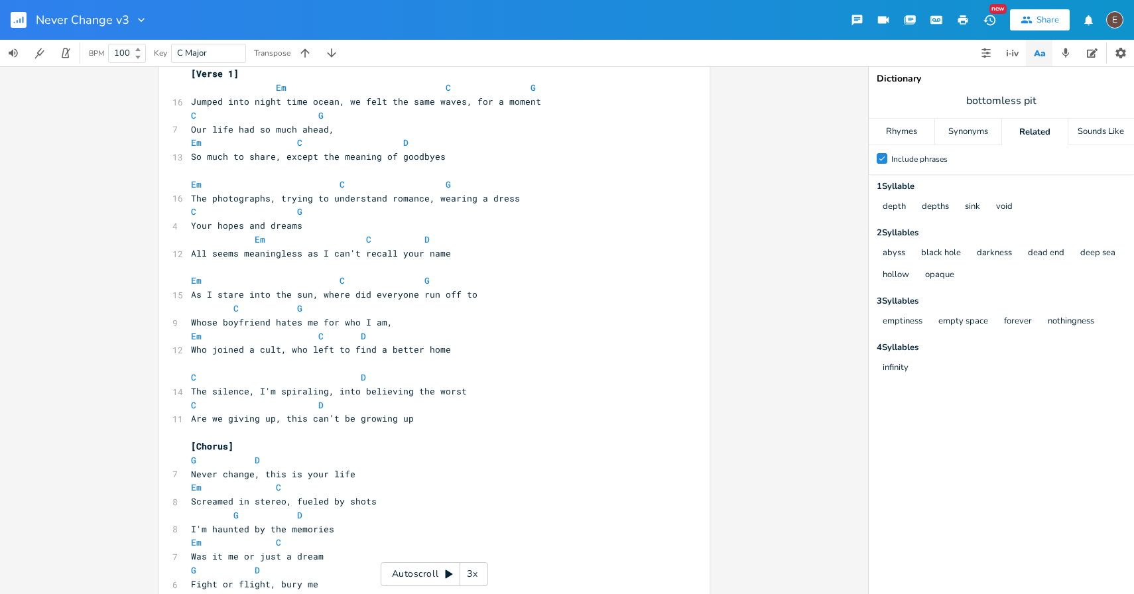
scroll to position [231, 0]
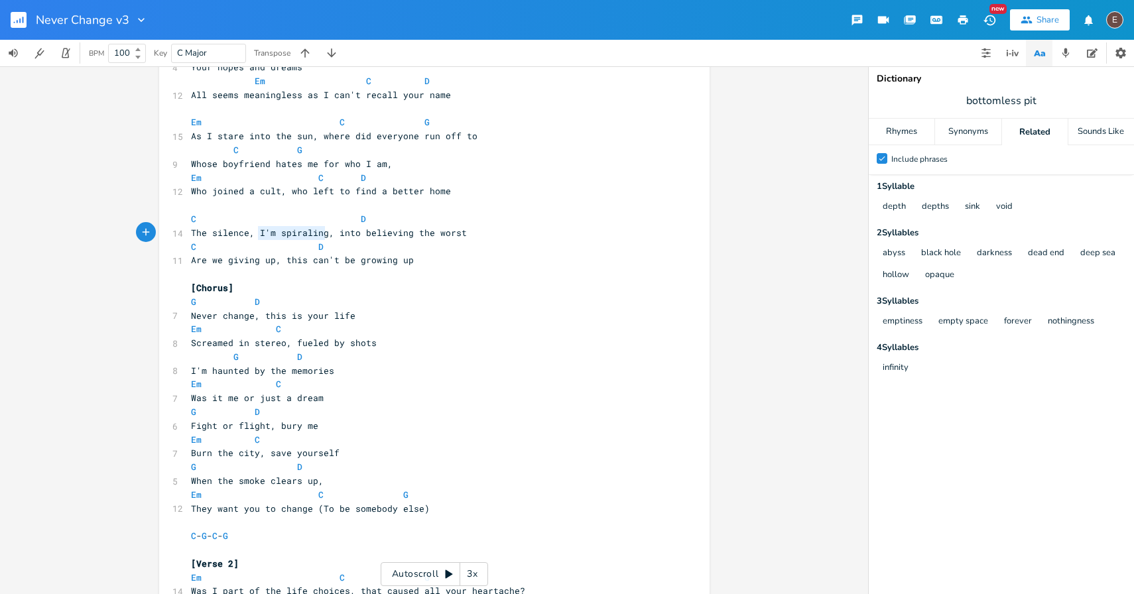
type textarea "I'm spiraling"
drag, startPoint x: 321, startPoint y: 233, endPoint x: 248, endPoint y: 234, distance: 73.0
click at [248, 234] on span "The silence, I'm spiraling, into believing the worst" at bounding box center [329, 233] width 276 height 12
type textarea ","
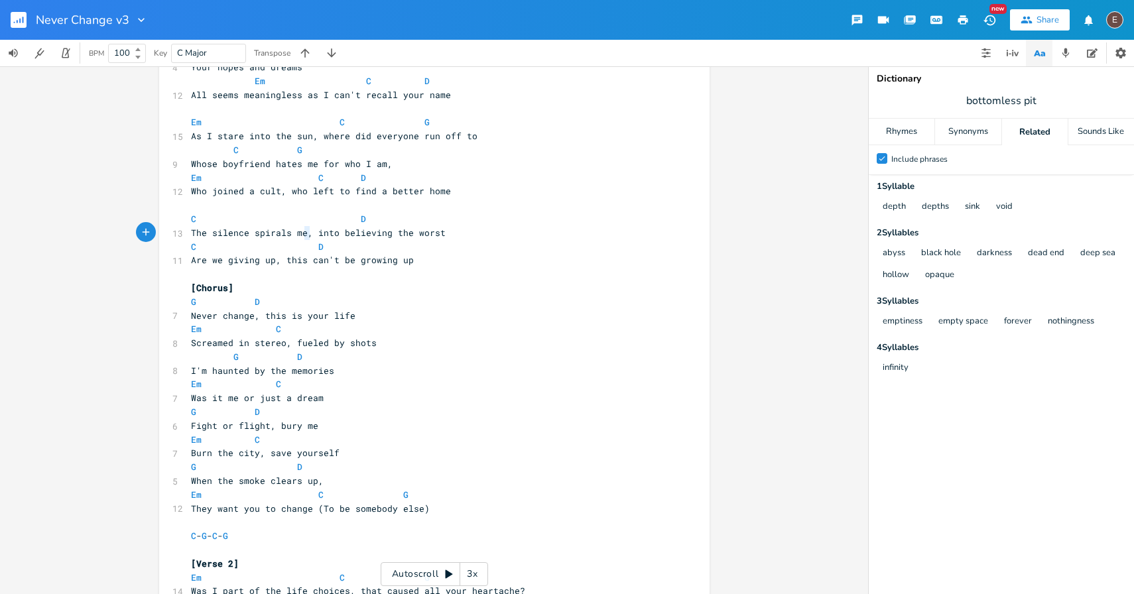
click at [304, 235] on span "The silence spirals me, into believing the worst" at bounding box center [318, 233] width 255 height 12
click at [276, 265] on span "Are we giving up, this can't be growing up" at bounding box center [302, 260] width 223 height 12
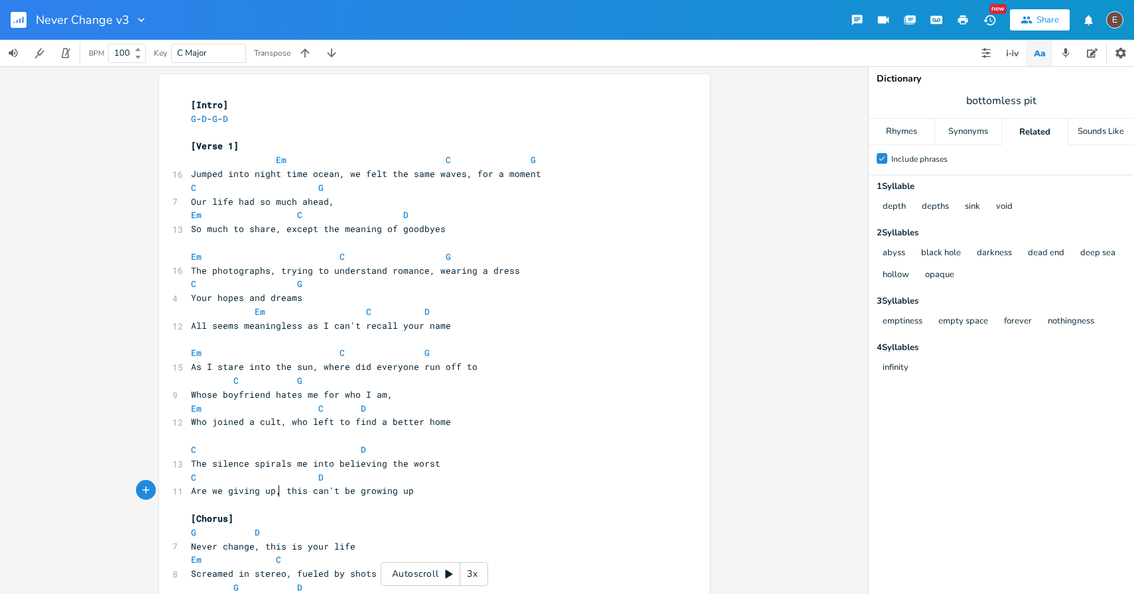
scroll to position [19, 0]
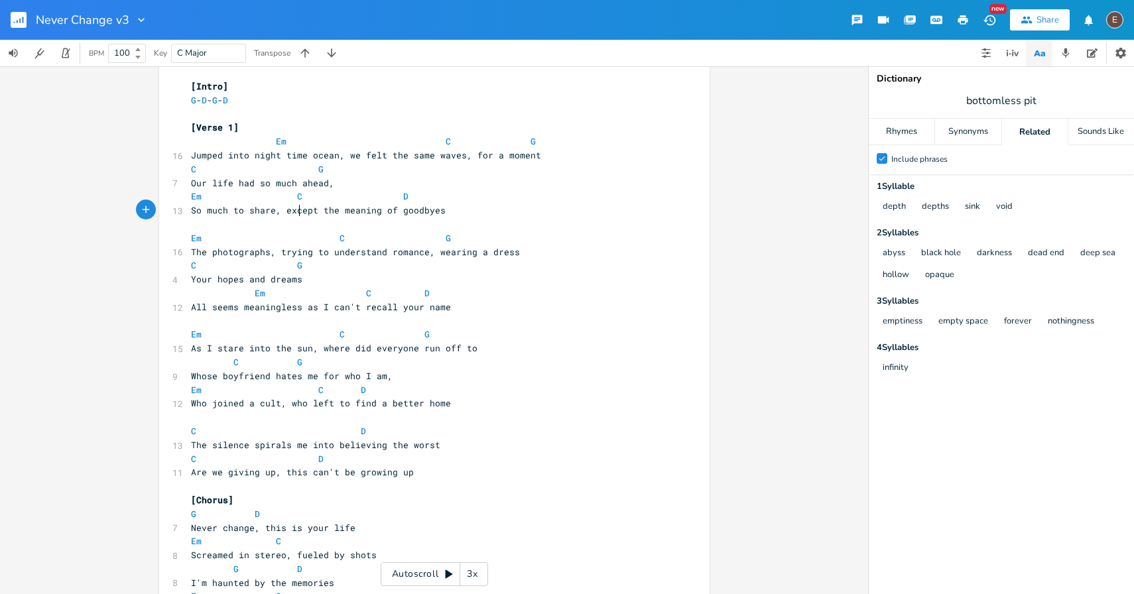
click at [294, 216] on pre "So much to share, except the meaning of goodbyes" at bounding box center [427, 211] width 479 height 14
type textarea "except"
click at [294, 216] on pre "So much to share, except the meaning of goodbyes" at bounding box center [427, 211] width 479 height 14
type input "except"
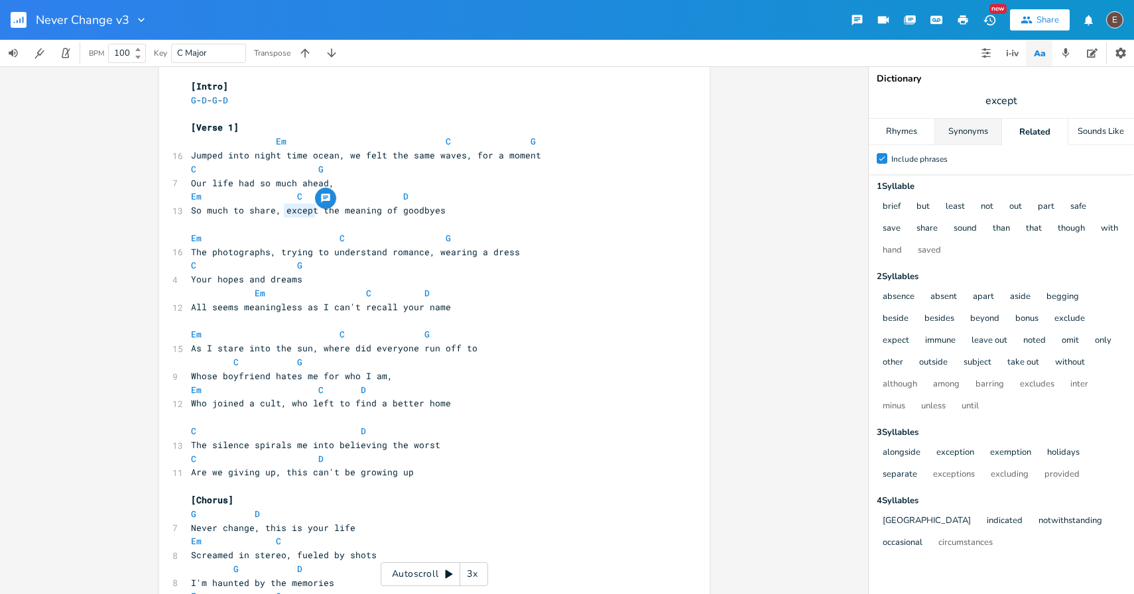
click at [994, 138] on div "Synonyms" at bounding box center [968, 132] width 66 height 27
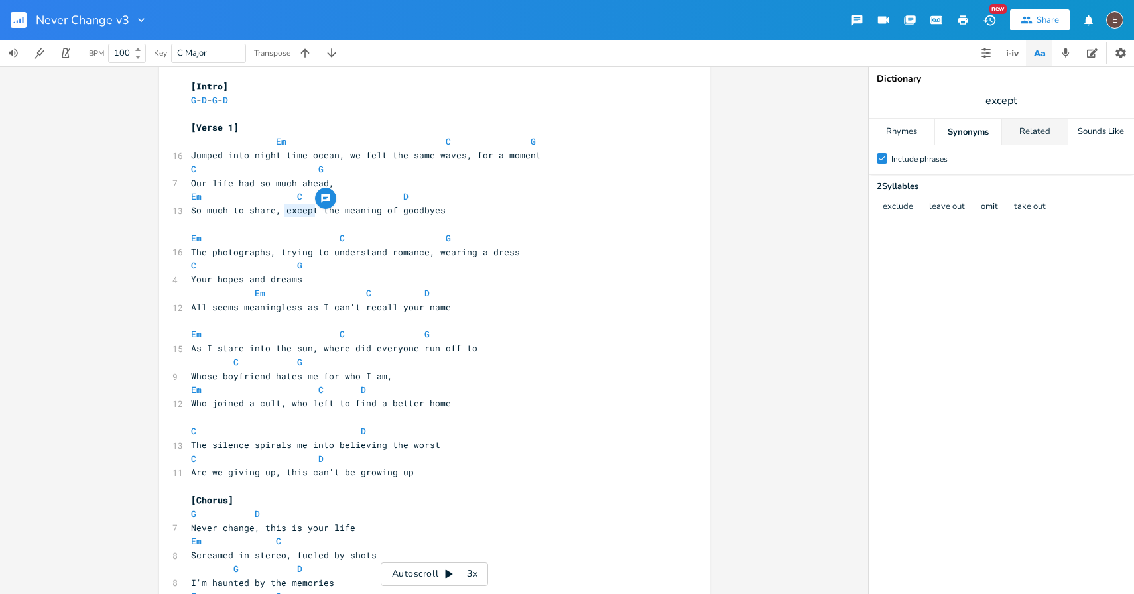
click at [1015, 135] on div "Related" at bounding box center [1035, 132] width 66 height 27
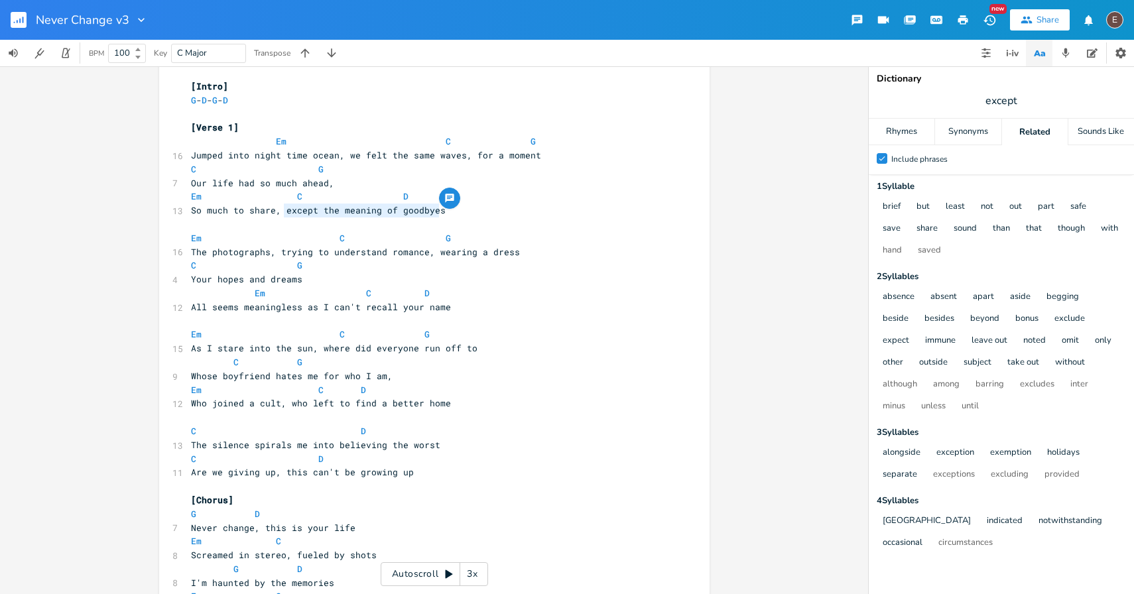
drag, startPoint x: 446, startPoint y: 214, endPoint x: 279, endPoint y: 212, distance: 167.1
click at [279, 212] on pre "So much to share, except the meaning of goodbyes" at bounding box center [427, 211] width 479 height 14
type textarea "until the inevitable deperature"
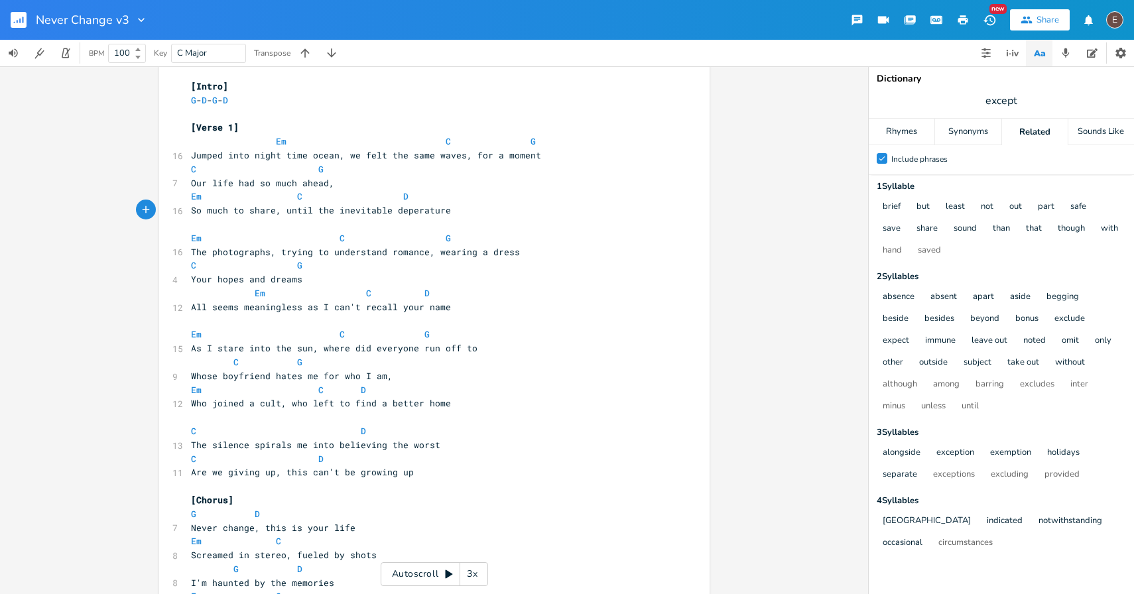
click at [318, 204] on span "So much to share, until the inevitable deperature" at bounding box center [321, 210] width 260 height 12
click at [318, 206] on span "So much to share, until the inevitable deperature" at bounding box center [321, 210] width 260 height 12
type textarea "So much to share, until the inevitable deperature"
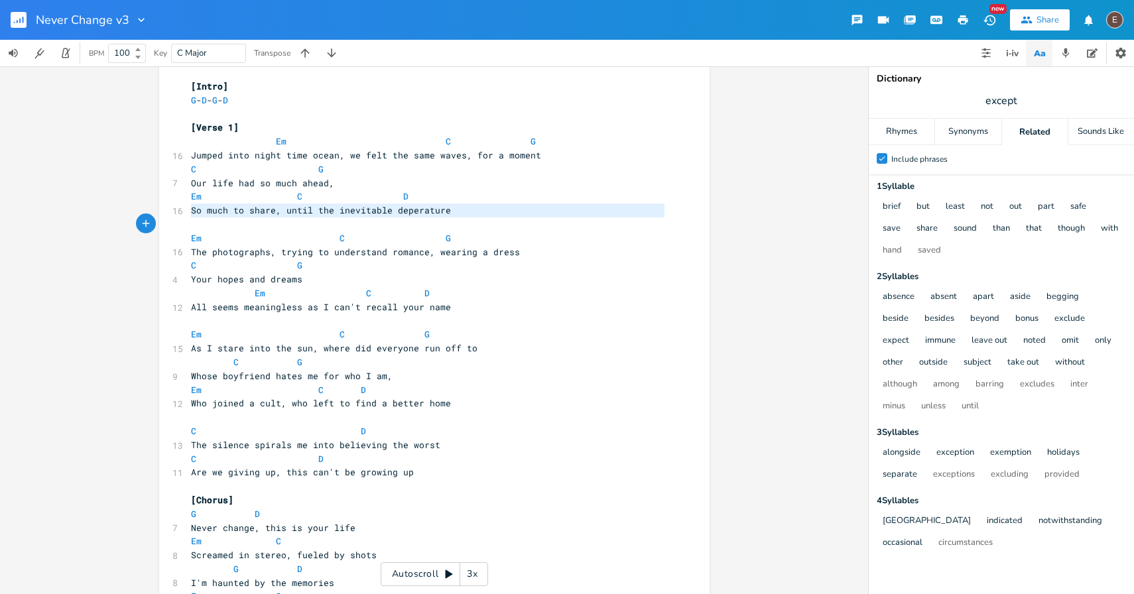
click at [318, 206] on span "So much to share, until the inevitable deperature" at bounding box center [321, 210] width 260 height 12
click at [352, 222] on pre "​" at bounding box center [427, 225] width 479 height 14
click at [399, 213] on span "So much to share, until the inevitable deperature" at bounding box center [321, 210] width 260 height 12
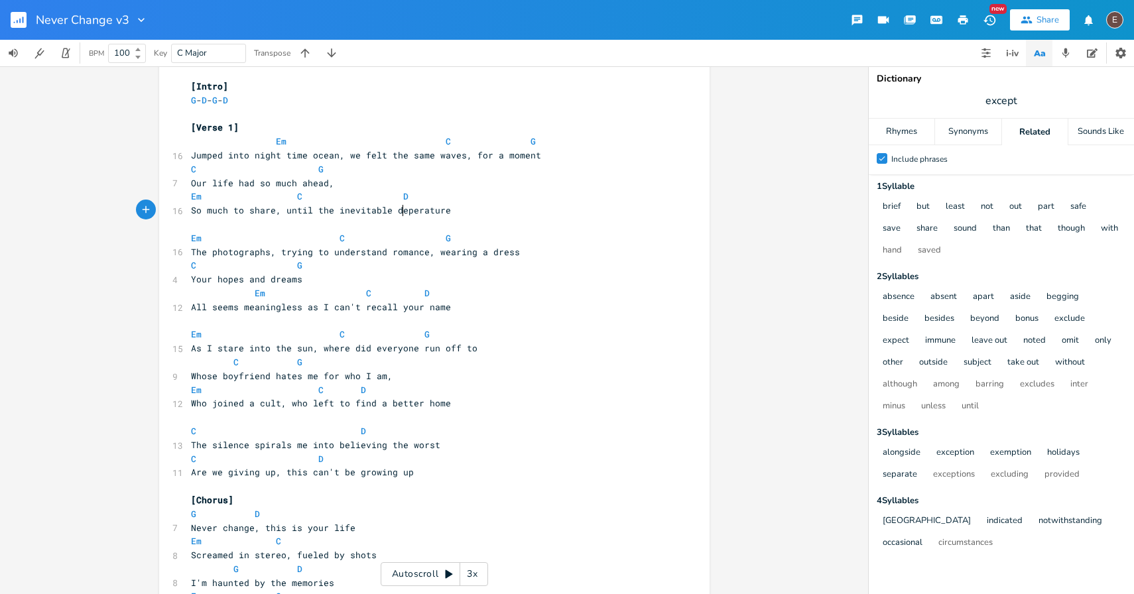
scroll to position [16, 0]
click at [1007, 99] on input "except" at bounding box center [1002, 101] width 32 height 15
type input "departure"
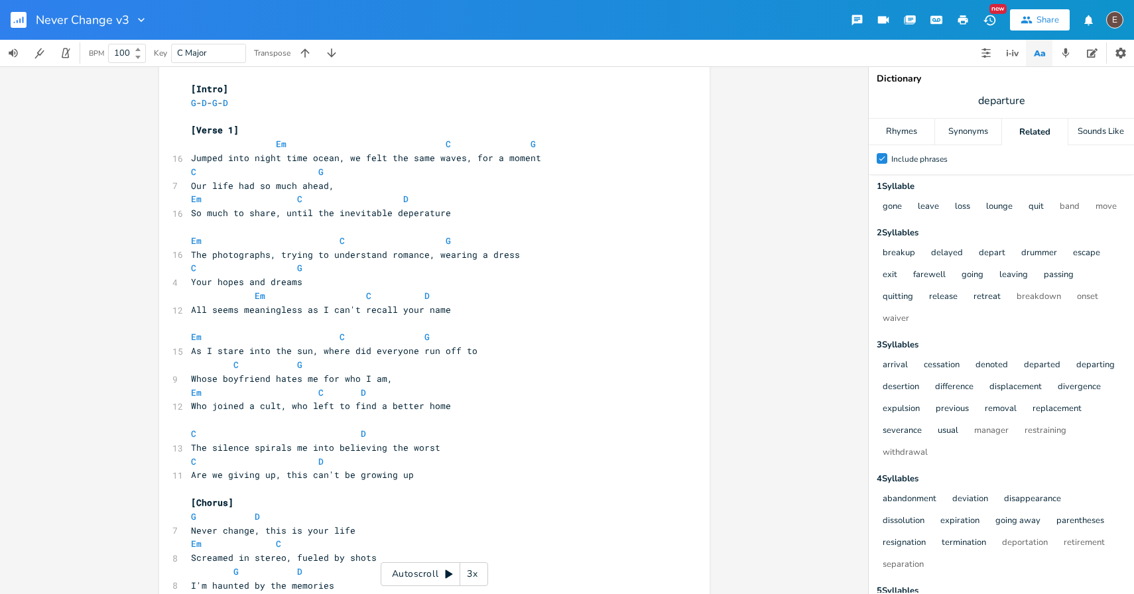
scroll to position [0, 0]
click at [407, 211] on span "So much to share, until the inevitable deperature" at bounding box center [321, 213] width 260 height 12
type textarea "deperature"
click at [407, 211] on span "So much to share, until the inevitable deperature" at bounding box center [321, 213] width 260 height 12
click at [425, 314] on span "All seems meaningless as I can't recall your name" at bounding box center [321, 310] width 260 height 12
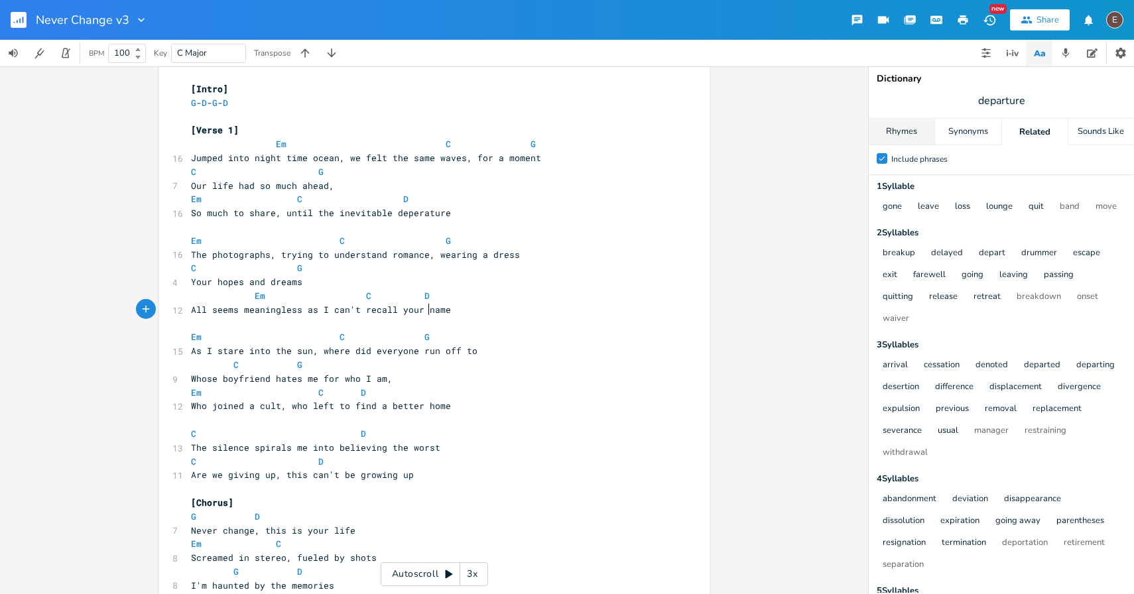
click at [903, 133] on div "Rhymes" at bounding box center [902, 132] width 66 height 27
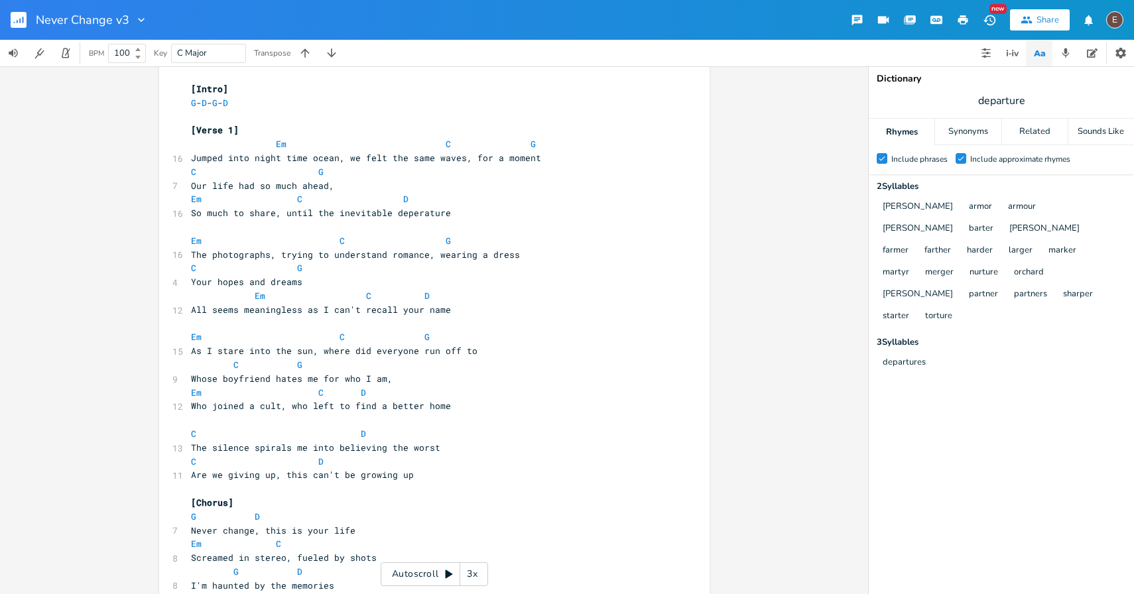
click at [1030, 105] on span "departure" at bounding box center [1001, 101] width 265 height 24
type input "ahead"
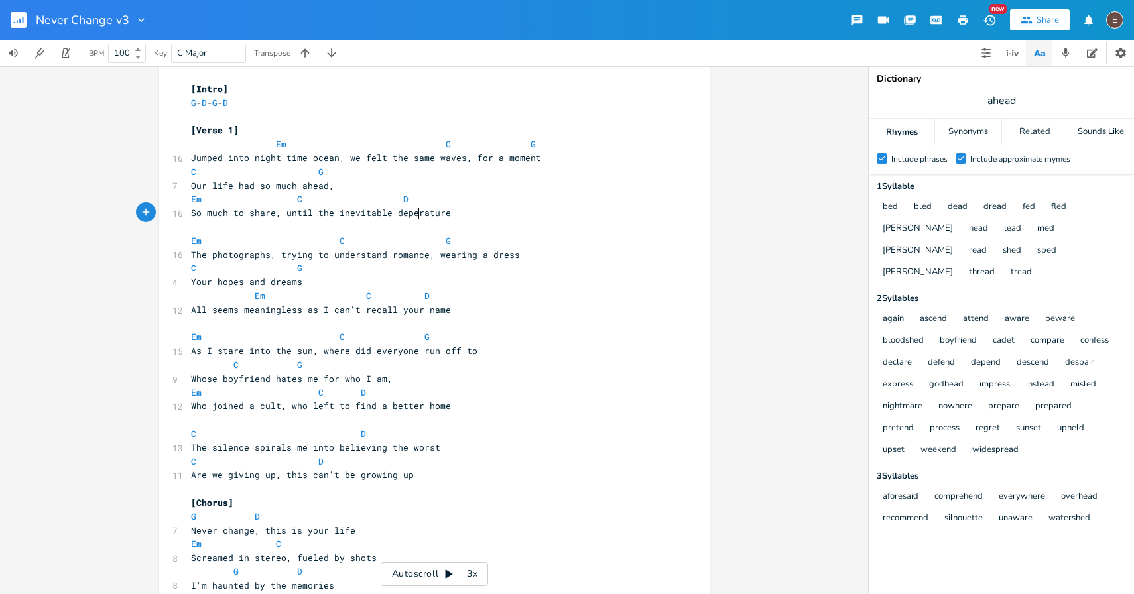
click at [413, 213] on span "So much to share, until the inevitable deperature" at bounding box center [321, 213] width 260 height 12
type textarea "regret"
click at [473, 279] on pre "Your hopes and dreams" at bounding box center [427, 282] width 479 height 14
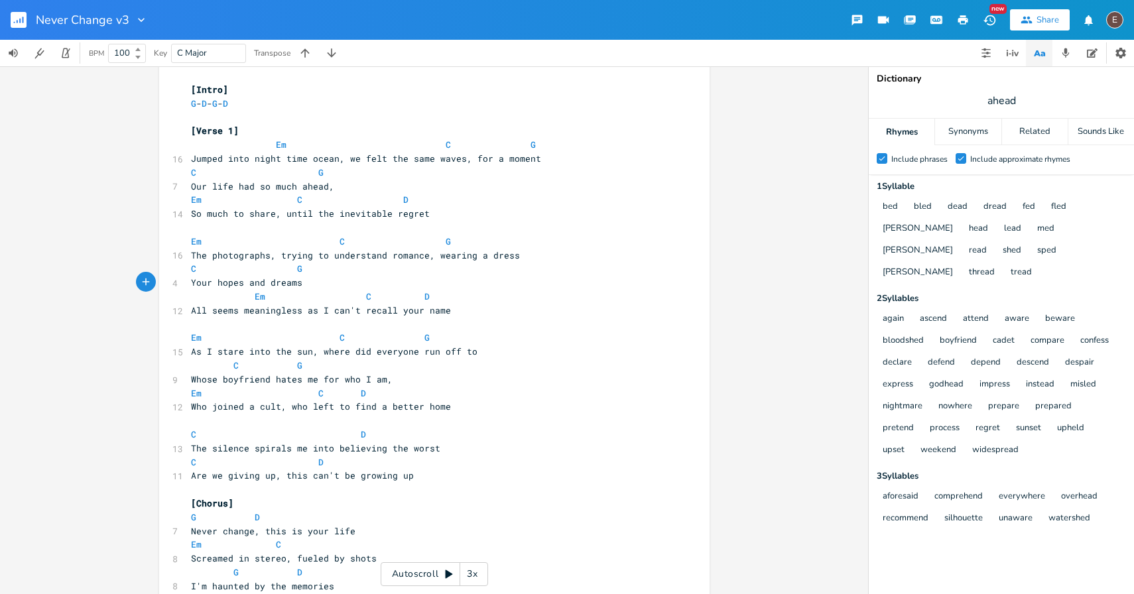
scroll to position [17, 0]
click at [356, 212] on span "So much to share, until the inevitable regret" at bounding box center [310, 212] width 239 height 12
type textarea "inevitable"
click at [1017, 96] on span "ahead" at bounding box center [1001, 101] width 265 height 24
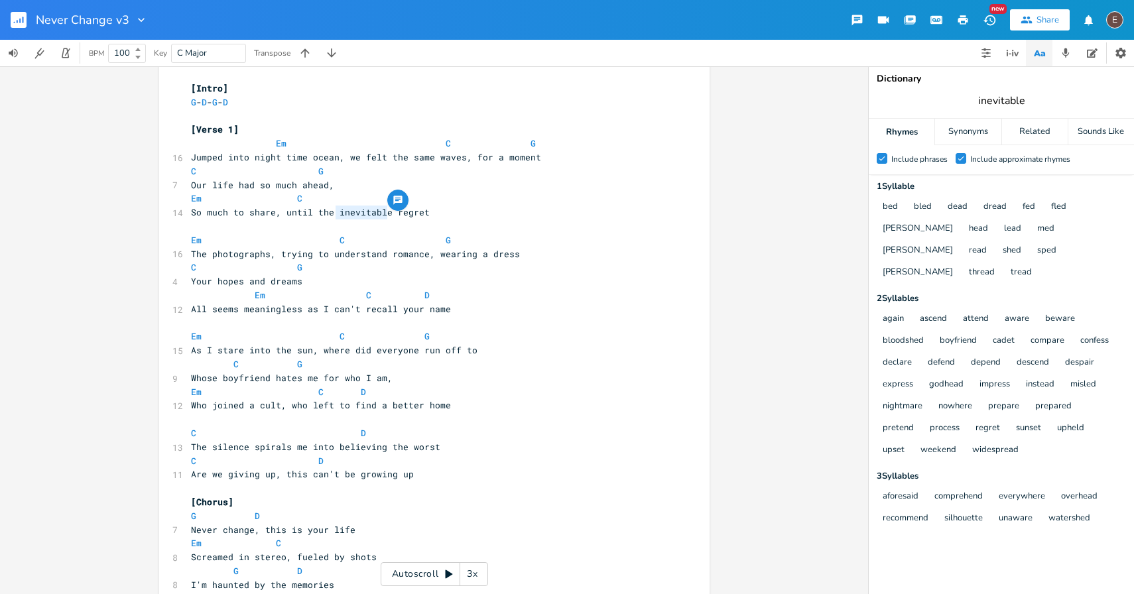
type input "inevitable"
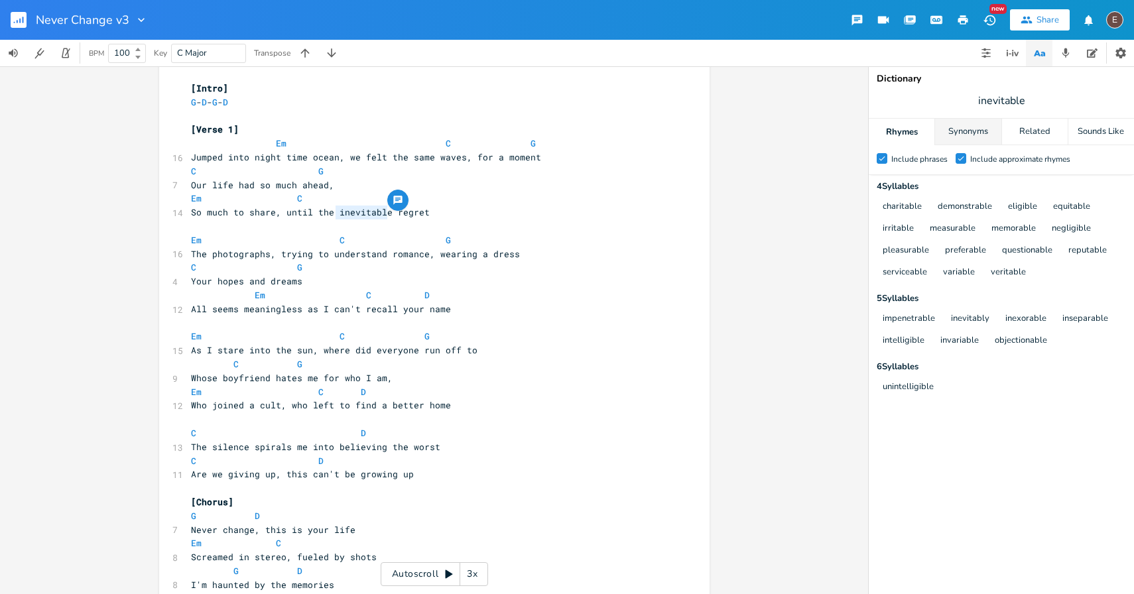
click at [988, 135] on div "Synonyms" at bounding box center [968, 132] width 66 height 27
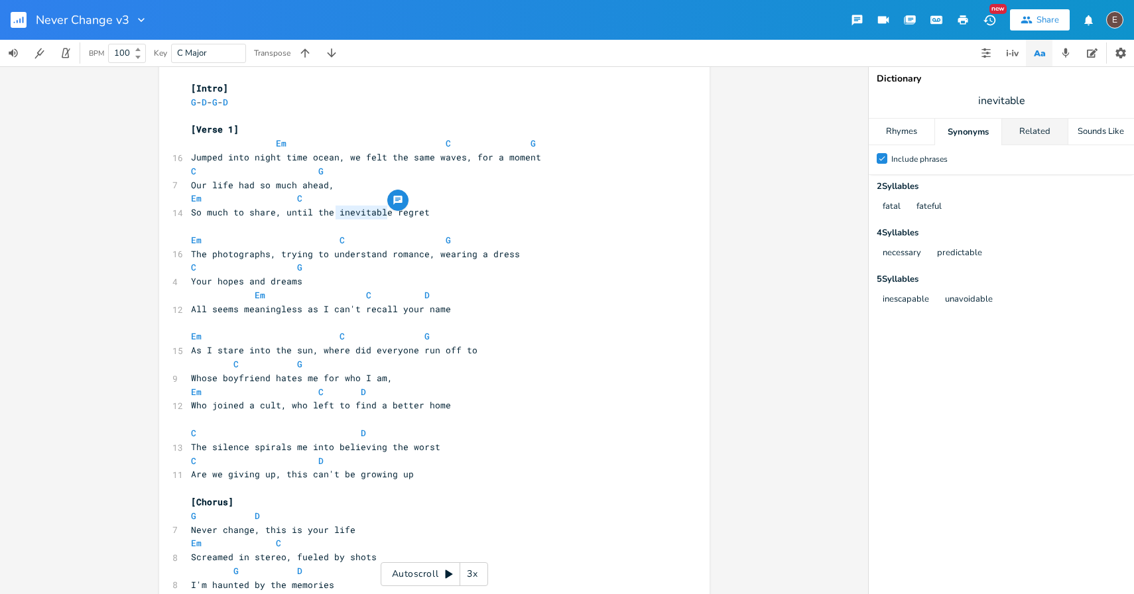
click at [1020, 137] on div "Related" at bounding box center [1035, 132] width 66 height 27
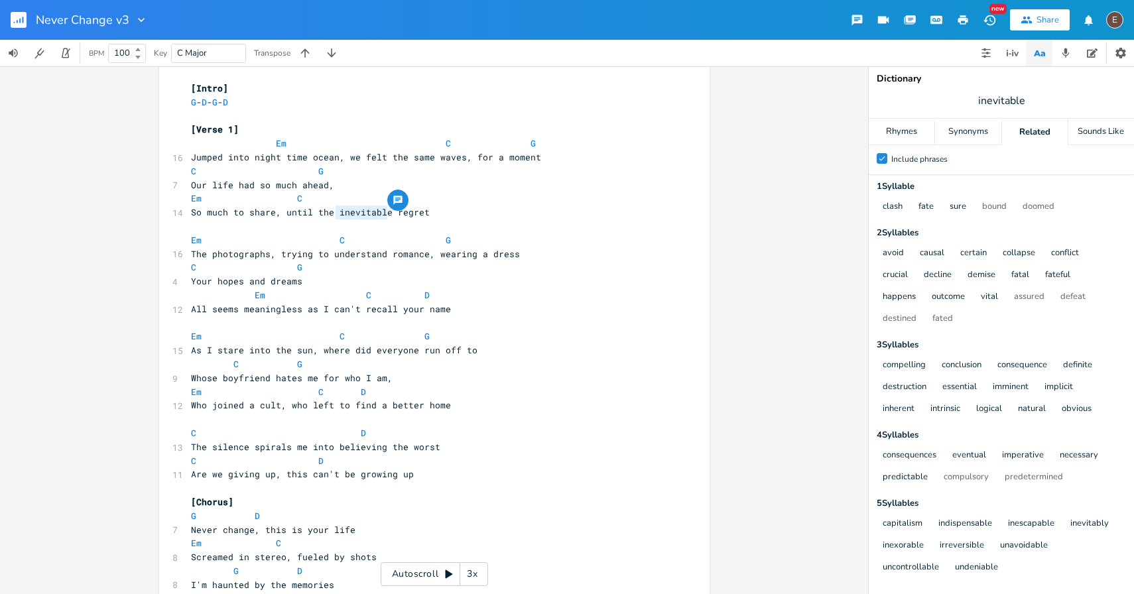
click at [369, 221] on pre "​" at bounding box center [427, 227] width 479 height 14
click at [369, 219] on pre "So much to share, until the inevitable regret" at bounding box center [427, 213] width 479 height 14
type textarea "imminent"
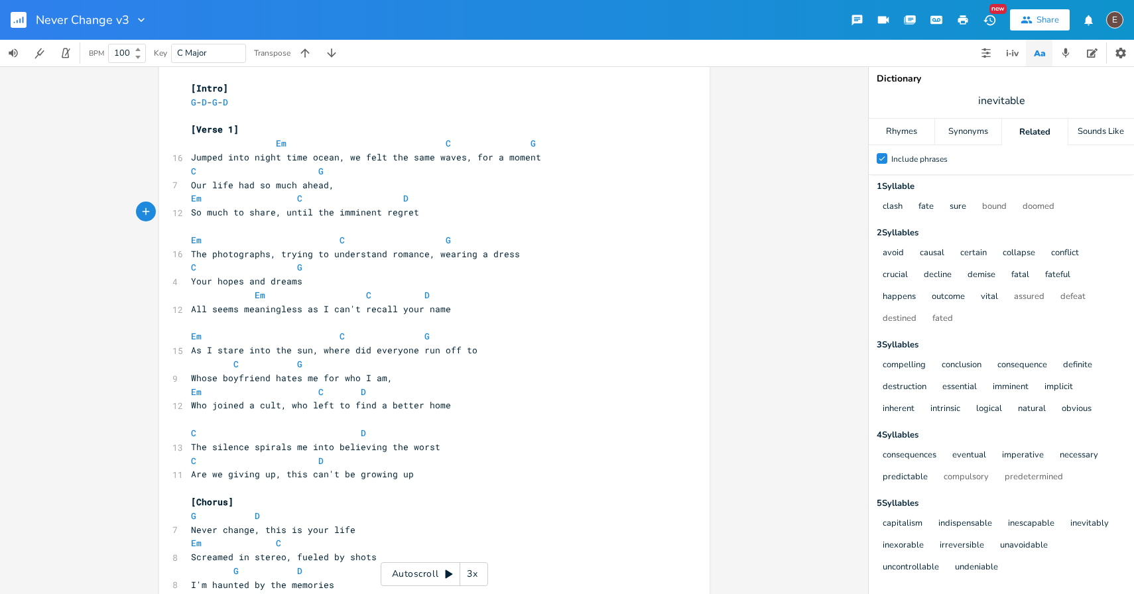
click at [289, 213] on span "So much to share, until the imminent regret" at bounding box center [305, 212] width 228 height 12
type textarea "wa"
type textarea "aiting for"
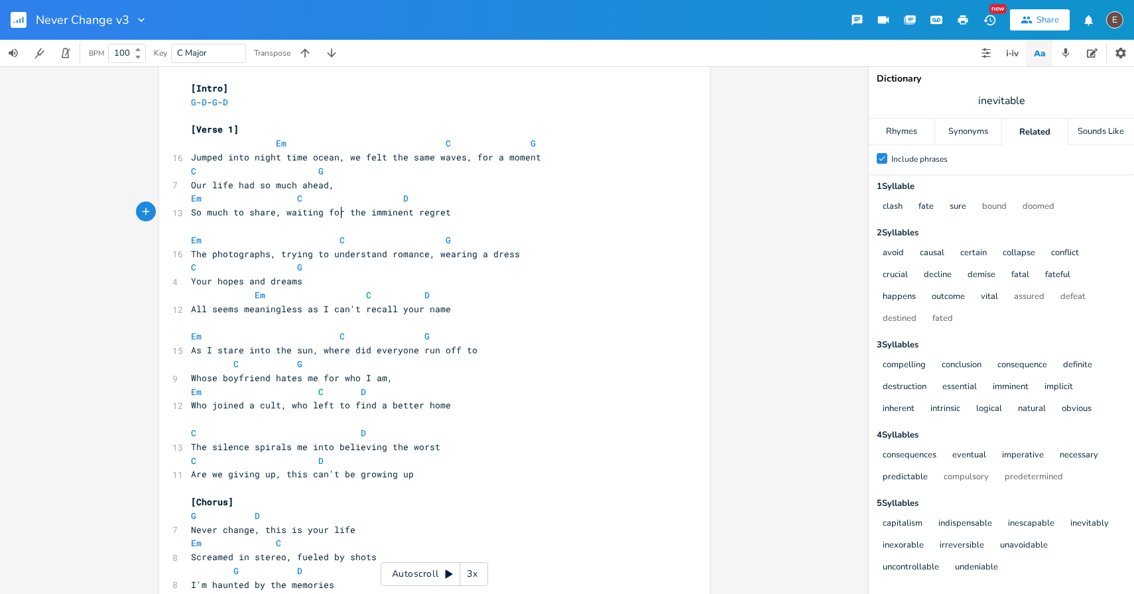
scroll to position [0, 34]
click at [432, 310] on span "All seems meaningless as I can't recall your name" at bounding box center [321, 309] width 260 height 12
type textarea "name"
click at [927, 122] on div "Rhymes" at bounding box center [902, 132] width 66 height 27
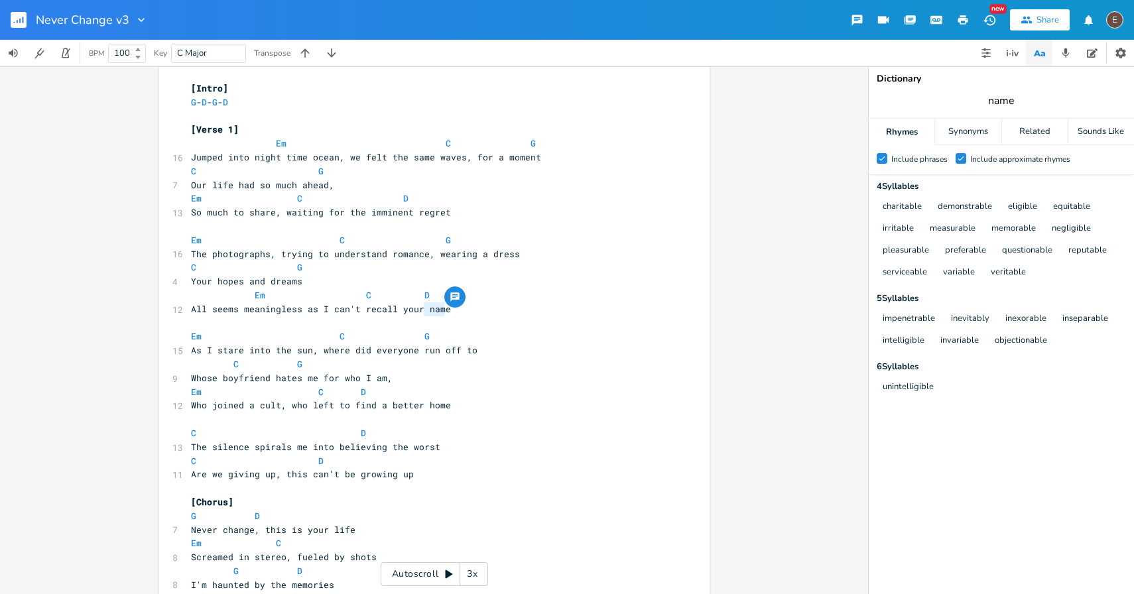
type input "name"
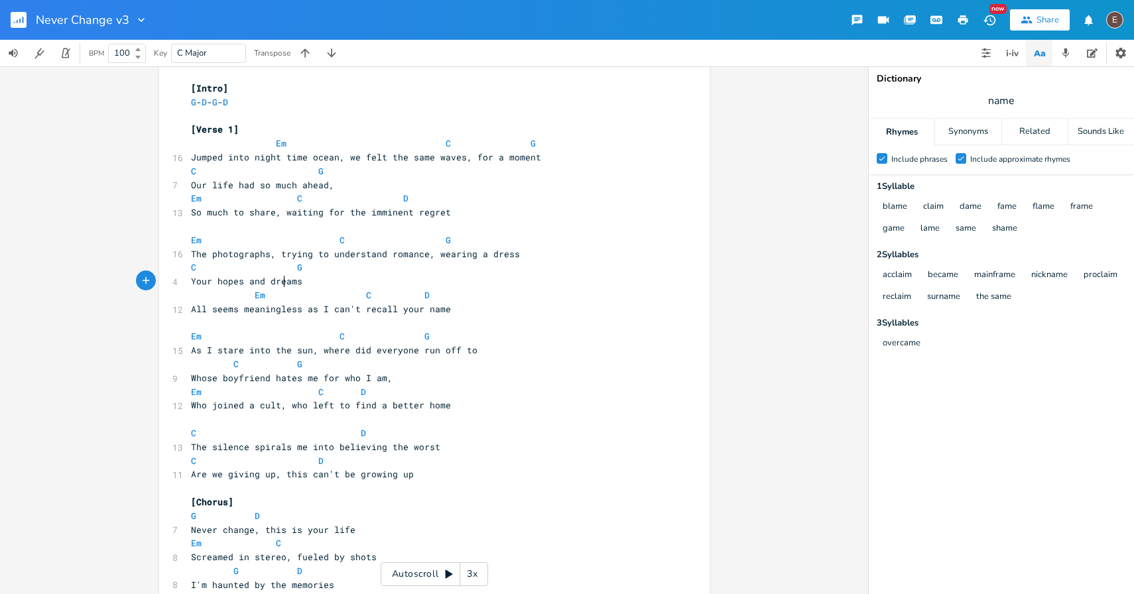
click at [281, 285] on span "Your hopes and dreams" at bounding box center [246, 281] width 111 height 12
type textarea "dreams"
click at [281, 285] on span "Your hopes and dreams" at bounding box center [246, 281] width 111 height 12
click at [229, 279] on span "Your hopes and dreams" at bounding box center [246, 281] width 111 height 12
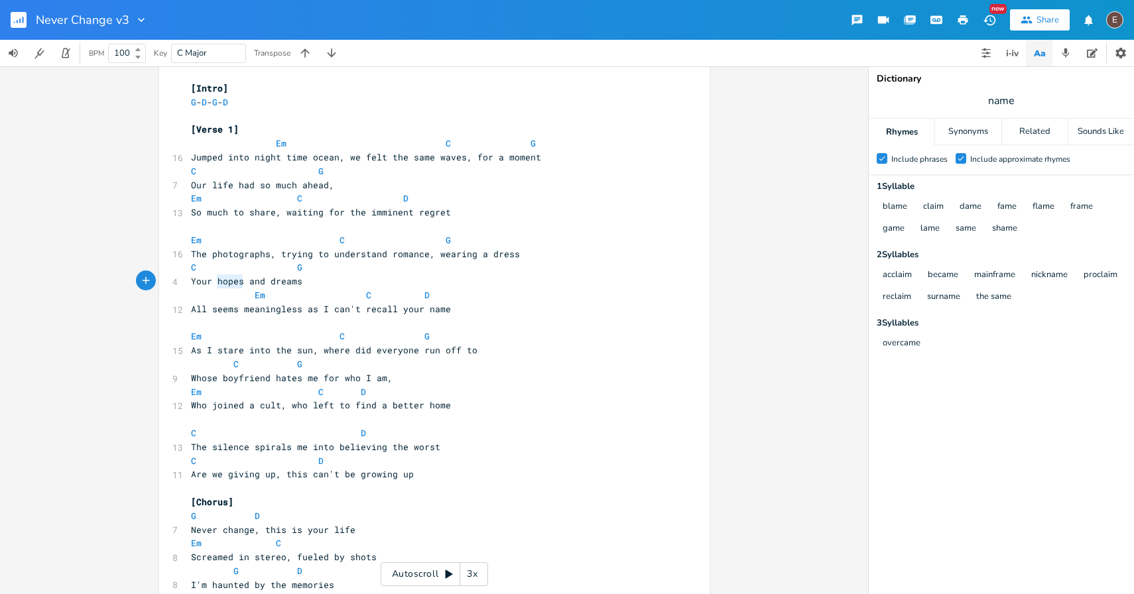
click at [229, 279] on span "Your hopes and dreams" at bounding box center [246, 281] width 111 height 12
type textarea "[PERSON_NAME]"
type textarea "ms and fears we overcame"
type textarea "and dreams"
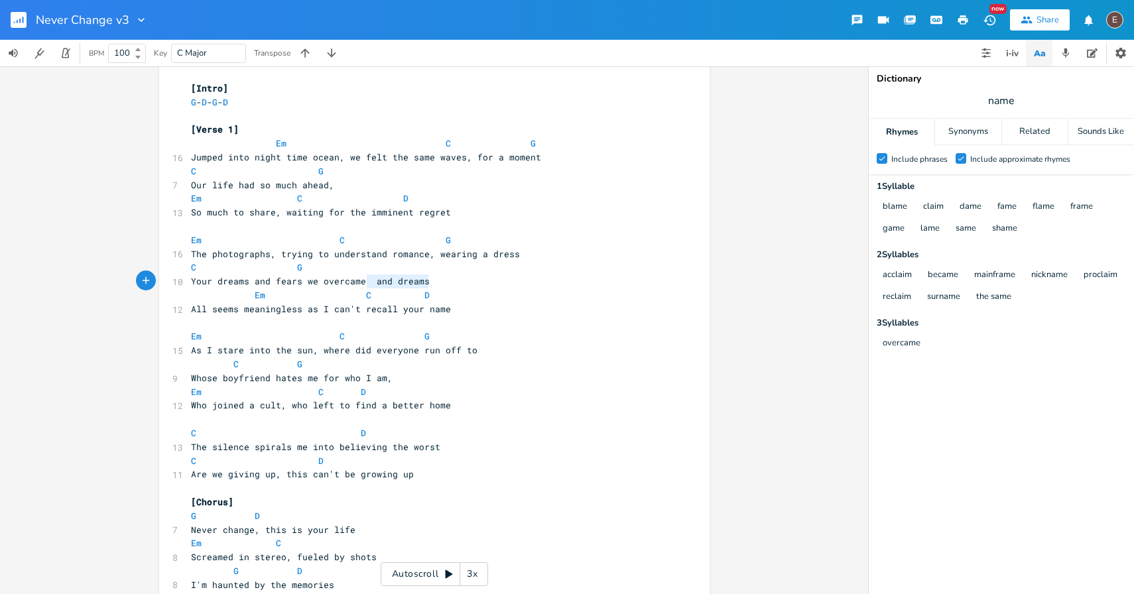
drag, startPoint x: 424, startPoint y: 279, endPoint x: 361, endPoint y: 279, distance: 63.0
click at [360, 280] on pre "Your dreams and fears we overcame and dreams" at bounding box center [427, 282] width 479 height 14
click at [286, 281] on span "Your dreams and fears we overcame" at bounding box center [278, 281] width 175 height 12
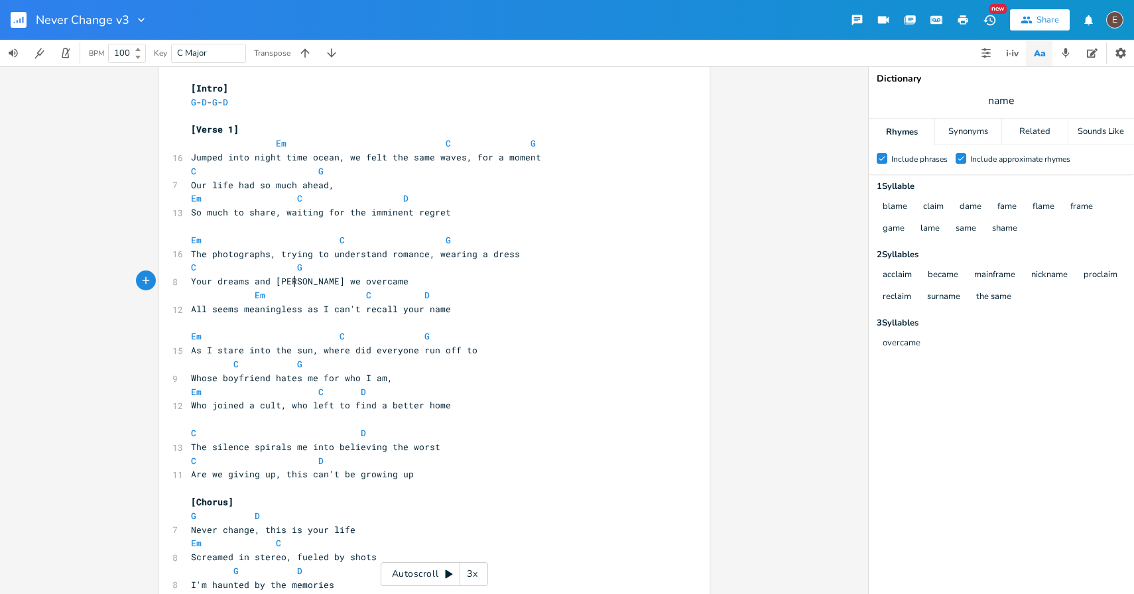
type textarea "doubts"
click at [337, 322] on pre "​" at bounding box center [427, 323] width 479 height 14
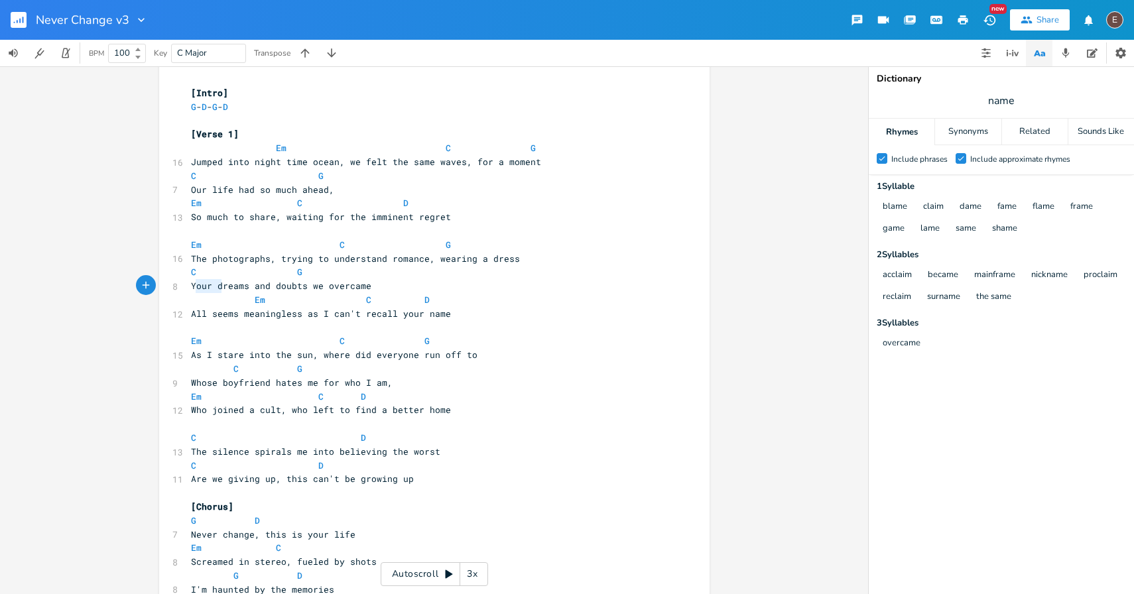
drag, startPoint x: 218, startPoint y: 287, endPoint x: 190, endPoint y: 287, distance: 27.9
click at [191, 287] on span "Your dreams and doubts we overcame" at bounding box center [281, 286] width 180 height 12
type textarea "D"
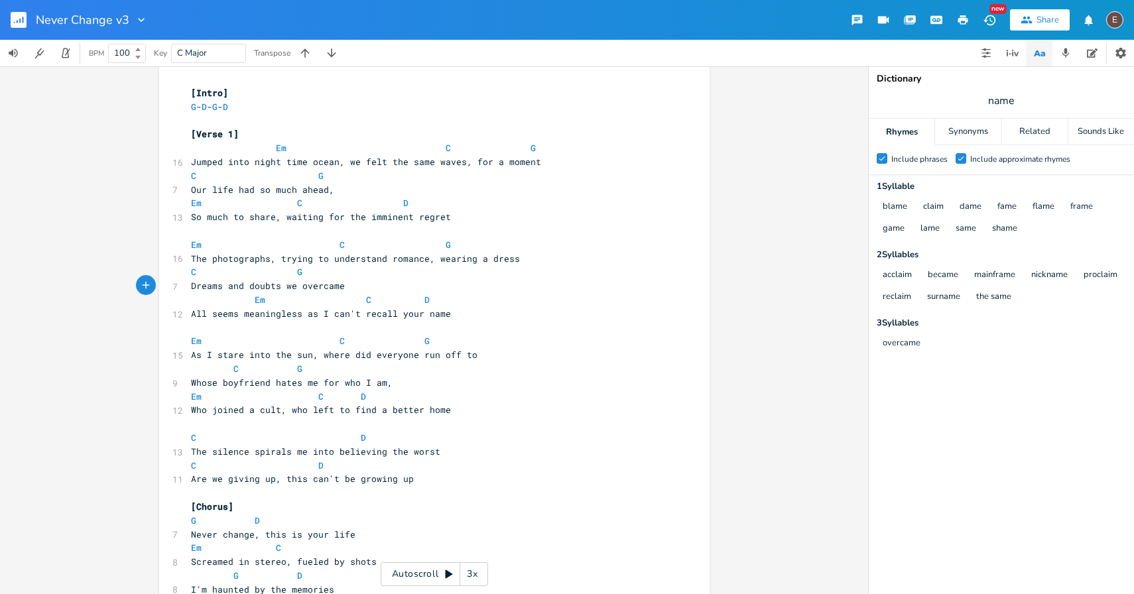
click at [232, 289] on span "Dreams and doubts we overcame" at bounding box center [268, 286] width 154 height 12
click at [349, 290] on pre "Dreams and doubts we overcame" at bounding box center [427, 286] width 479 height 14
click at [214, 283] on span "Dreams and doubts we overcame" at bounding box center [268, 286] width 154 height 12
type textarea "Dreams"
click at [214, 283] on span "Dreams and doubts we overcame" at bounding box center [268, 286] width 154 height 12
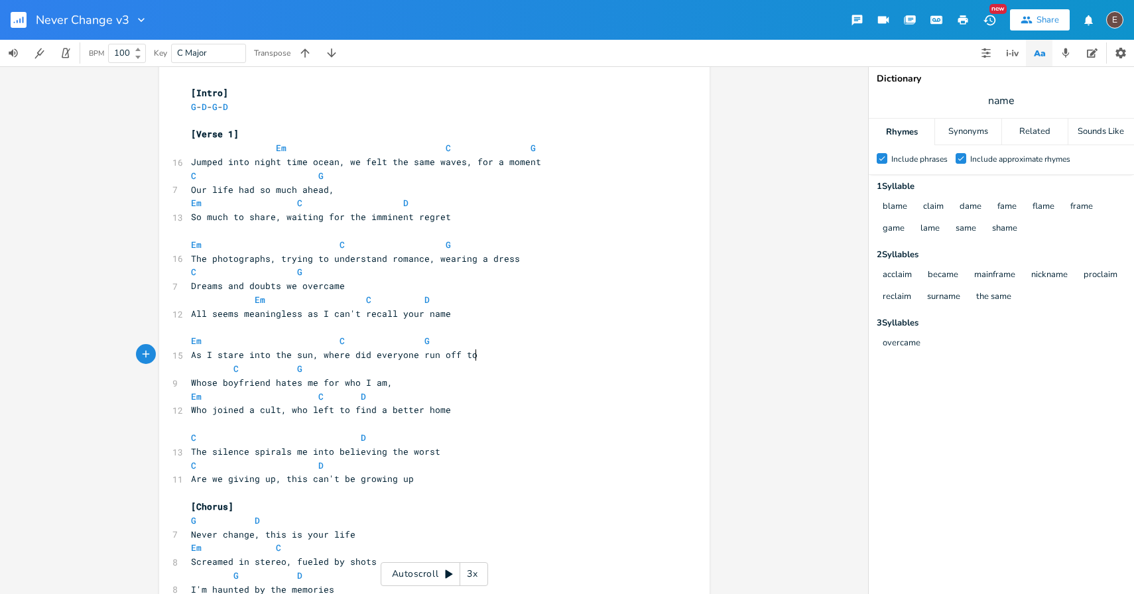
click at [529, 350] on pre "As I stare into the sun, where did everyone run off to" at bounding box center [427, 355] width 479 height 14
click at [984, 96] on span "name" at bounding box center [1001, 101] width 265 height 24
type input "home"
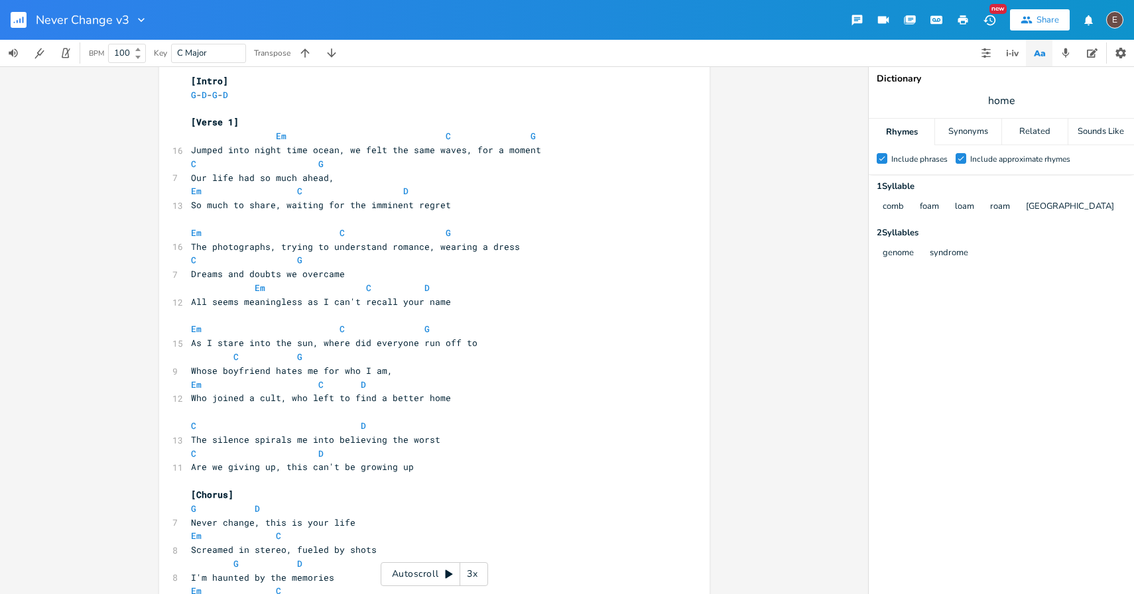
scroll to position [25, 0]
click at [428, 397] on span "Who joined a cult, who left to find a better home" at bounding box center [321, 397] width 260 height 12
type textarea "home"
click at [428, 397] on span "Who joined a cult, who left to find a better home" at bounding box center [321, 397] width 260 height 12
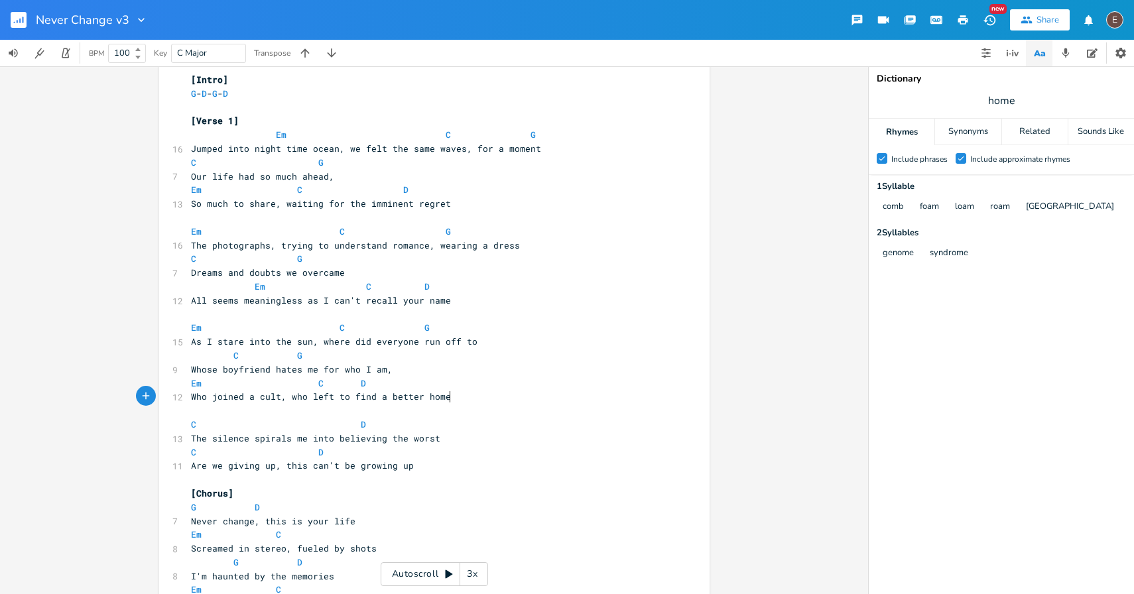
click at [454, 400] on pre "Who joined a cult, who left to find a better home" at bounding box center [427, 397] width 479 height 14
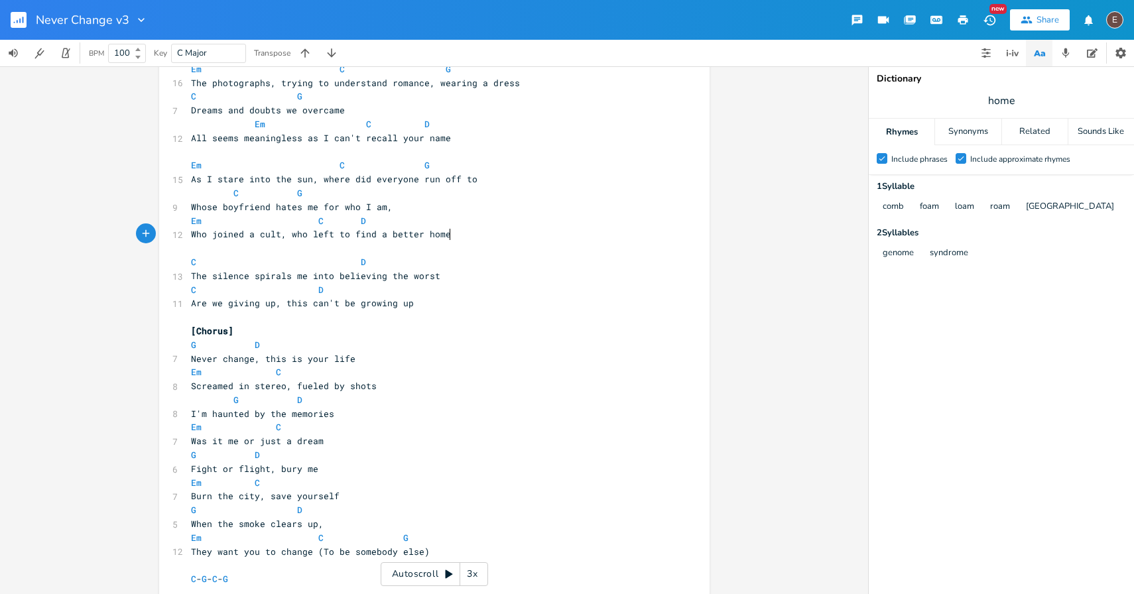
scroll to position [188, 0]
click at [343, 379] on pre "Screamed in stereo, fueled by shots" at bounding box center [427, 386] width 479 height 14
click at [346, 381] on span "Screamed in stereo, fueled by shots" at bounding box center [284, 385] width 186 height 12
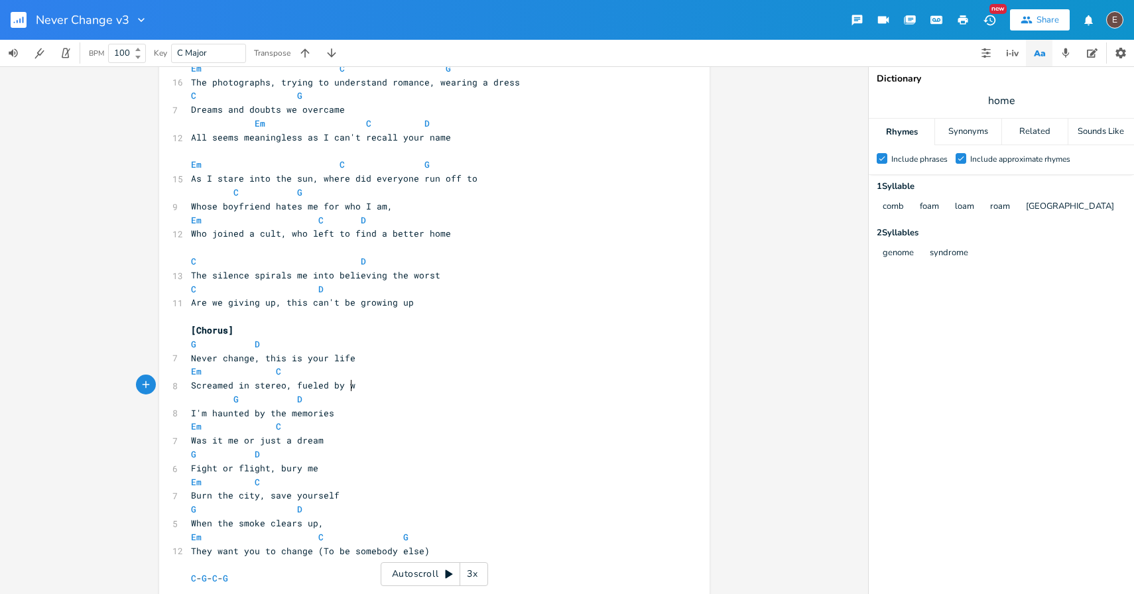
type textarea "wine"
click at [343, 361] on span "Never change, this is your life" at bounding box center [273, 358] width 164 height 12
type textarea "life"
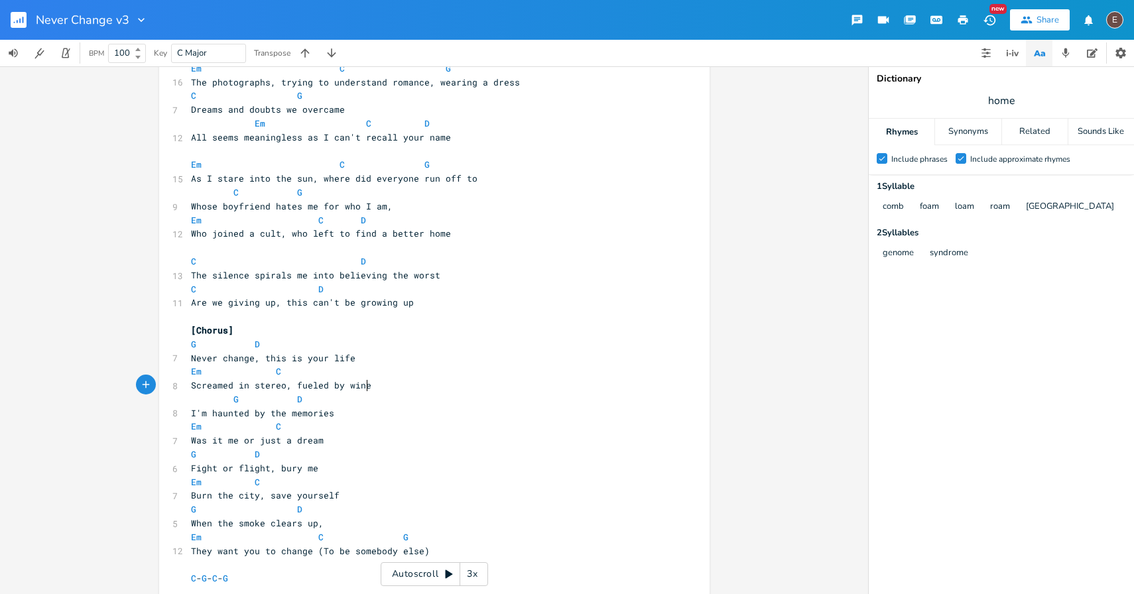
click at [362, 388] on span "Screamed in stereo, fueled by wine" at bounding box center [281, 385] width 180 height 12
type textarea "wine"
click at [362, 388] on span "Screamed in stereo, fueled by wine" at bounding box center [281, 385] width 180 height 12
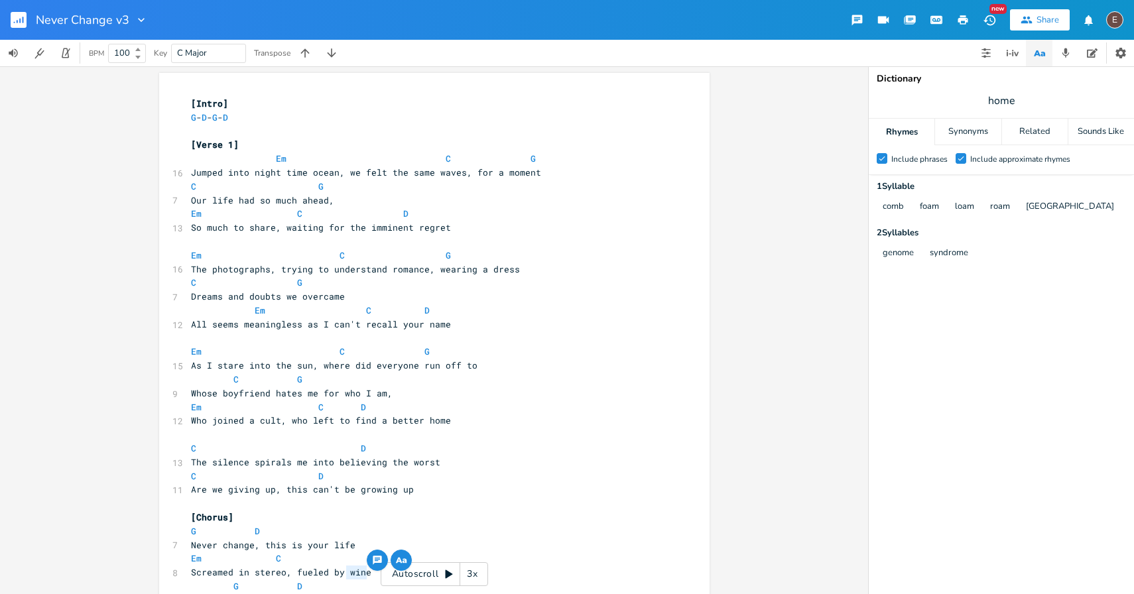
scroll to position [0, 0]
click at [339, 289] on pre "C G" at bounding box center [427, 284] width 479 height 14
click at [340, 296] on pre "Dreams and doubts we overcame" at bounding box center [427, 298] width 479 height 14
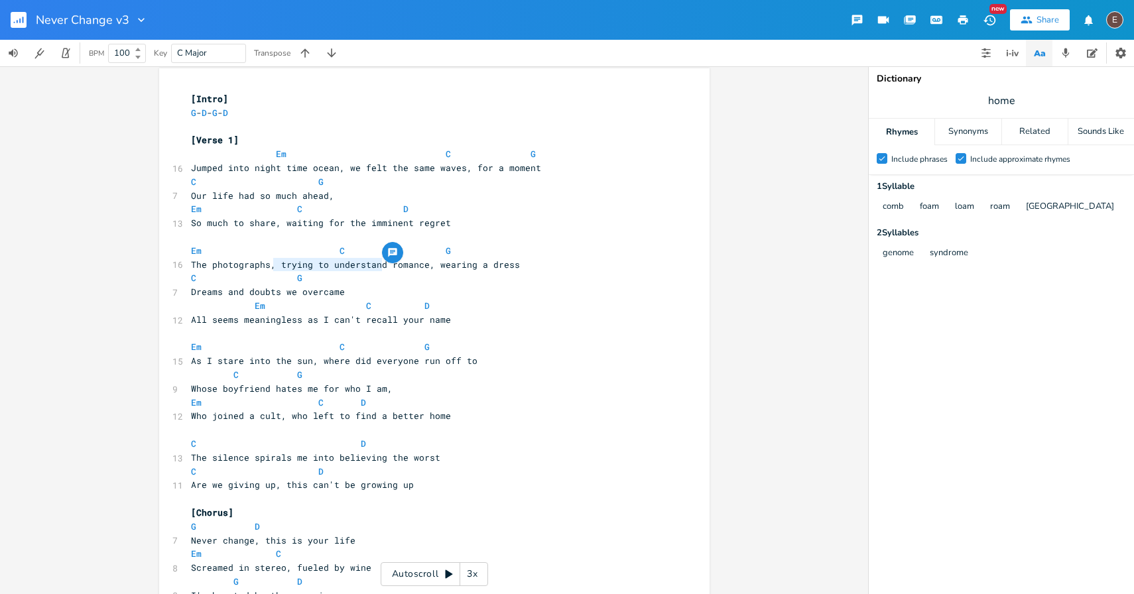
type textarea "trying to understand"
drag, startPoint x: 377, startPoint y: 266, endPoint x: 275, endPoint y: 264, distance: 102.2
click at [275, 264] on span "The photographs, trying to understand romance, wearing a dress" at bounding box center [355, 265] width 329 height 12
click at [409, 263] on span "The photographs, trying to understand romance, wearing a dress" at bounding box center [355, 265] width 329 height 12
click at [425, 265] on span "The photographs, trying to understand romance, wearing a dress" at bounding box center [355, 265] width 329 height 12
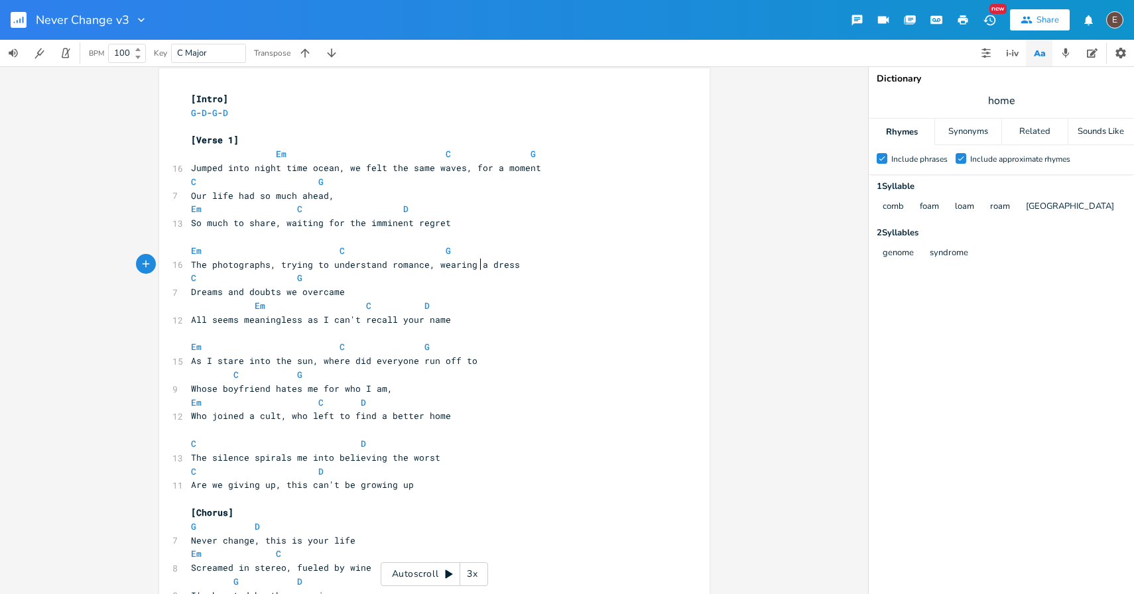
click at [476, 267] on span "The photographs, trying to understand romance, wearing a dress" at bounding box center [355, 265] width 329 height 12
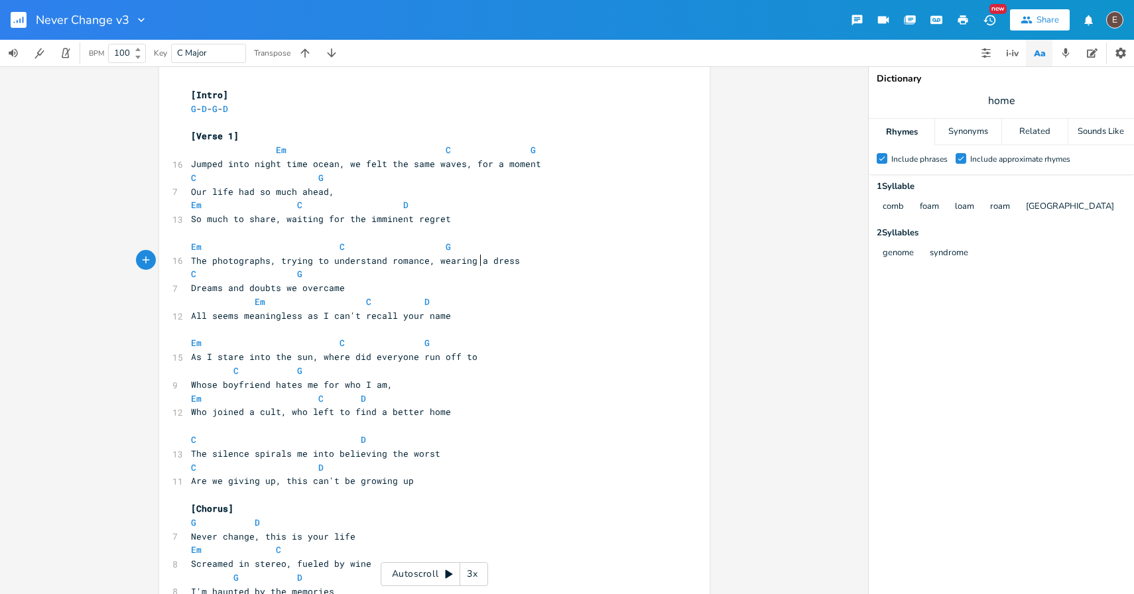
scroll to position [9, 0]
click at [313, 221] on span "So much to share, waiting for the imminent regret" at bounding box center [321, 220] width 260 height 12
type textarea "waiting"
click at [313, 221] on span "So much to share, waiting for the imminent regret" at bounding box center [321, 220] width 260 height 12
click at [379, 230] on pre "​" at bounding box center [427, 234] width 479 height 14
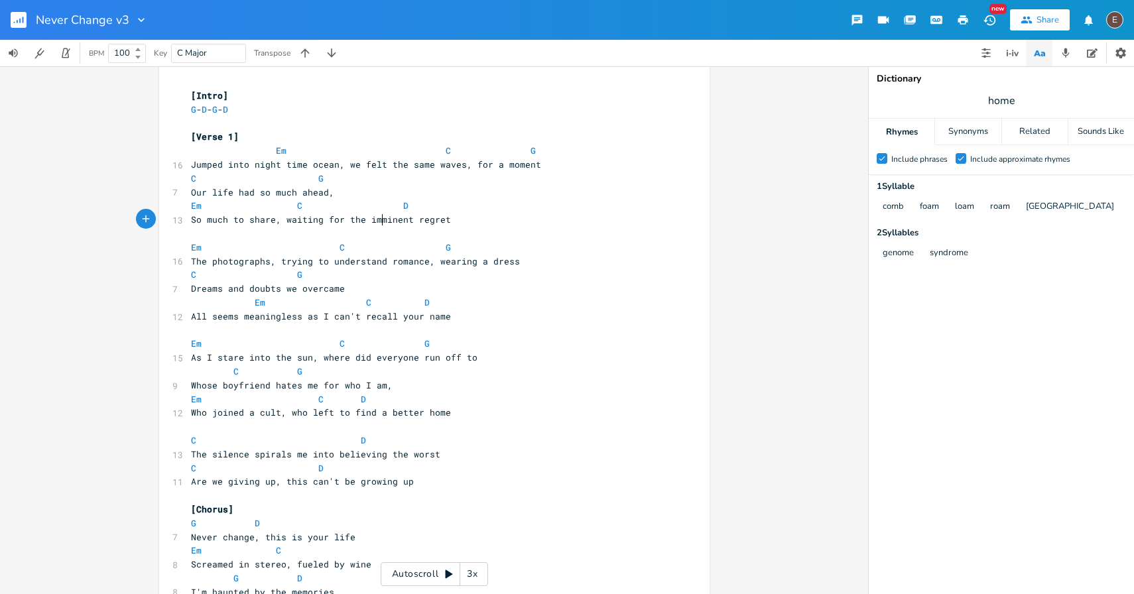
click at [376, 222] on span "So much to share, waiting for the imminent regret" at bounding box center [321, 220] width 260 height 12
type textarea "imminent"
click at [376, 222] on span "So much to share, waiting for the imminent regret" at bounding box center [321, 220] width 260 height 12
click at [387, 208] on span at bounding box center [392, 206] width 21 height 14
click at [307, 224] on span "So much to share, waiting for the regret" at bounding box center [297, 220] width 212 height 12
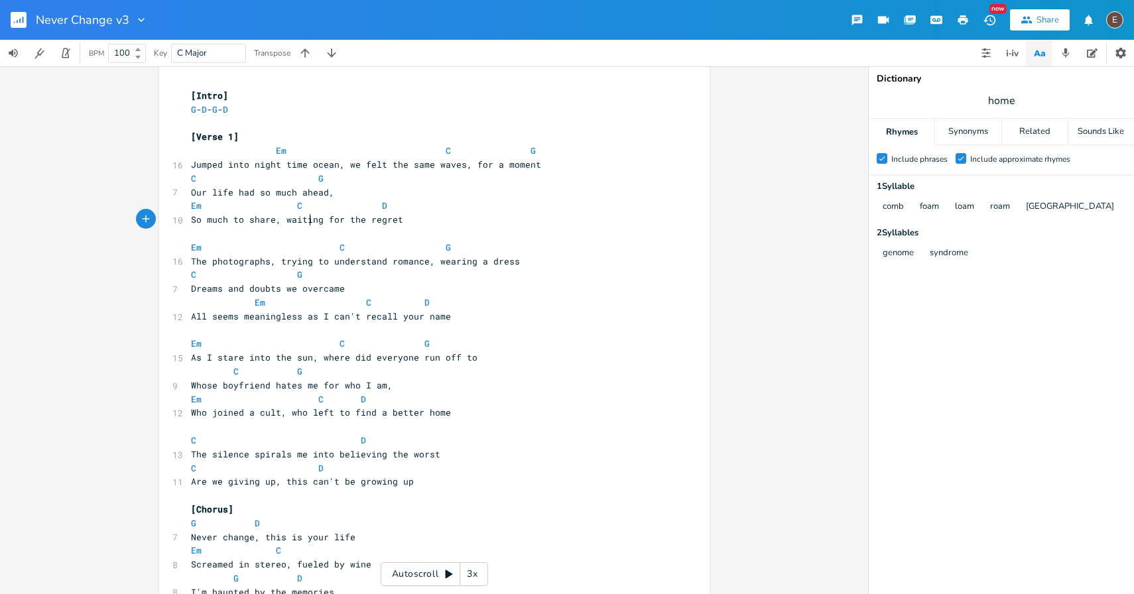
type textarea "waiting"
click at [307, 224] on span "So much to share, waiting for the regret" at bounding box center [297, 220] width 212 height 12
click at [406, 263] on span "The photographs, trying to understand romance, wearing a dress" at bounding box center [355, 261] width 329 height 12
click at [365, 222] on span "So much to share, waiting for the regret" at bounding box center [297, 220] width 212 height 12
click at [362, 222] on span "So much to share, waiting for the regret" at bounding box center [297, 220] width 212 height 12
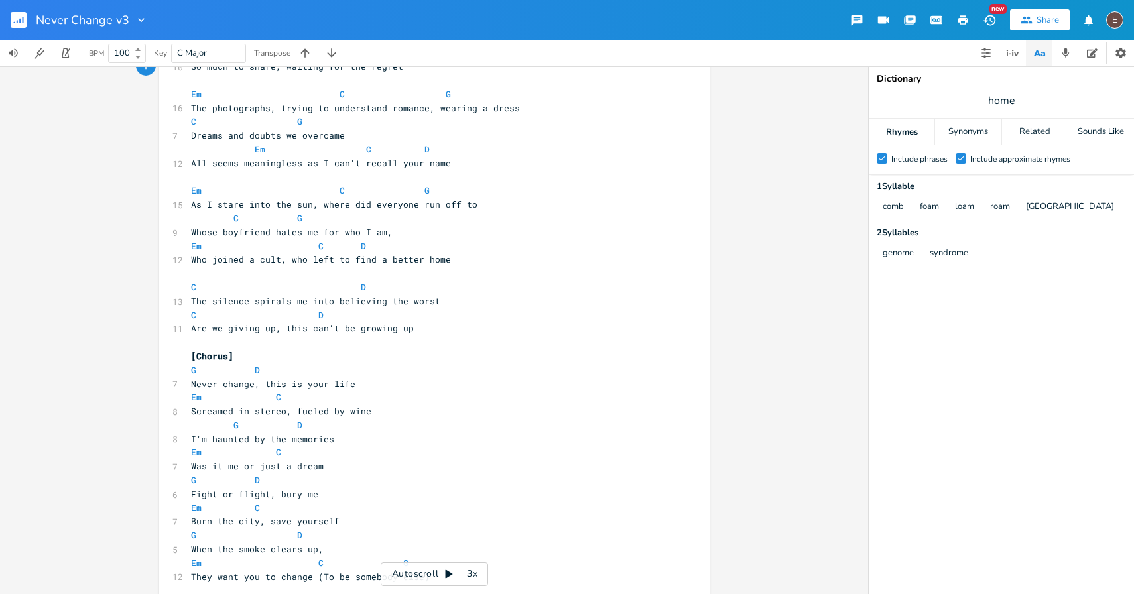
scroll to position [175, 0]
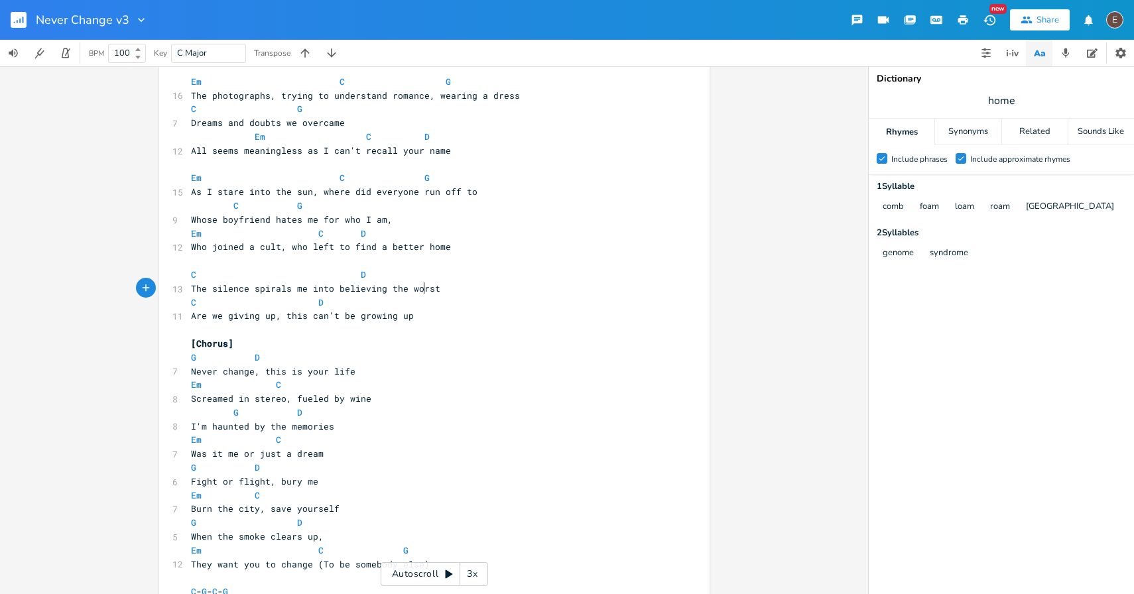
click at [419, 285] on span "The silence spirals me into believing the worst" at bounding box center [315, 289] width 249 height 12
type textarea "worst"
click at [419, 285] on span "The silence spirals me into believing the worst" at bounding box center [315, 289] width 249 height 12
click at [399, 317] on span "Are we giving up, this can't be growing up" at bounding box center [302, 316] width 223 height 12
type textarea "up"
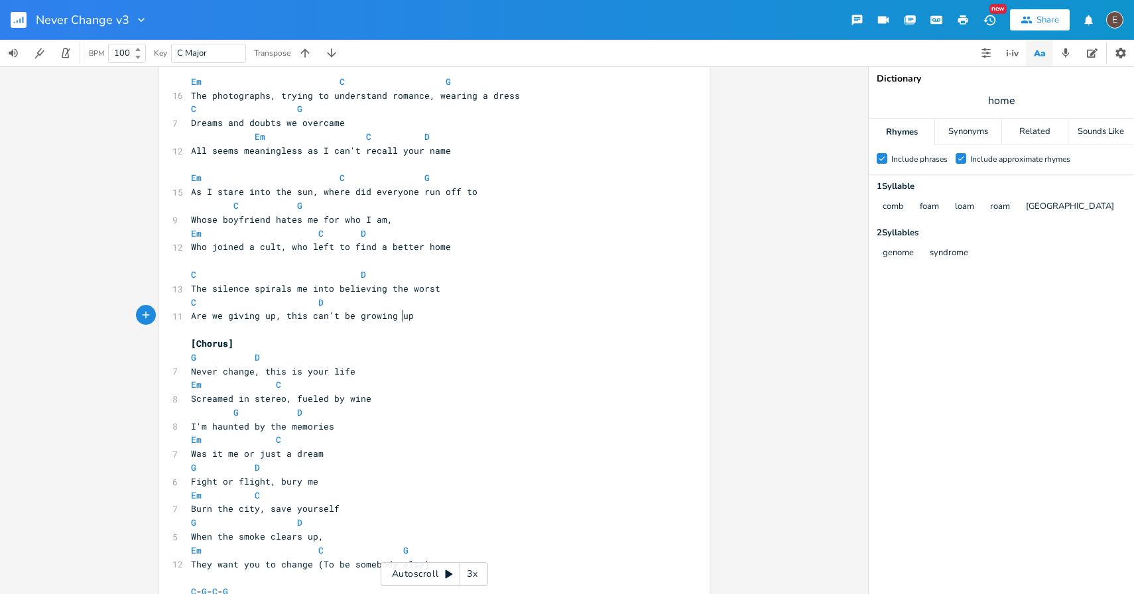
click at [399, 317] on span "Are we giving up, this can't be growing up" at bounding box center [302, 316] width 223 height 12
click at [982, 103] on span "home" at bounding box center [1001, 101] width 265 height 24
type input "up"
click at [1030, 106] on span "up" at bounding box center [1001, 101] width 265 height 24
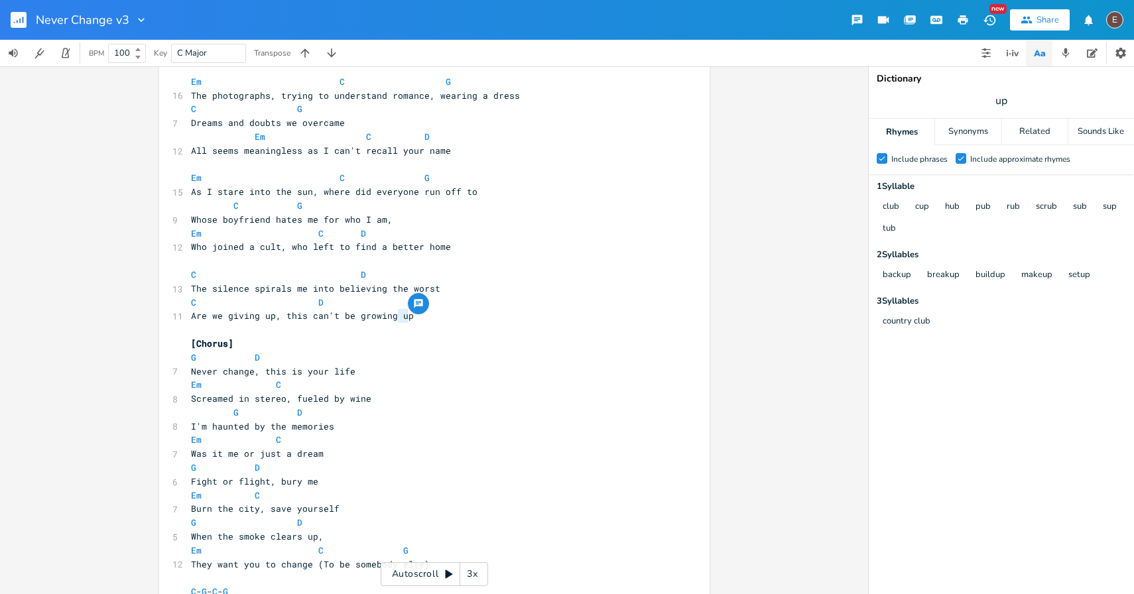
click at [1030, 105] on span "up" at bounding box center [1001, 101] width 265 height 24
click at [1026, 231] on div "club cup hub pub rub scrub sub sup tub" at bounding box center [1000, 218] width 251 height 44
click at [420, 290] on span "The silence spirals me into believing the worst" at bounding box center [315, 289] width 249 height 12
type textarea "worst"
click at [420, 290] on span "The silence spirals me into believing the worst" at bounding box center [315, 289] width 249 height 12
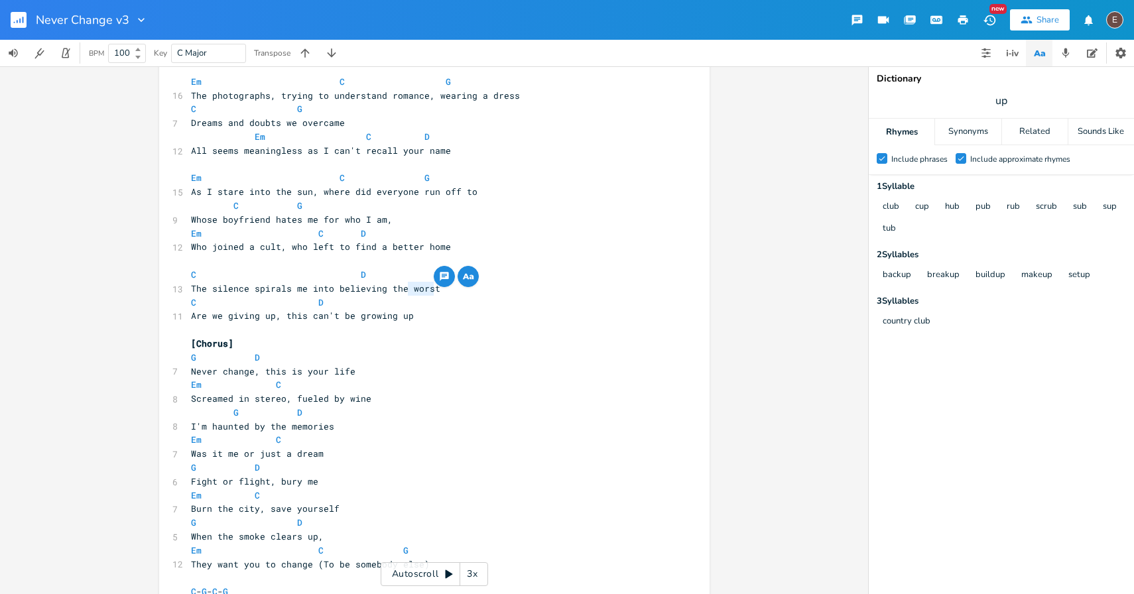
click at [542, 337] on pre "[Chorus]" at bounding box center [427, 344] width 479 height 14
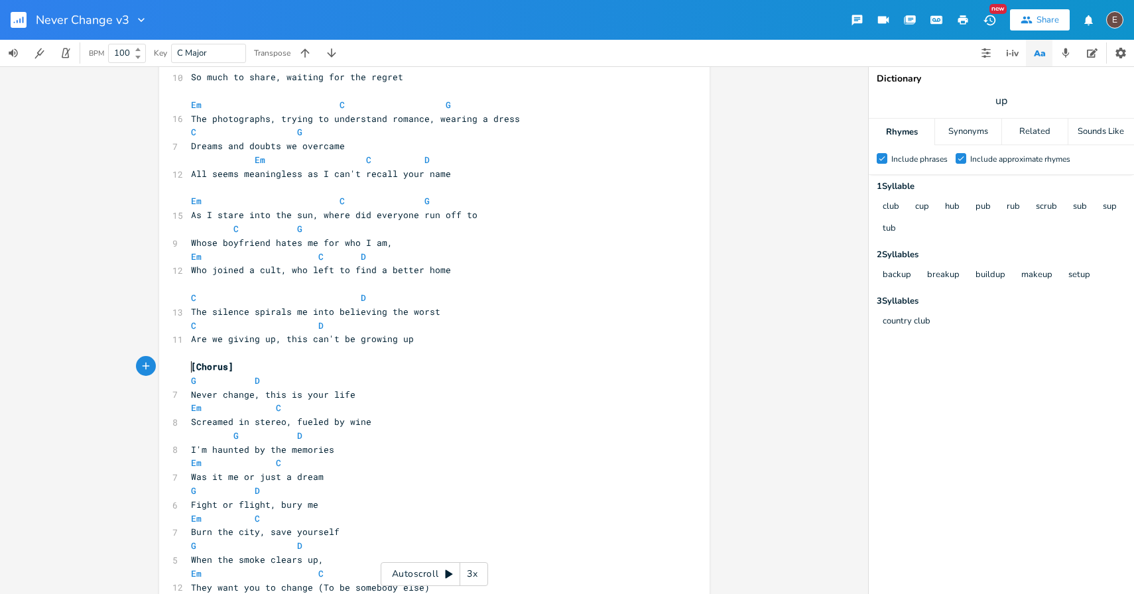
scroll to position [0, 0]
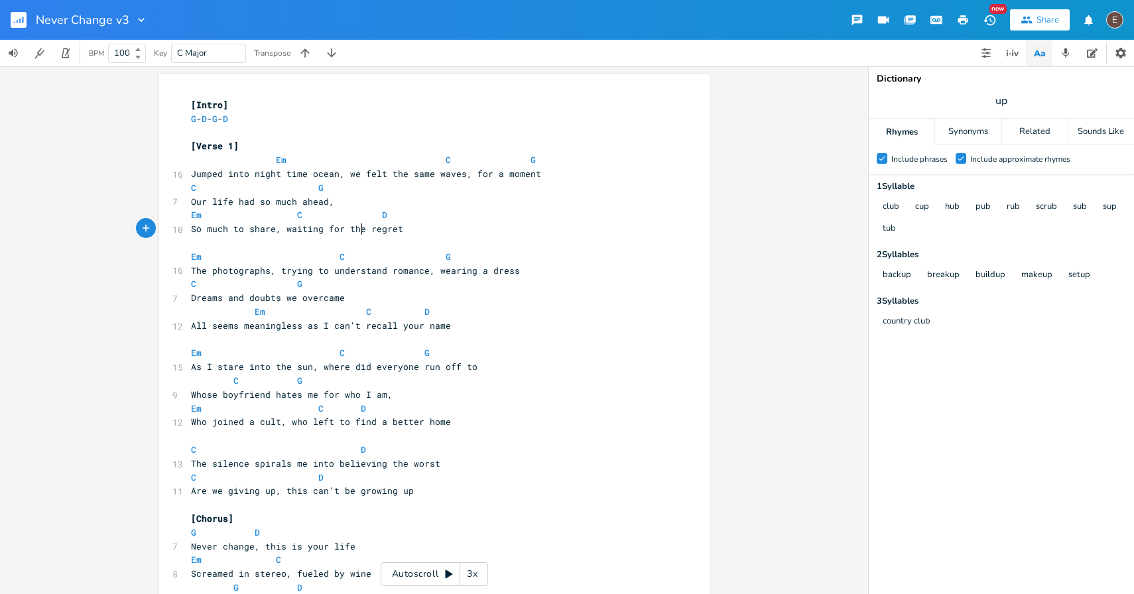
click at [270, 232] on span "So much to share, waiting for the regret" at bounding box center [297, 229] width 212 height 12
click at [282, 233] on span "So much to share, waiting for the regret" at bounding box center [297, 229] width 212 height 12
click at [313, 229] on span "So much to share, waiting for the regret" at bounding box center [297, 229] width 212 height 12
type textarea "waiting"
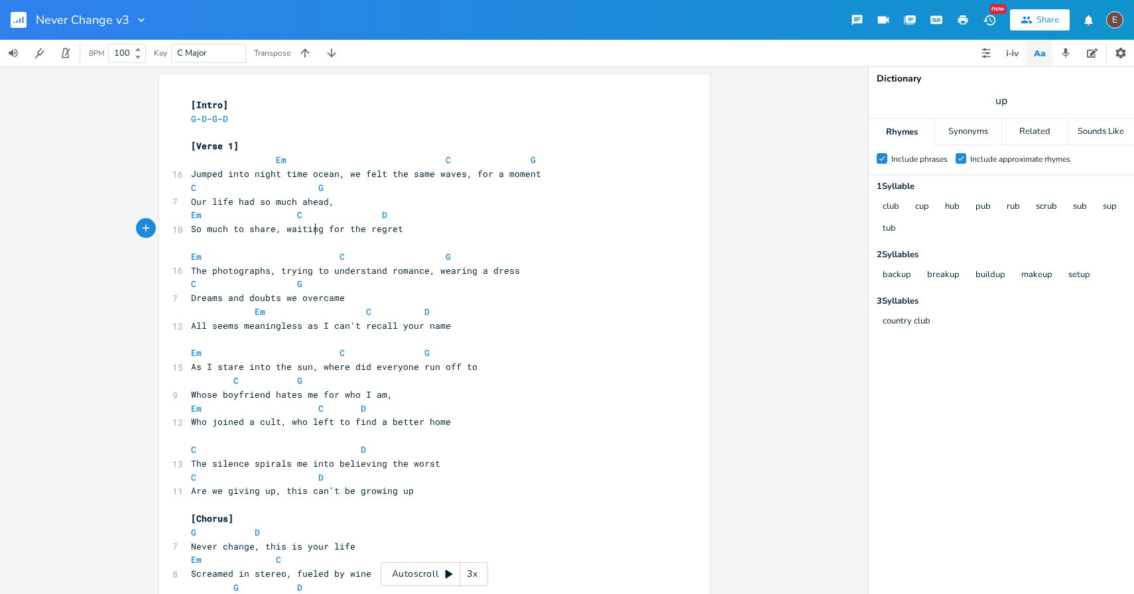
click at [313, 229] on span "So much to share, waiting for the regret" at bounding box center [297, 229] width 212 height 12
click at [358, 233] on span "So much to share, waiting for the regret" at bounding box center [297, 229] width 212 height 12
click at [996, 90] on span "up" at bounding box center [1001, 101] width 265 height 24
type input "unevitable"
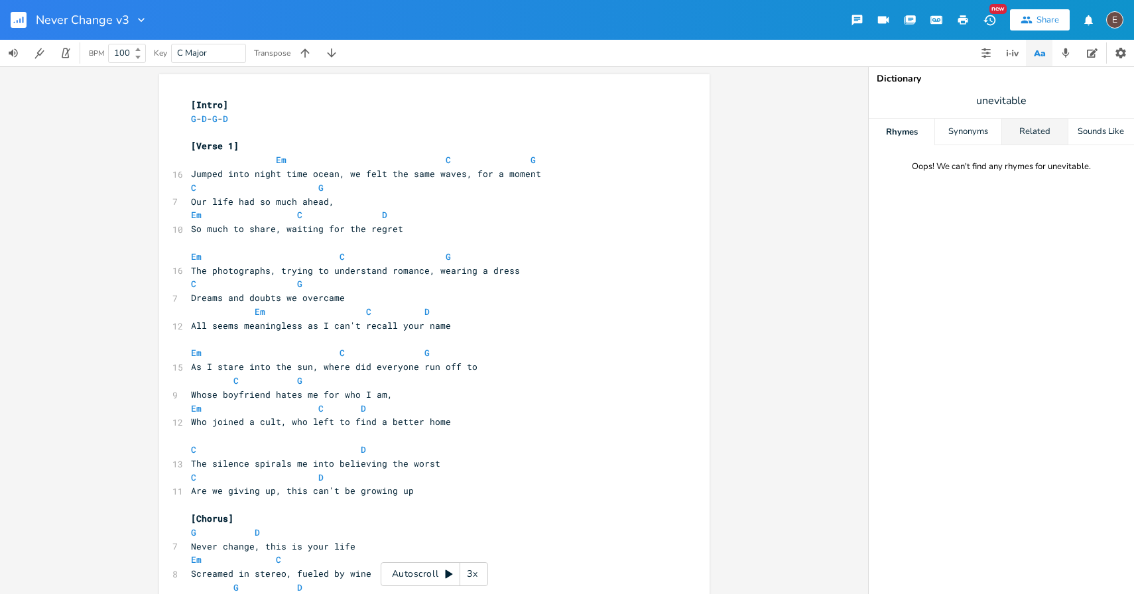
click at [1048, 135] on div "Related" at bounding box center [1035, 132] width 66 height 27
click at [1029, 105] on span "unevitable" at bounding box center [1001, 101] width 265 height 24
click at [1010, 101] on input "unevitable" at bounding box center [1001, 101] width 50 height 15
type input "unevitable"
click at [1011, 101] on input "unevitable" at bounding box center [1001, 101] width 50 height 15
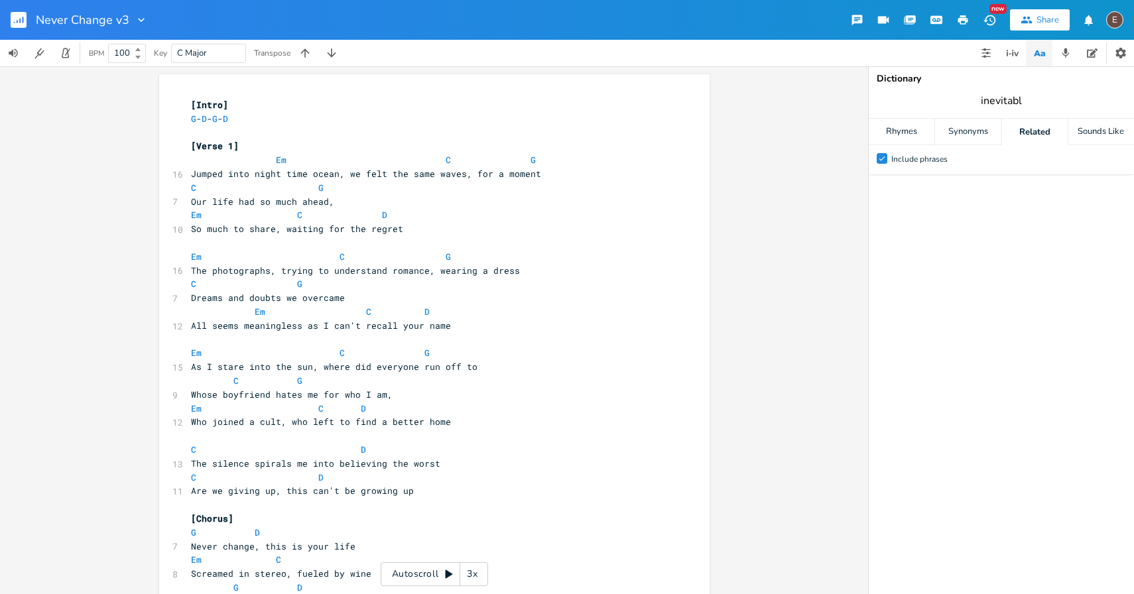
type input "inevitable"
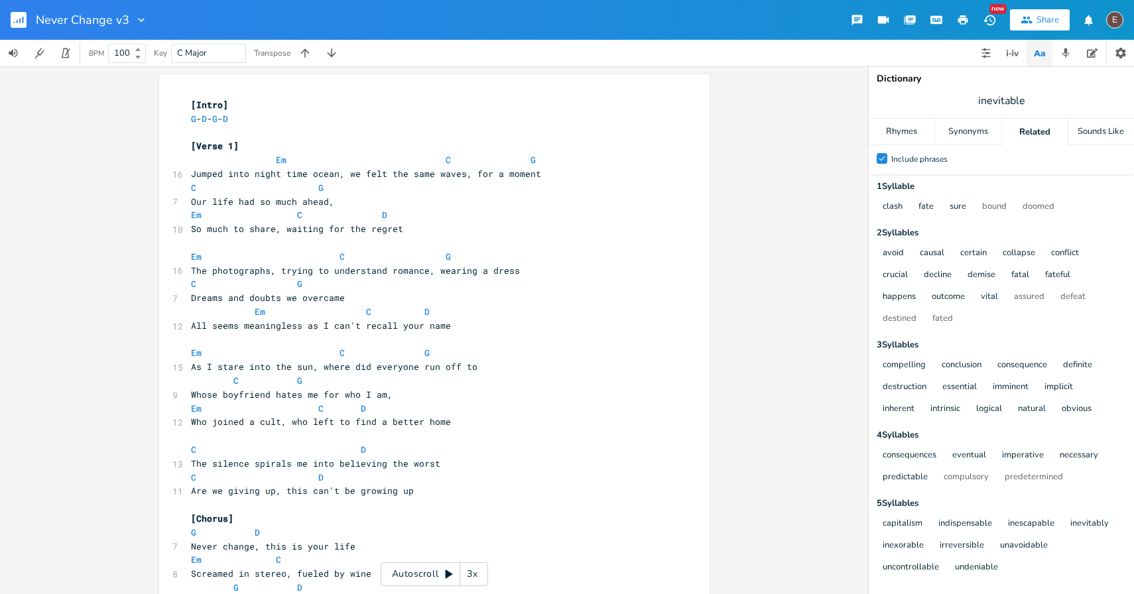
click at [361, 231] on span "So much to share, waiting for the regret" at bounding box center [297, 229] width 212 height 12
type textarea "certain"
click at [369, 218] on span at bounding box center [371, 215] width 21 height 14
click at [371, 239] on pre "​" at bounding box center [427, 243] width 479 height 14
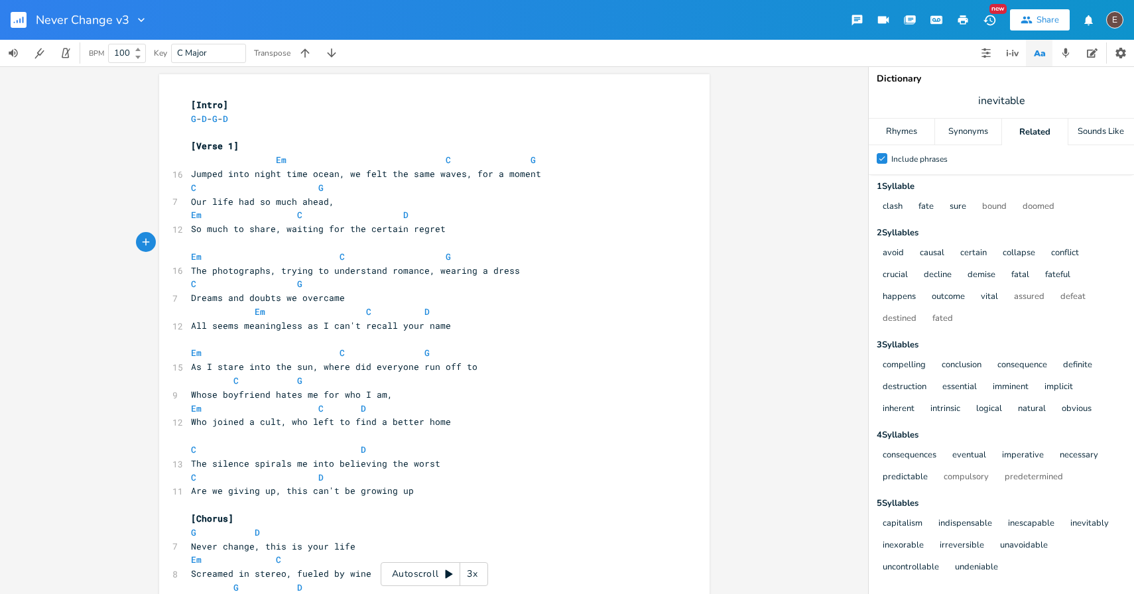
click at [379, 228] on span "So much to share, waiting for the certain regret" at bounding box center [318, 229] width 255 height 12
click at [188, 255] on pre "Em C G" at bounding box center [427, 257] width 479 height 14
click at [347, 261] on span at bounding box center [350, 257] width 21 height 14
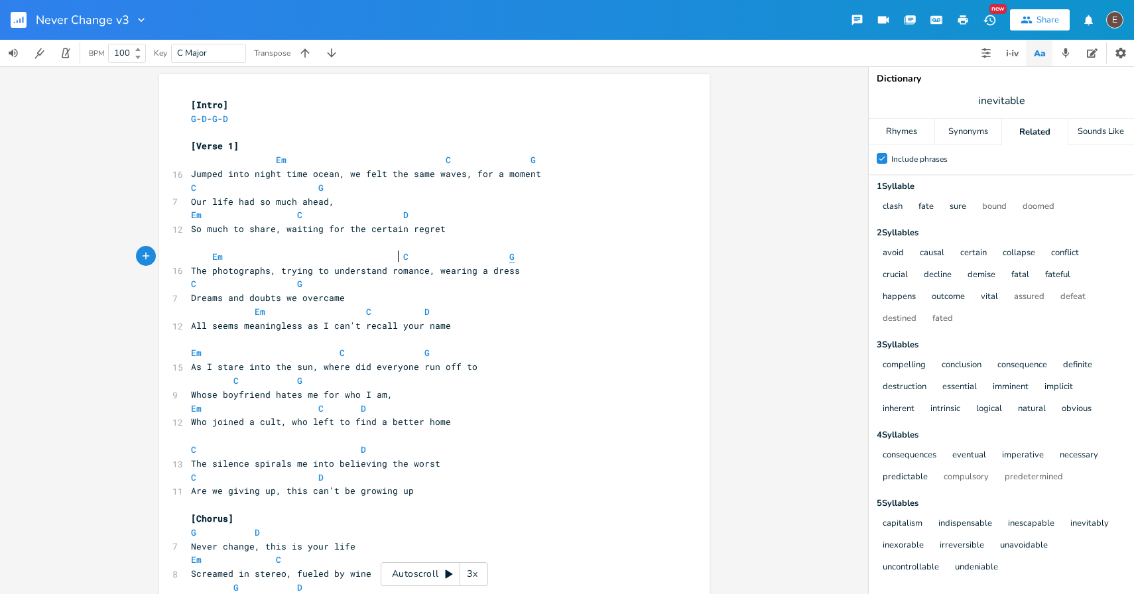
click at [509, 258] on span "G" at bounding box center [511, 257] width 5 height 13
click at [405, 423] on span "Who joined a cult, who left to find a better home" at bounding box center [321, 422] width 260 height 12
type textarea "better"
click at [405, 423] on span "Who joined a cult, who left to find a better home" at bounding box center [321, 422] width 260 height 12
click at [376, 233] on span "So much to share, waiting for the certain regret" at bounding box center [318, 229] width 255 height 12
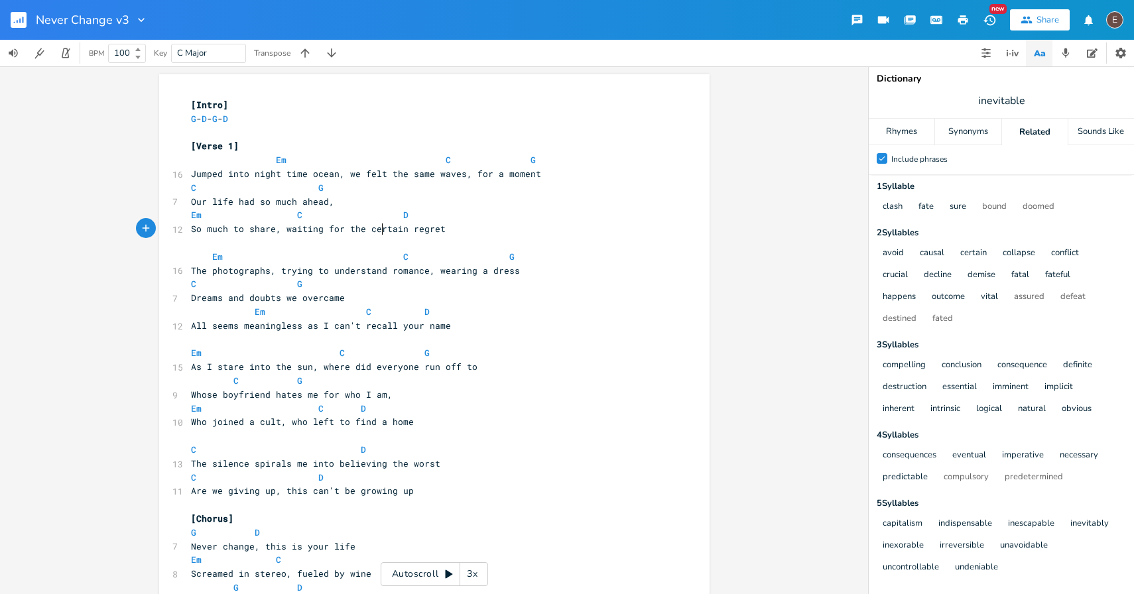
type textarea "certain"
click at [376, 233] on span "So much to share, waiting for the certain regret" at bounding box center [318, 229] width 255 height 12
click at [283, 333] on pre "​" at bounding box center [427, 340] width 479 height 14
type textarea "All seems"
drag, startPoint x: 237, startPoint y: 329, endPoint x: 186, endPoint y: 330, distance: 51.7
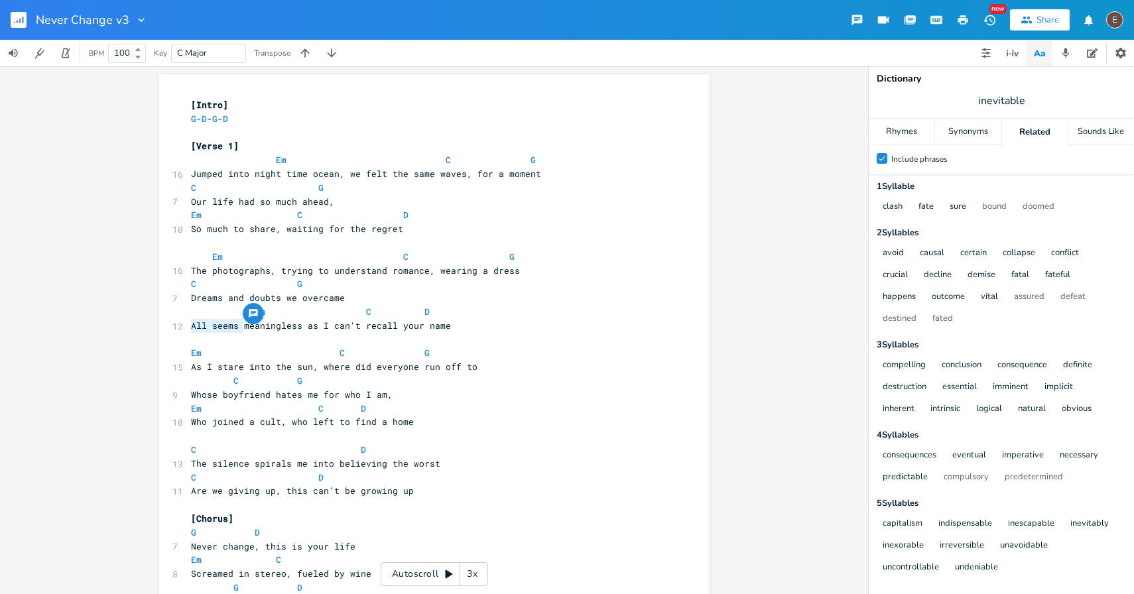
click at [188, 330] on pre "All seems meaningless as I can't recall your name" at bounding box center [427, 326] width 479 height 14
click at [295, 326] on span "All seems meaningless as I can't recall your name" at bounding box center [321, 326] width 260 height 12
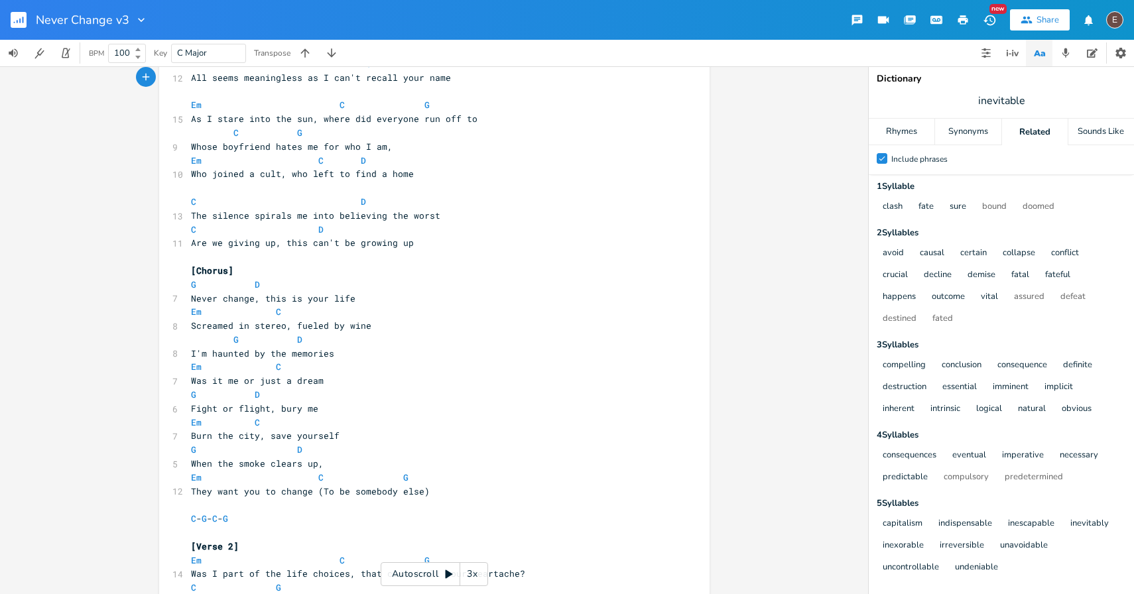
scroll to position [251, 0]
click at [355, 332] on pre "G D" at bounding box center [427, 337] width 479 height 14
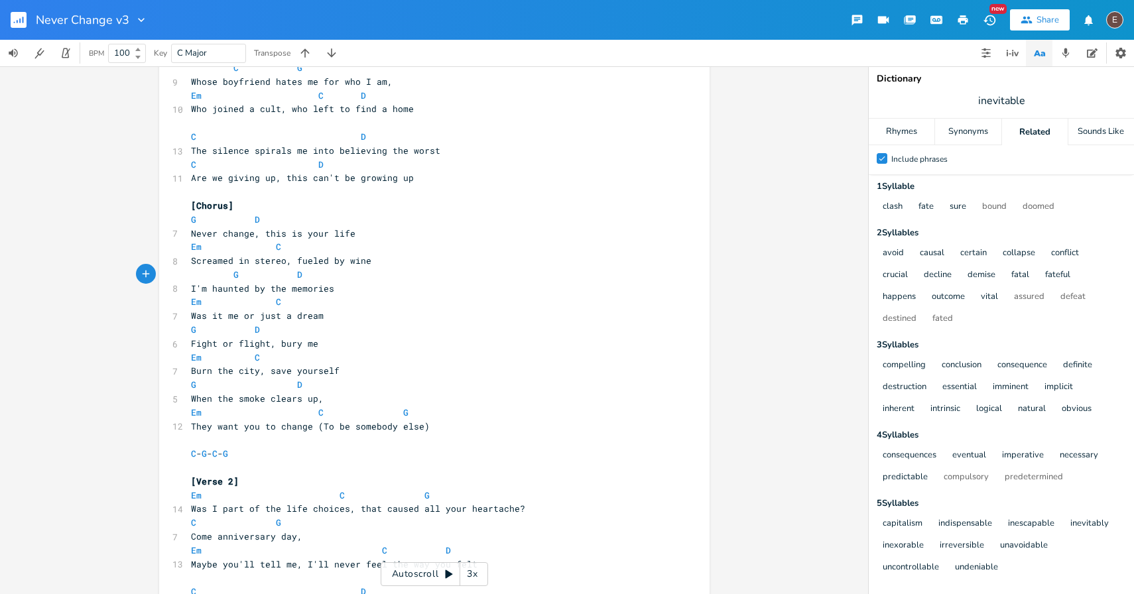
scroll to position [315, 0]
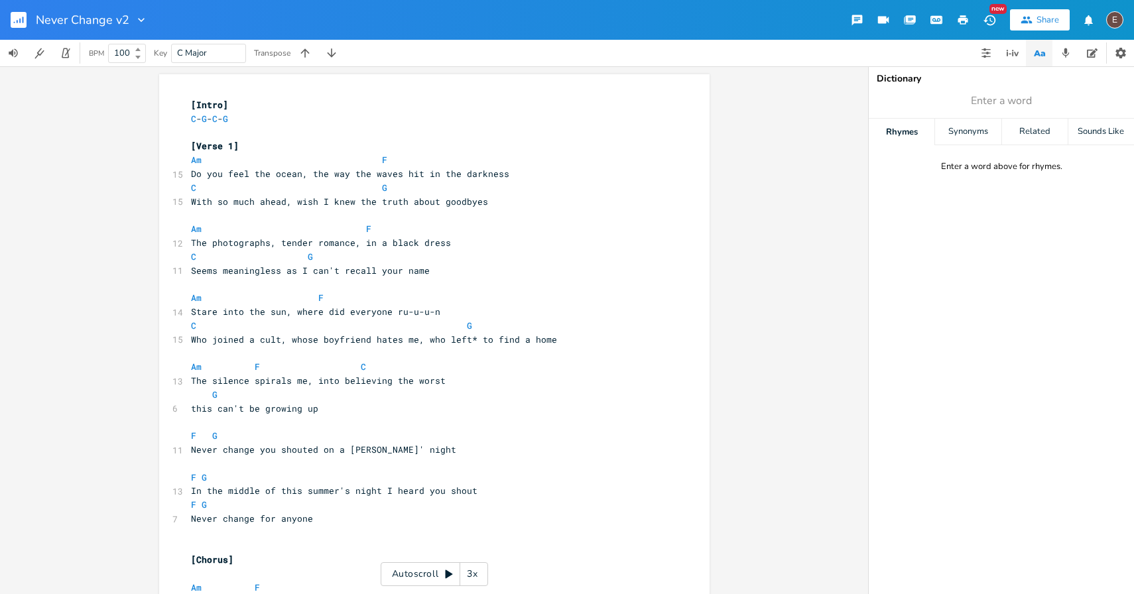
scroll to position [1017, 0]
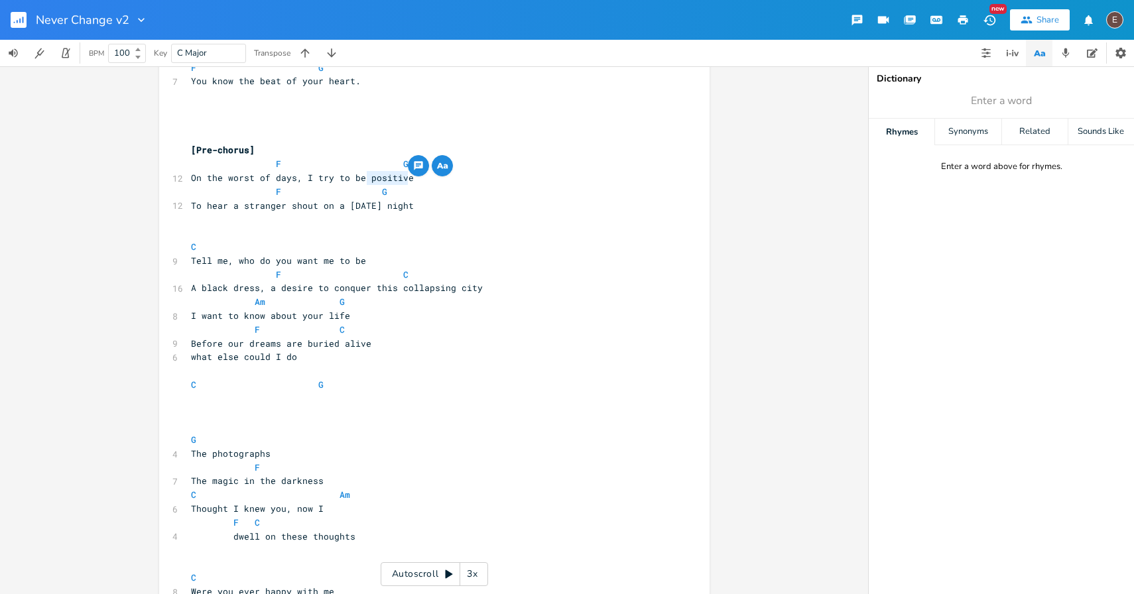
click at [391, 178] on span "On the worst of days, I try to be positive" at bounding box center [302, 178] width 223 height 12
type textarea "On the worst of days, I try to be positive"
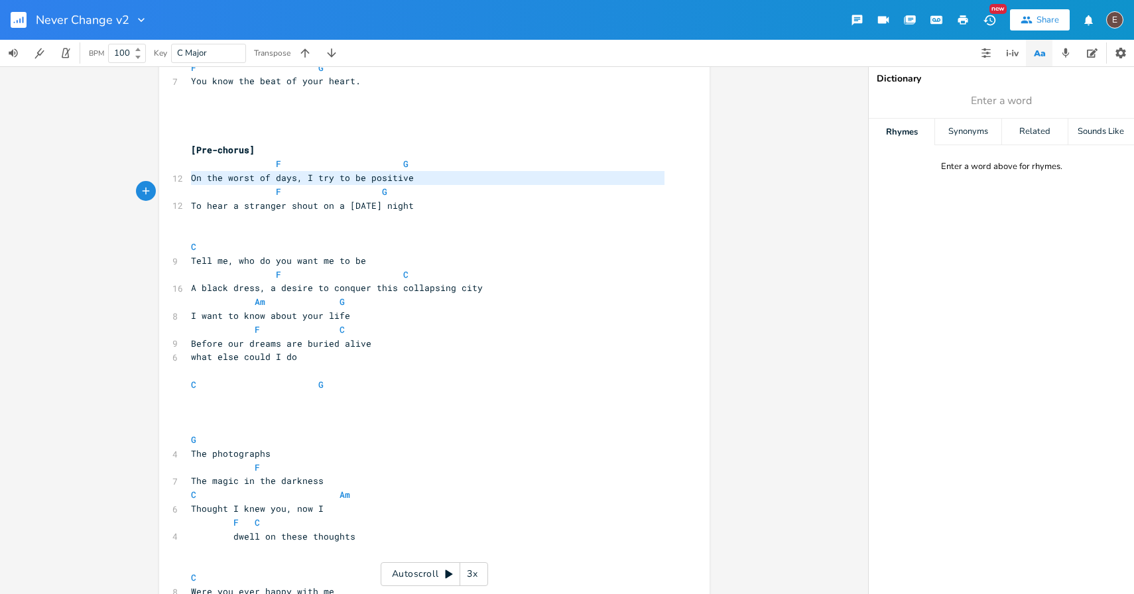
click at [391, 178] on span "On the worst of days, I try to be positive" at bounding box center [302, 178] width 223 height 12
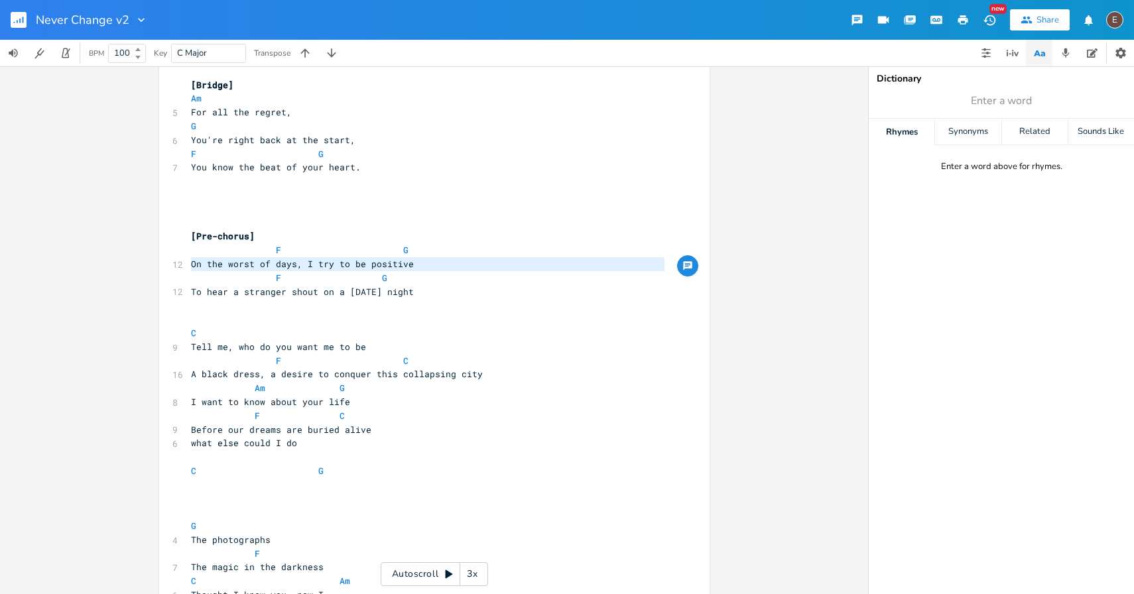
click at [430, 395] on pre "I want to know about your life" at bounding box center [427, 402] width 479 height 14
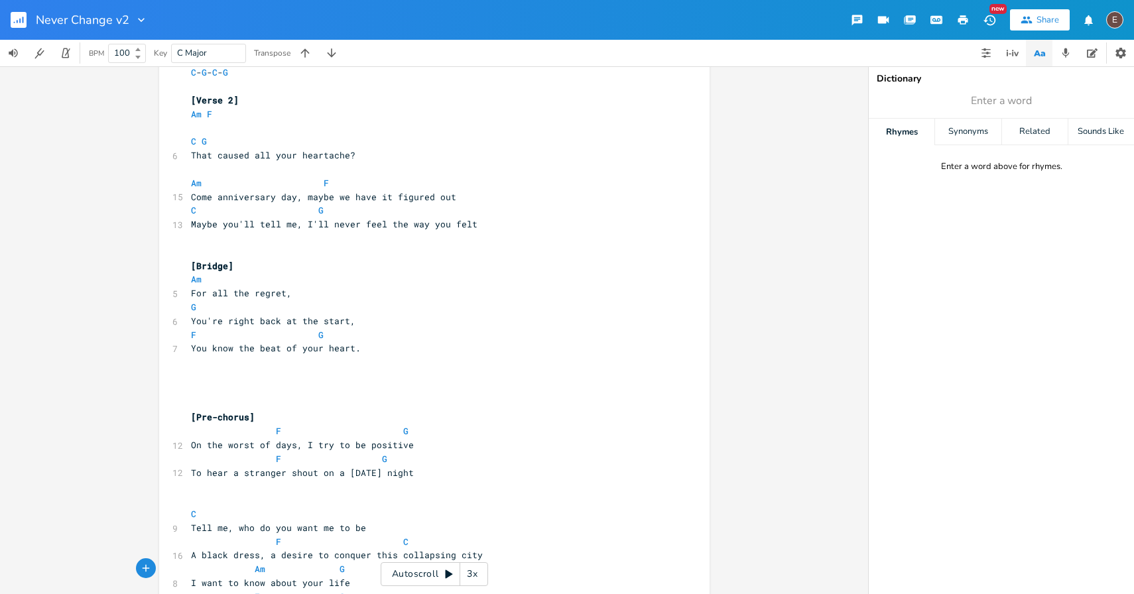
scroll to position [0, 0]
